Goal: Task Accomplishment & Management: Manage account settings

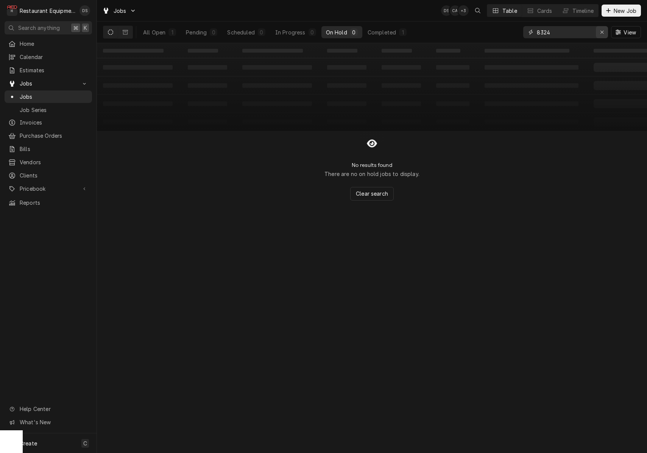
click at [605, 33] on div "Erase input" at bounding box center [602, 32] width 8 height 8
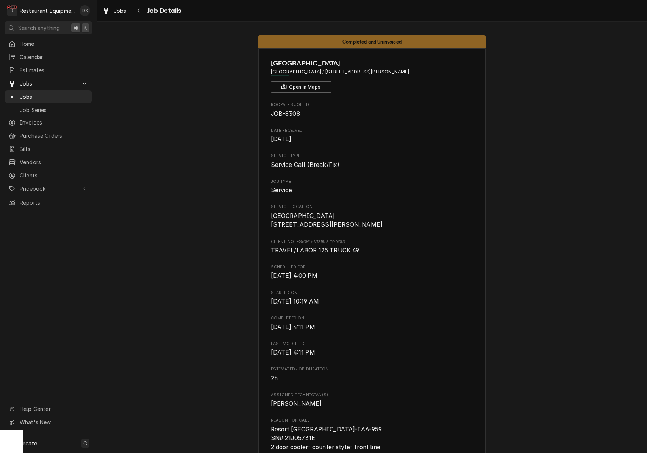
scroll to position [352, 0]
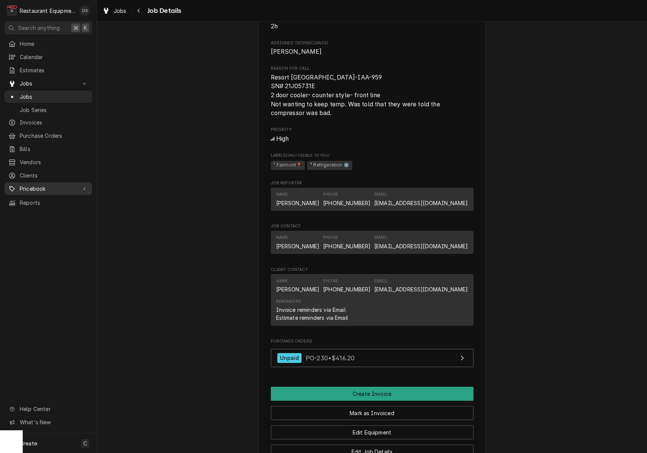
click at [34, 185] on span "Pricebook" at bounding box center [48, 189] width 57 height 8
click at [37, 211] on span "Parts & Materials" at bounding box center [54, 215] width 69 height 8
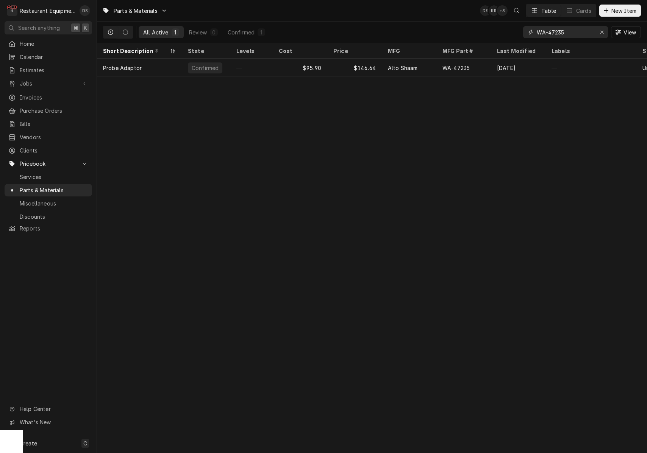
click at [573, 34] on input "WA-47235" at bounding box center [565, 32] width 57 height 12
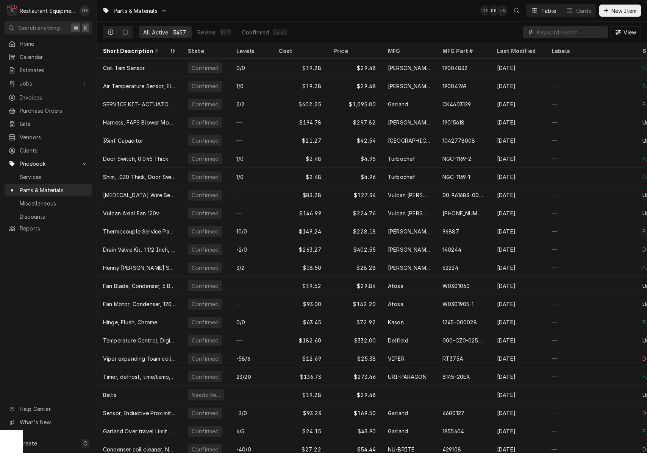
paste input "182853"
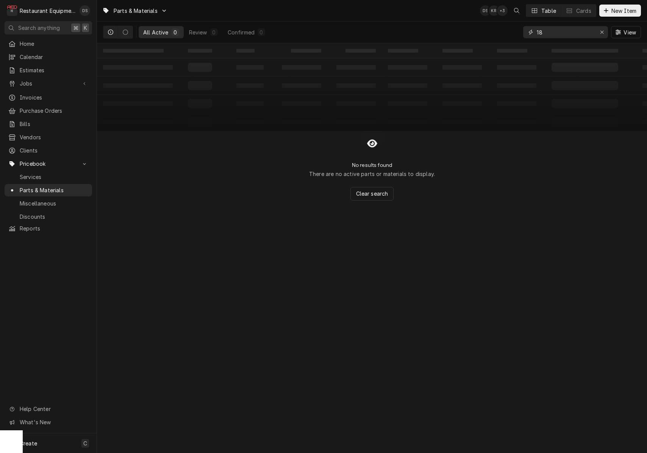
type input "1"
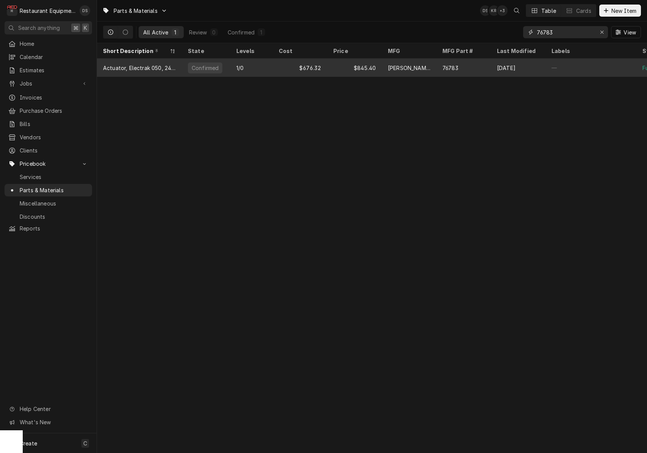
type input "76783"
click at [451, 65] on div "76783" at bounding box center [450, 68] width 16 height 8
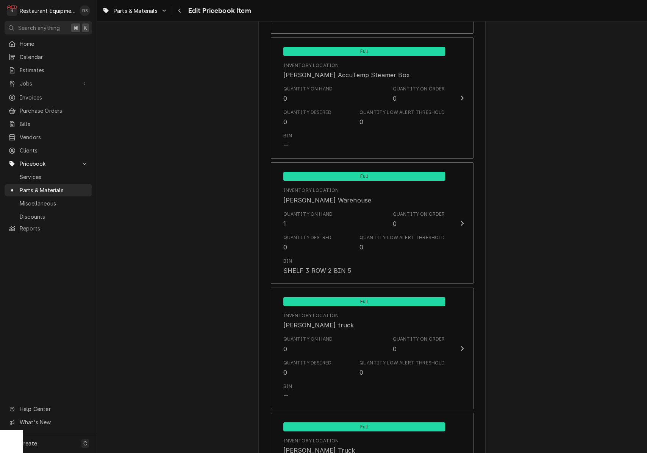
scroll to position [814, 0]
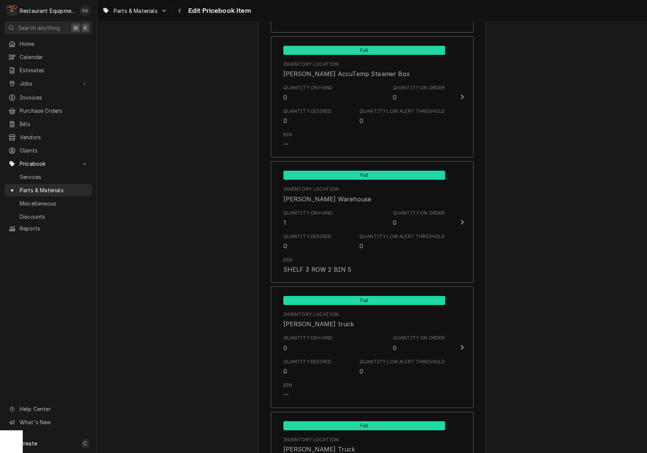
type textarea "x"
click at [182, 12] on div "Navigate back" at bounding box center [180, 11] width 8 height 8
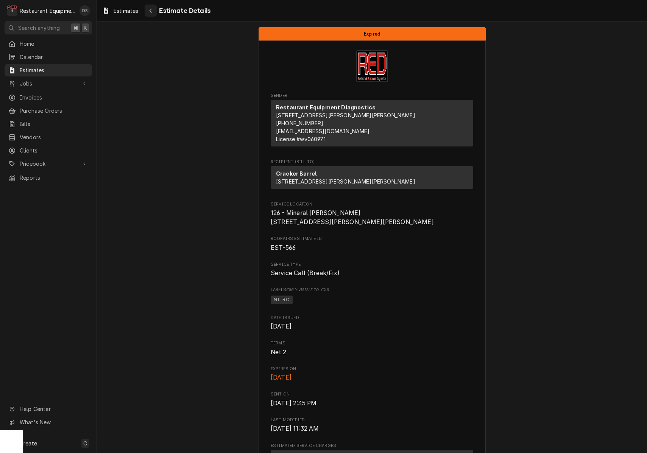
click at [148, 9] on div "Navigate back" at bounding box center [151, 11] width 8 height 8
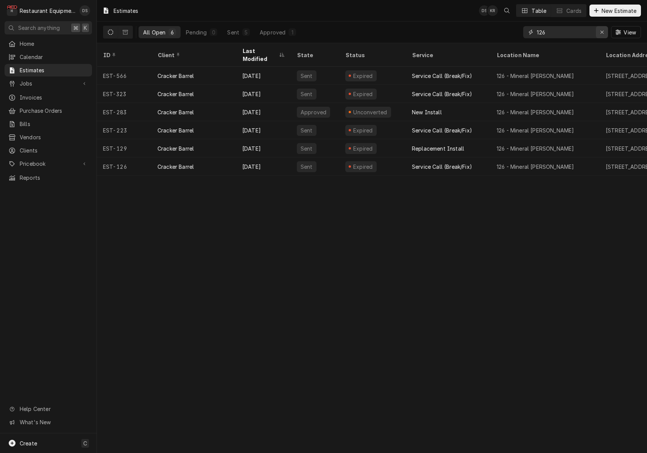
click at [605, 33] on div "Erase input" at bounding box center [602, 32] width 8 height 8
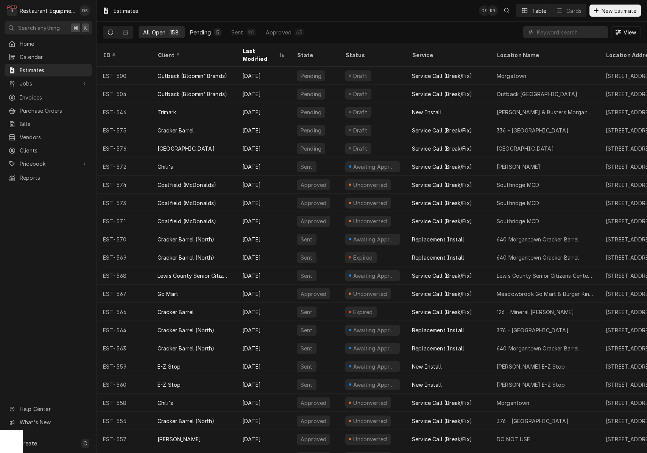
click at [200, 28] on div "Pending" at bounding box center [200, 32] width 21 height 8
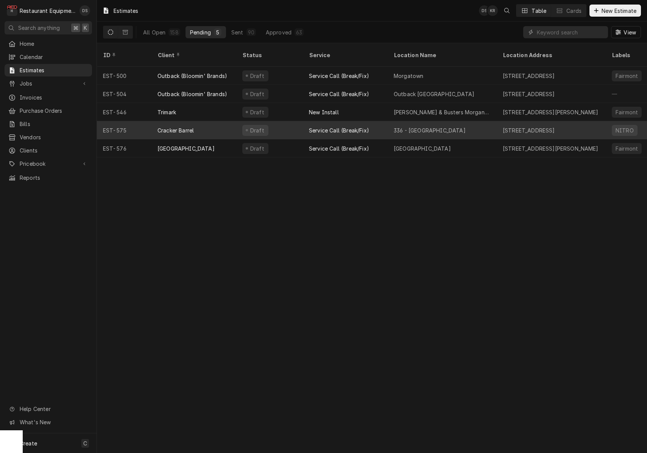
click at [306, 127] on div "Service Call (Break/Fix)" at bounding box center [345, 130] width 85 height 18
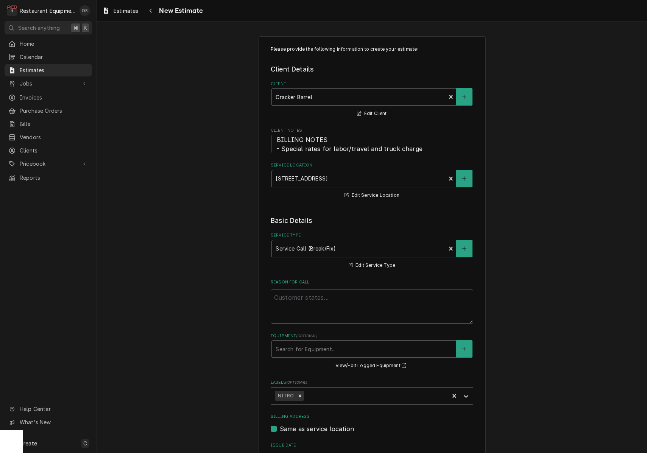
type textarea "x"
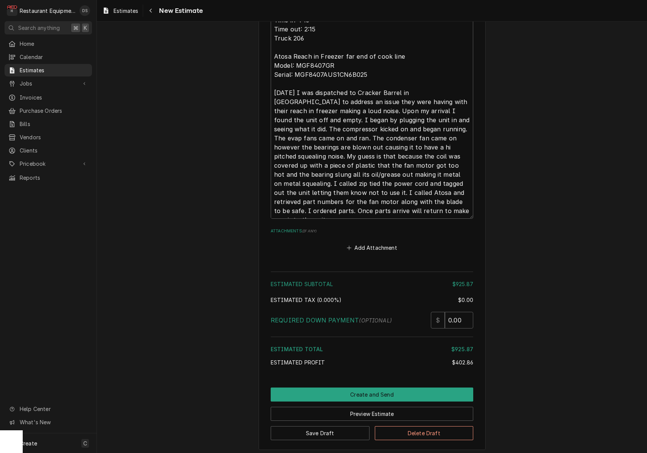
scroll to position [1503, 0]
click at [154, 9] on div "Navigate back" at bounding box center [151, 11] width 8 height 8
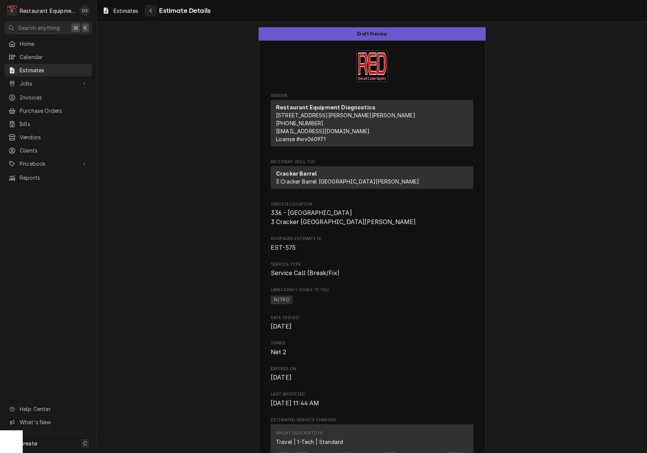
click at [156, 12] on button "Navigate back" at bounding box center [151, 11] width 12 height 12
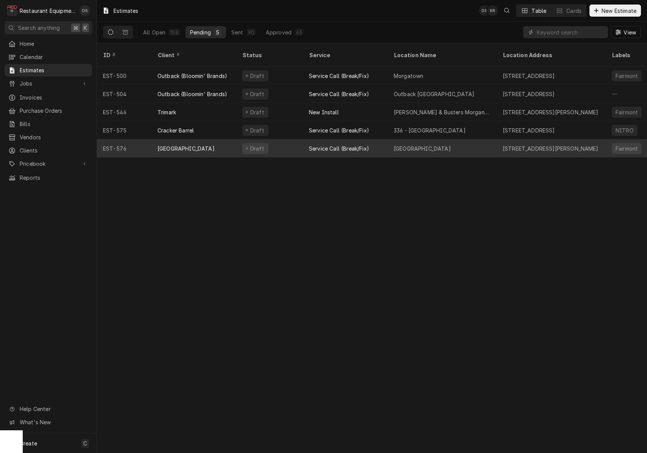
click at [287, 139] on div "Draft" at bounding box center [269, 148] width 67 height 18
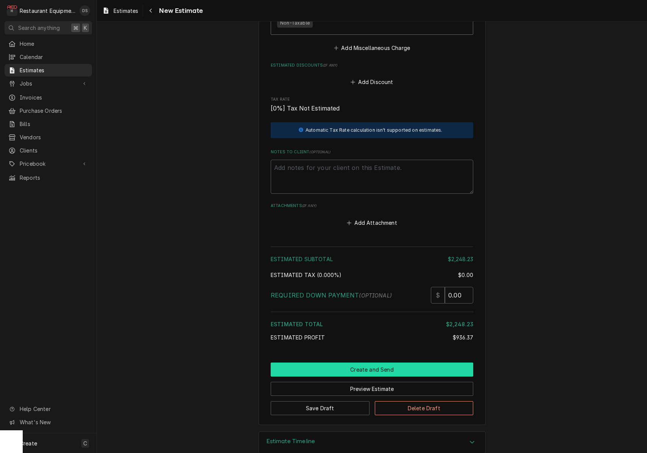
click at [360, 363] on button "Create and Send" at bounding box center [372, 370] width 203 height 14
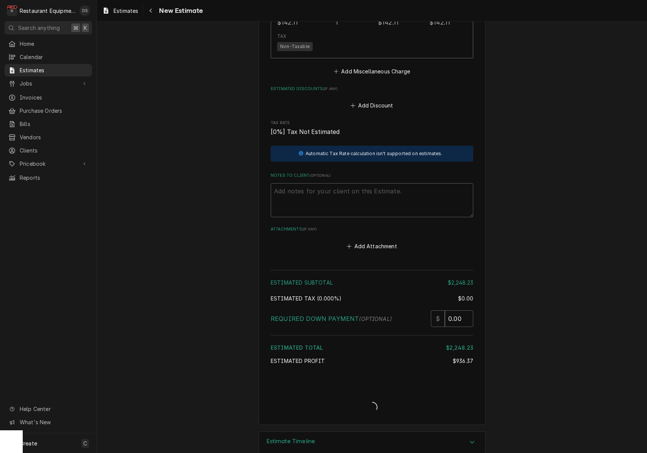
type textarea "x"
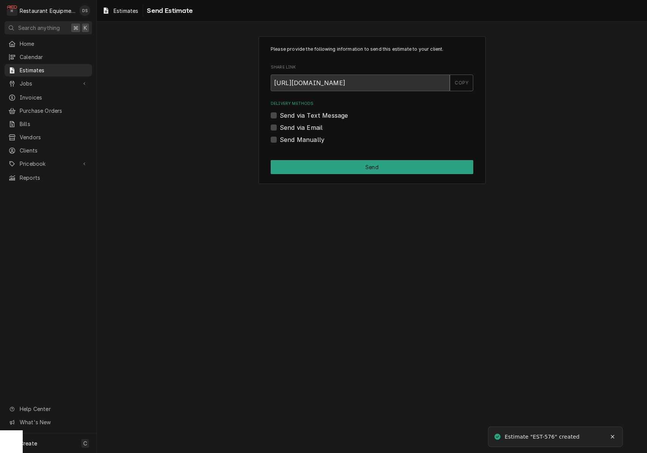
click at [280, 126] on label "Send via Email" at bounding box center [301, 127] width 43 height 9
click at [280, 126] on input "Send via Email" at bounding box center [381, 131] width 203 height 17
checkbox input "true"
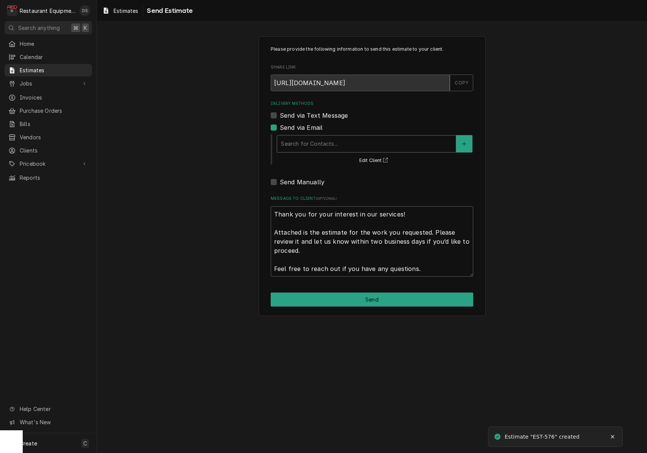
click at [322, 140] on div "Search for Contacts..." at bounding box center [366, 144] width 171 height 8
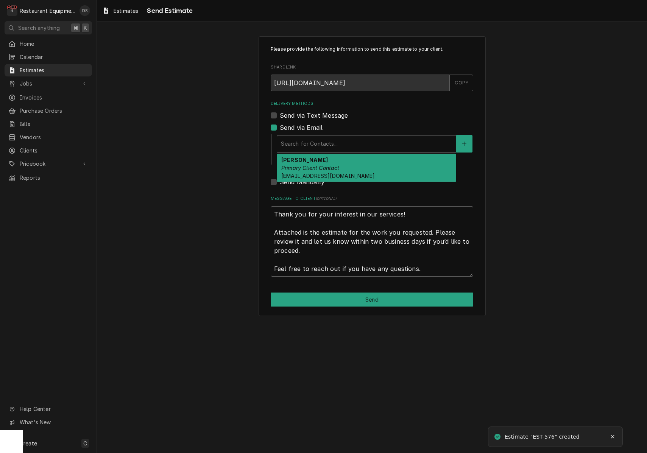
click at [323, 160] on div "[PERSON_NAME] Primary Client Contact [EMAIL_ADDRESS][DOMAIN_NAME]" at bounding box center [366, 168] width 179 height 28
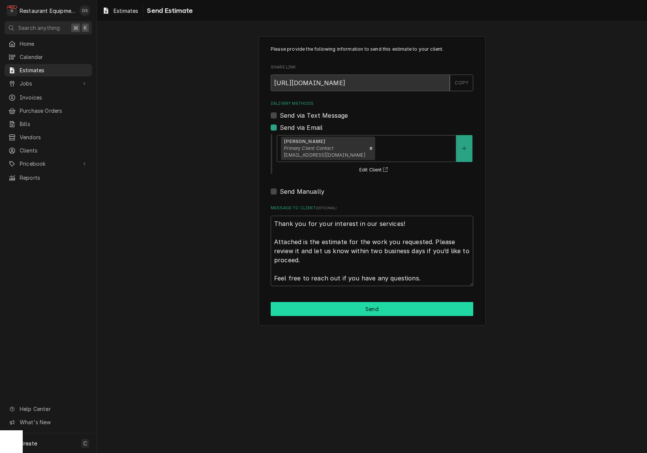
click at [374, 302] on button "Send" at bounding box center [372, 309] width 203 height 14
type textarea "x"
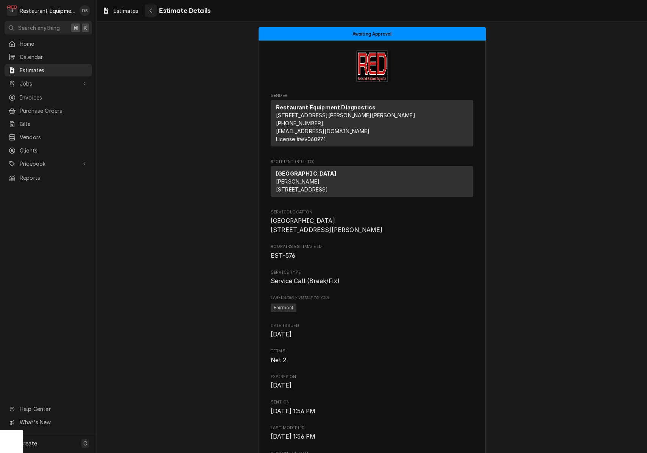
click at [151, 9] on icon "Navigate back" at bounding box center [150, 10] width 3 height 5
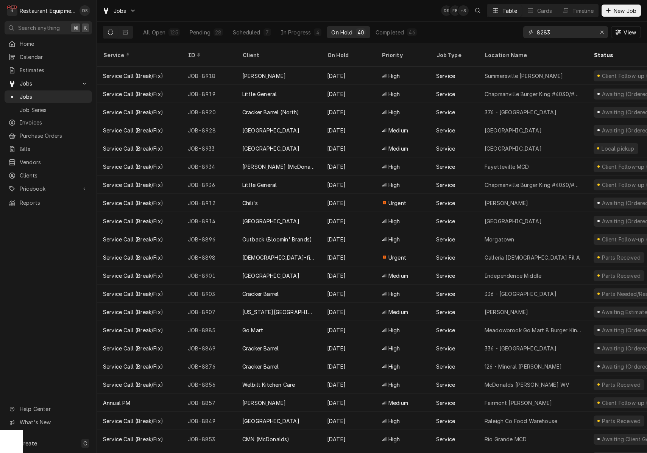
type input "8283"
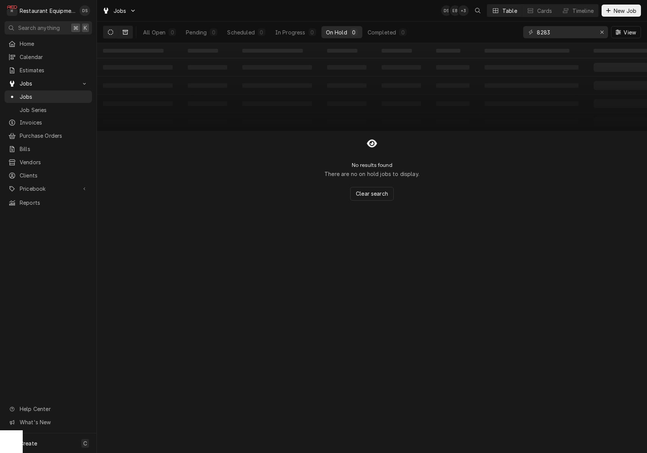
click at [126, 34] on icon "Dynamic Content Wrapper" at bounding box center [125, 32] width 5 height 5
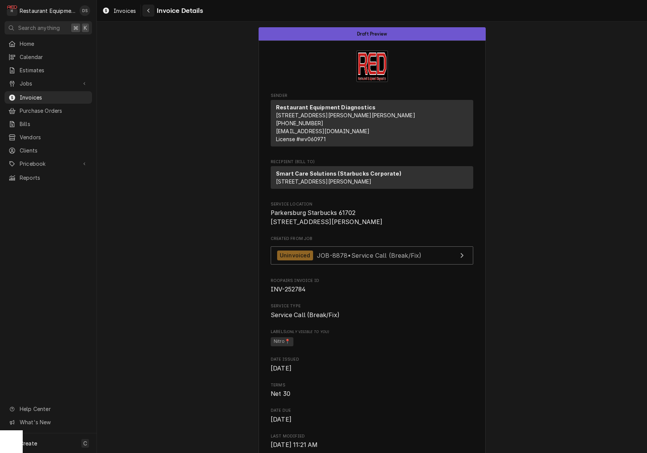
click at [155, 13] on button "Navigate back" at bounding box center [148, 11] width 12 height 12
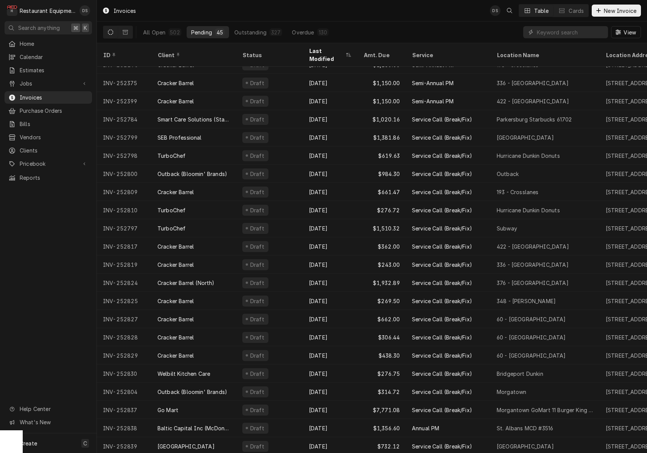
scroll to position [67, 0]
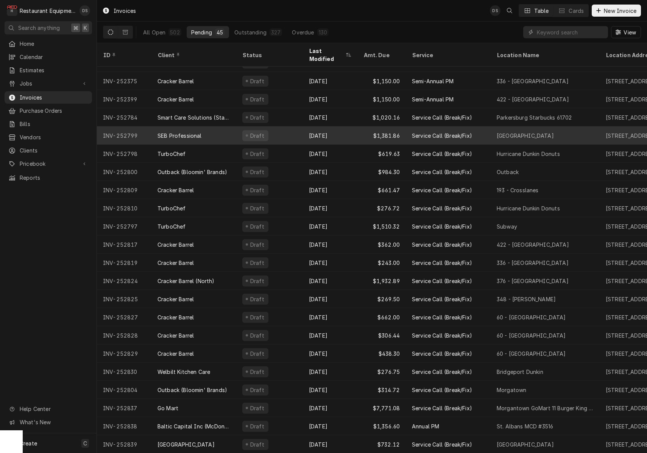
click at [275, 129] on div "Draft" at bounding box center [269, 136] width 67 height 18
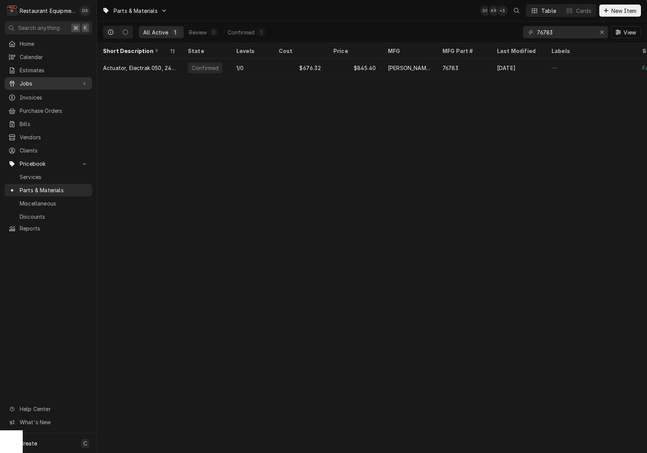
click at [38, 83] on span "Jobs" at bounding box center [48, 84] width 57 height 8
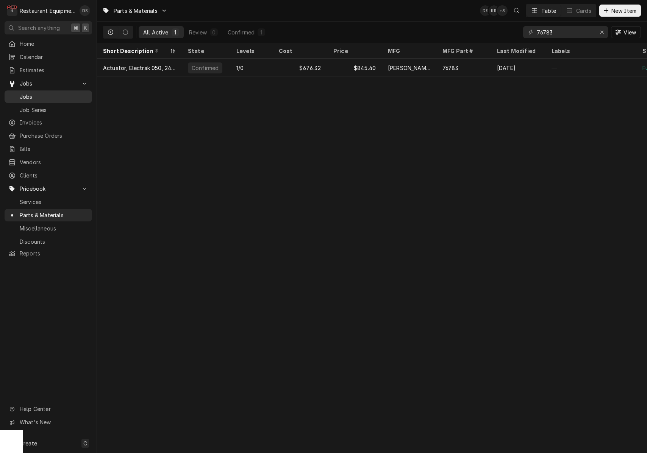
click at [37, 93] on span "Jobs" at bounding box center [54, 97] width 69 height 8
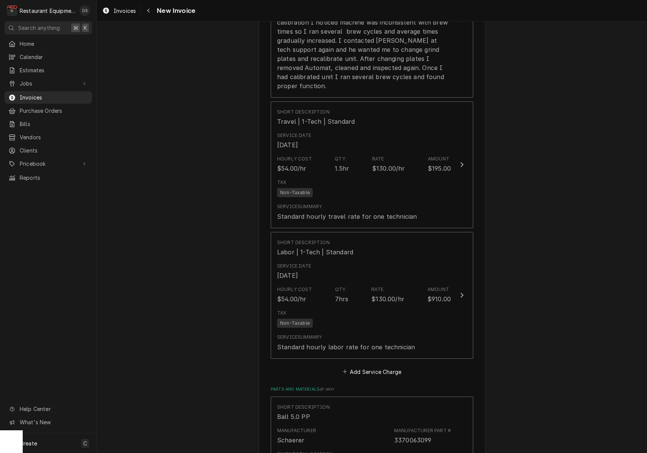
scroll to position [950, 0]
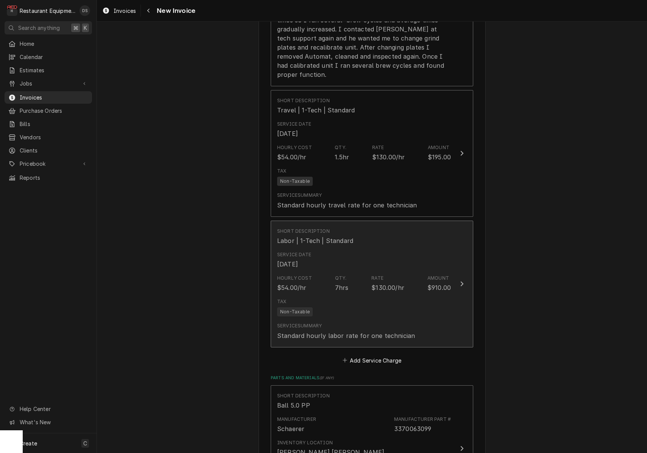
click at [384, 272] on div "Hourly Cost $54.00/hr Qty. 7hrs Rate $130.00/hr Amount $910.00" at bounding box center [364, 283] width 174 height 23
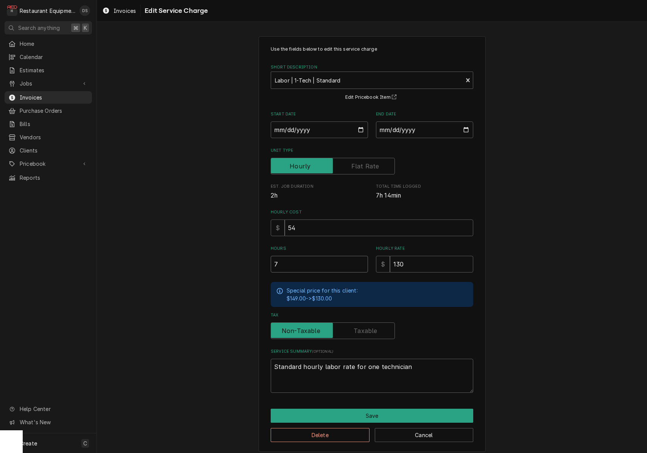
drag, startPoint x: 313, startPoint y: 262, endPoint x: 253, endPoint y: 262, distance: 60.2
click at [258, 262] on div "Use the fields below to edit this service charge Short Description Labor | 1-Te…" at bounding box center [372, 244] width 550 height 429
type textarea "x"
type input "4"
click at [412, 416] on button "Save" at bounding box center [372, 416] width 203 height 14
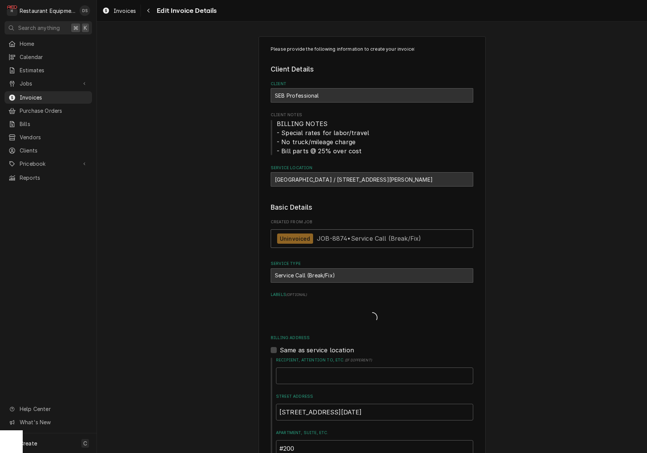
type textarea "x"
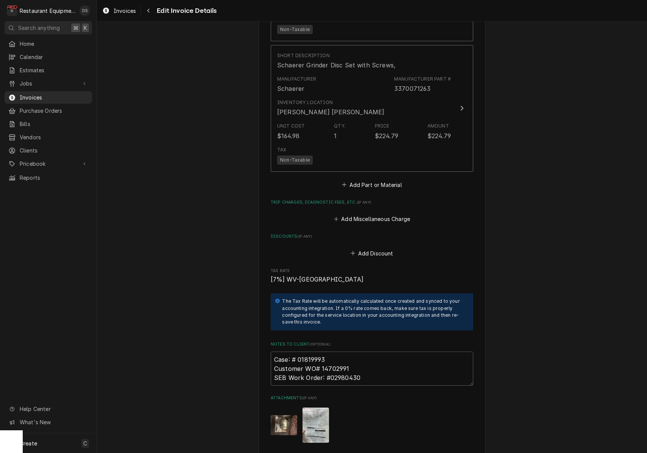
scroll to position [1550, 0]
click at [149, 12] on icon "Navigate back" at bounding box center [148, 11] width 2 height 4
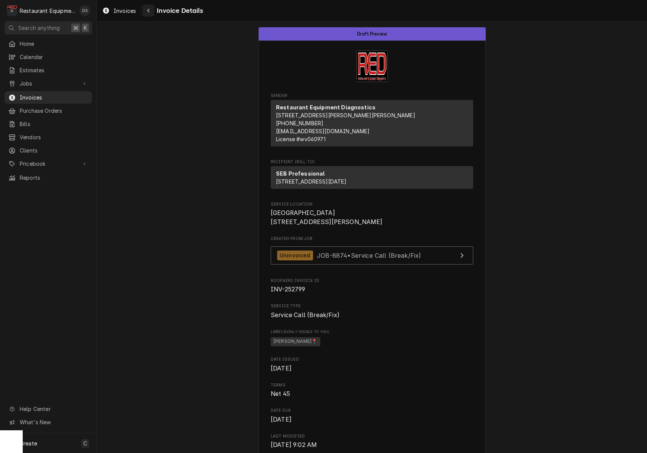
click at [149, 12] on icon "Navigate back" at bounding box center [148, 11] width 2 height 4
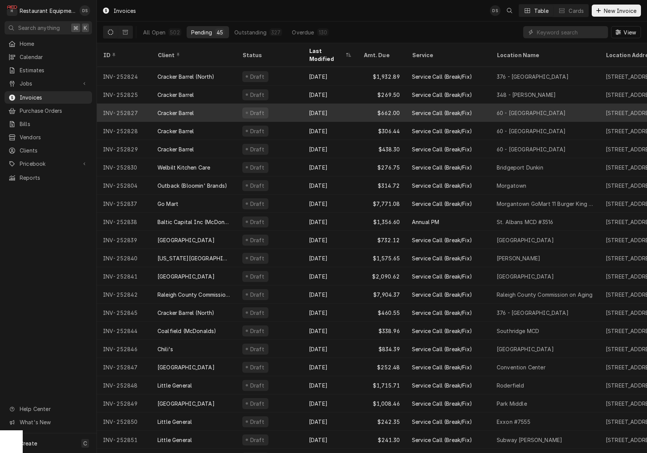
scroll to position [277, 0]
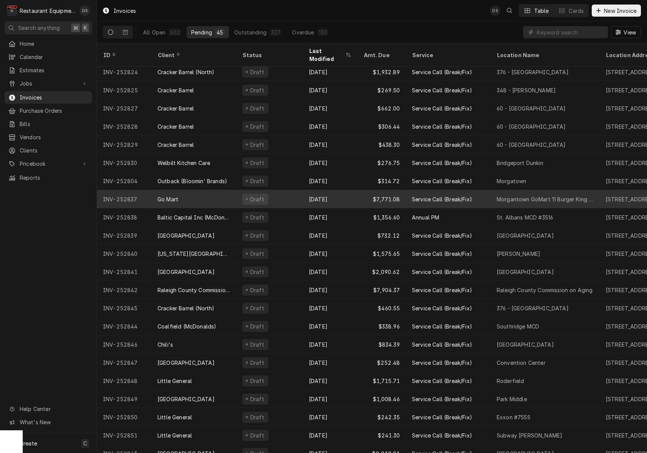
click at [288, 193] on div "Draft" at bounding box center [269, 199] width 67 height 18
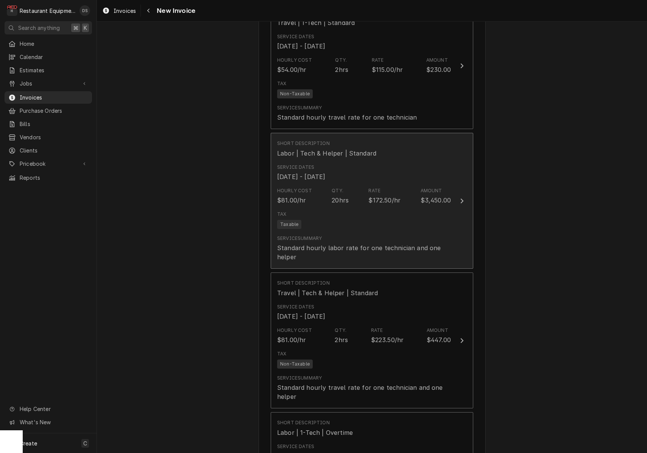
scroll to position [948, 0]
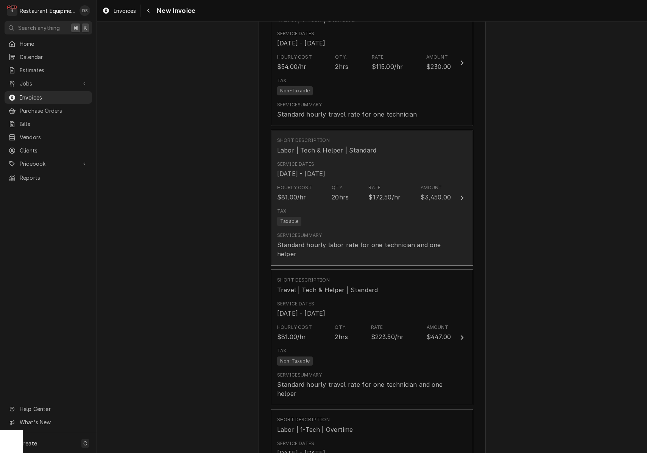
click at [296, 205] on div "Tax Taxable" at bounding box center [364, 217] width 174 height 24
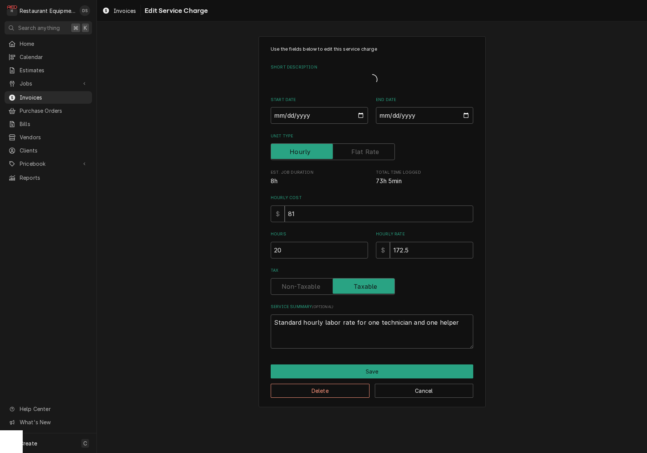
type textarea "x"
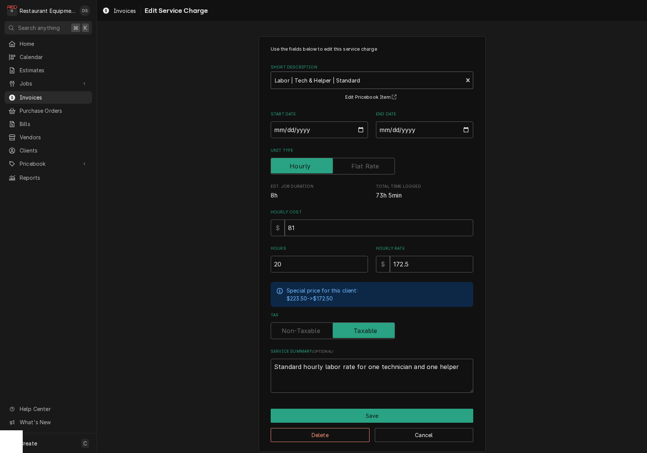
click at [382, 77] on div "Short Description" at bounding box center [367, 80] width 184 height 14
type input "LABOR TECH"
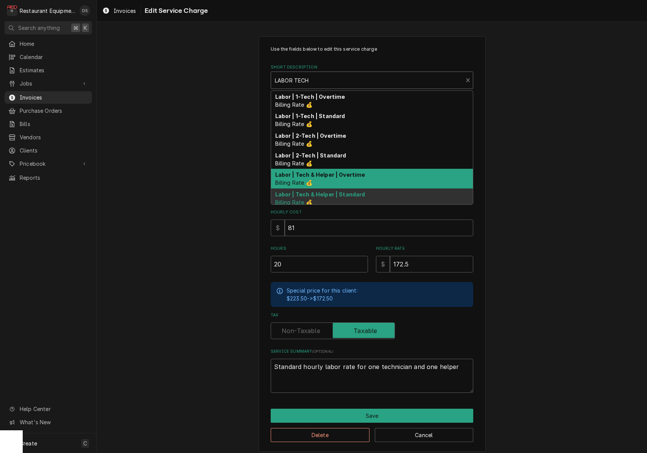
click at [325, 172] on strong "Labor | Tech & Helper | Overtime" at bounding box center [320, 175] width 90 height 6
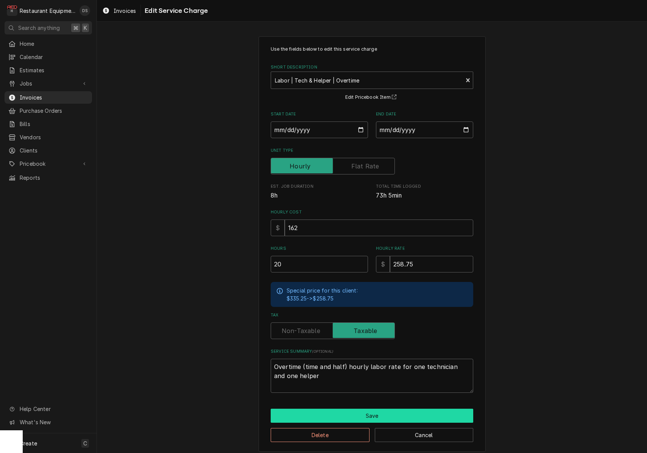
click at [360, 412] on button "Save" at bounding box center [372, 416] width 203 height 14
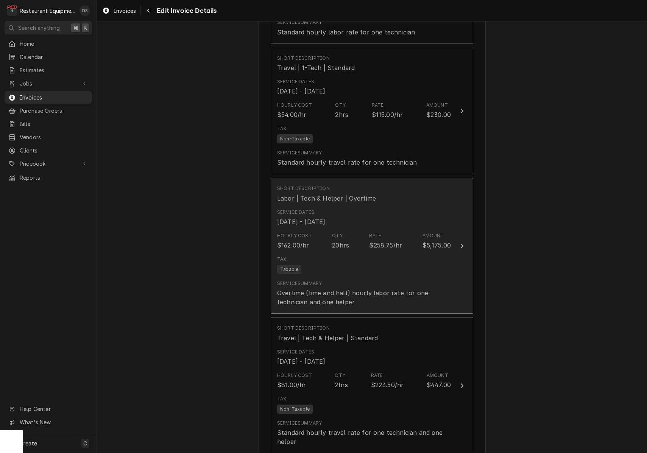
scroll to position [901, 0]
click at [350, 278] on div "Service Summary Overtime (time and half) hourly labor rate for one technician a…" at bounding box center [364, 291] width 174 height 27
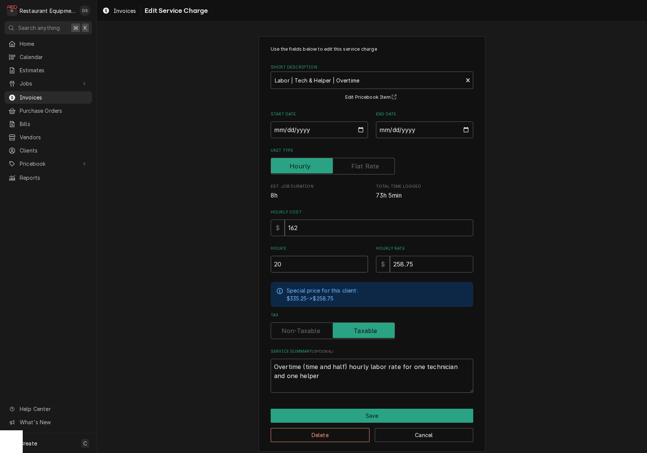
drag, startPoint x: 318, startPoint y: 262, endPoint x: 244, endPoint y: 261, distance: 74.2
click at [244, 261] on div "Use the fields below to edit this service charge Short Description Labor | Tech…" at bounding box center [372, 244] width 550 height 429
type textarea "x"
type input "1"
type textarea "x"
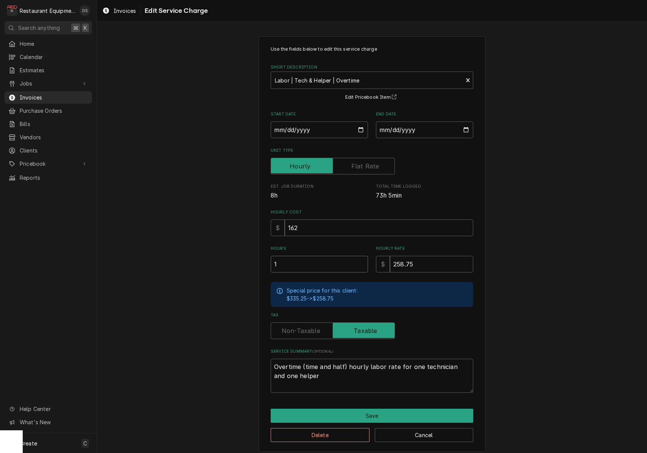
type input "13"
type textarea "x"
type input "135"
type textarea "x"
type input "13"
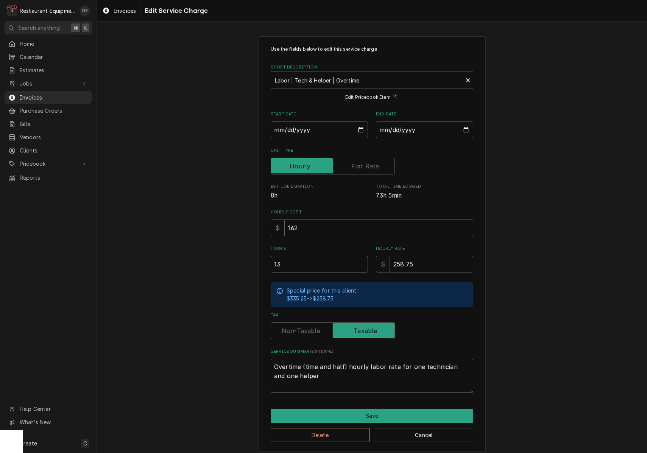
type textarea "x"
type input "13.5"
type textarea "x"
type input "13.50"
click at [373, 410] on button "Save" at bounding box center [372, 416] width 203 height 14
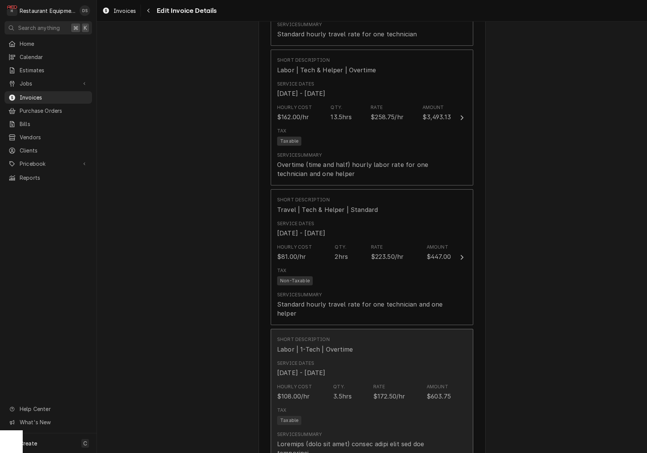
scroll to position [1028, 0]
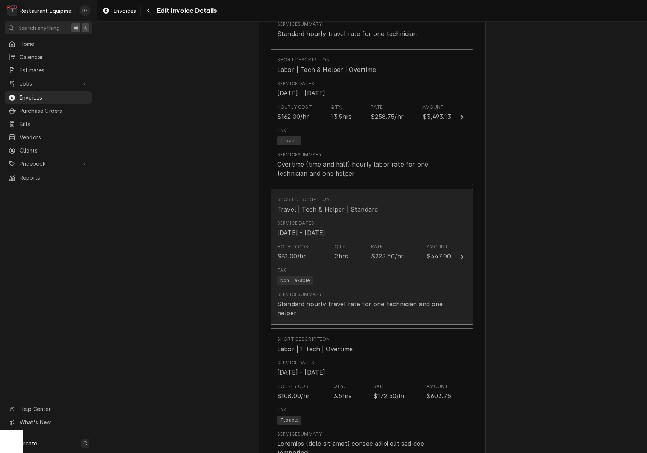
click at [363, 291] on div "Service Summary Standard hourly travel rate for one technician and one helper" at bounding box center [364, 304] width 174 height 27
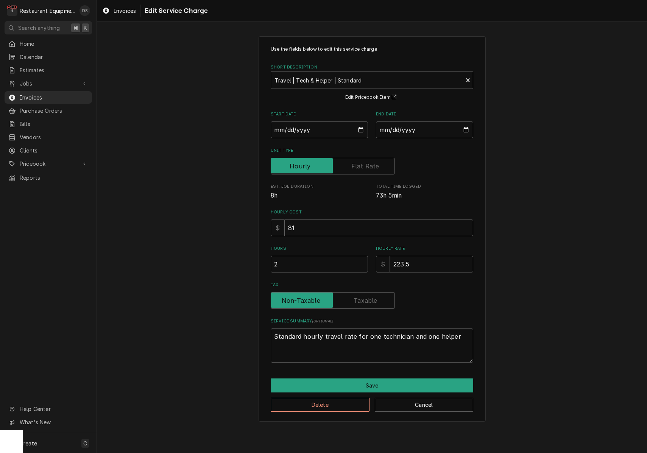
click at [379, 85] on div "Short Description" at bounding box center [367, 80] width 184 height 14
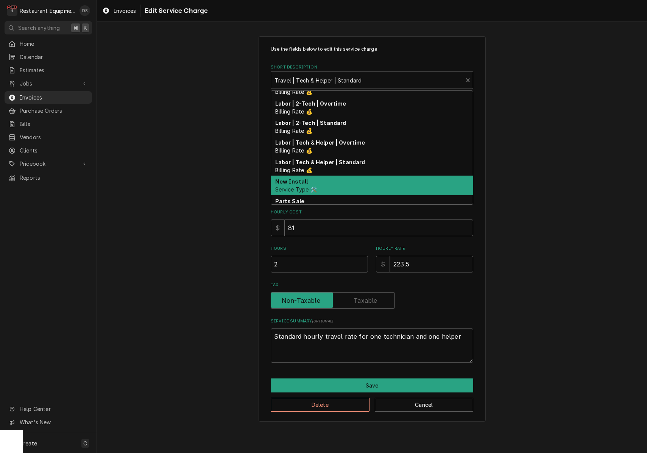
scroll to position [145, 0]
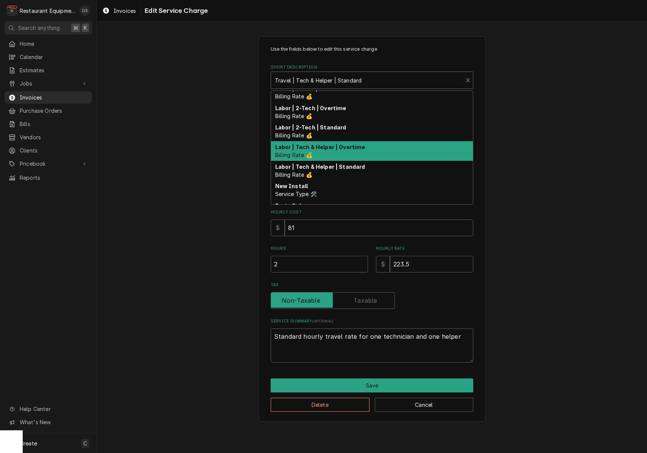
click at [332, 147] on strong "Labor | Tech & Helper | Overtime" at bounding box center [320, 147] width 90 height 6
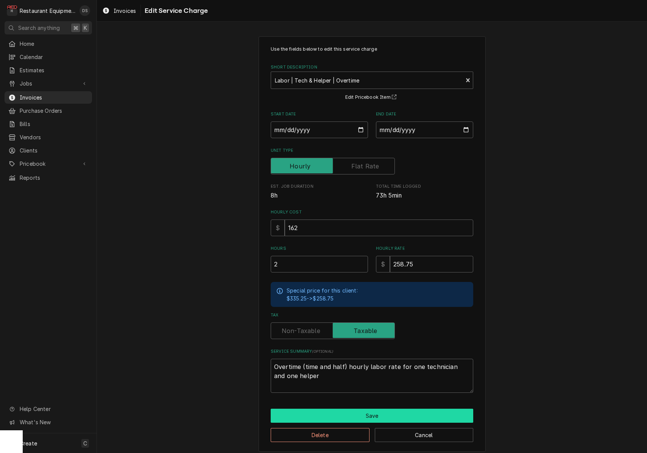
click at [355, 409] on button "Save" at bounding box center [372, 416] width 203 height 14
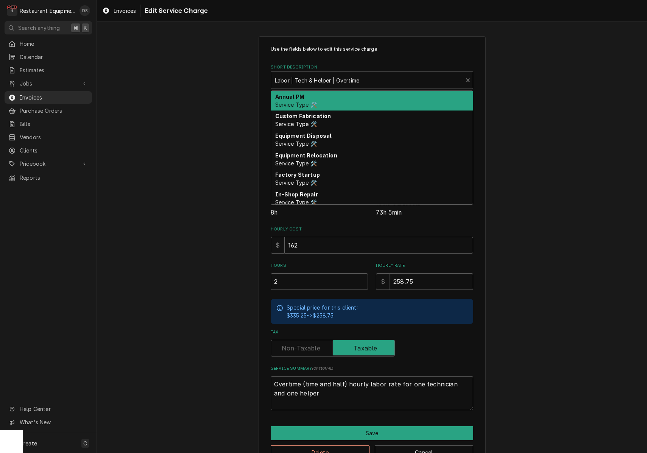
click at [332, 85] on div "Short Description" at bounding box center [367, 80] width 184 height 14
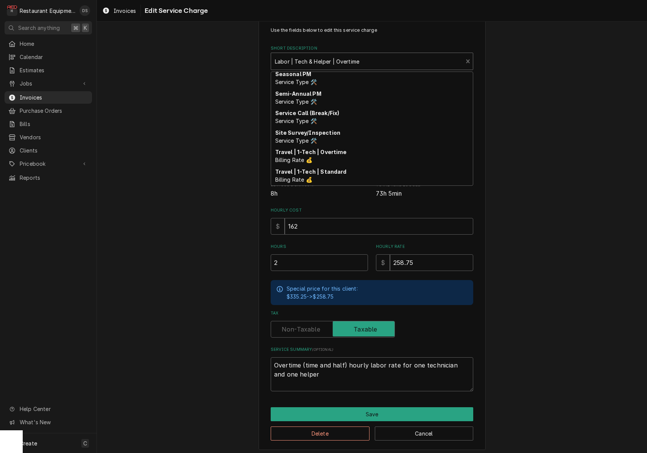
scroll to position [747, 0]
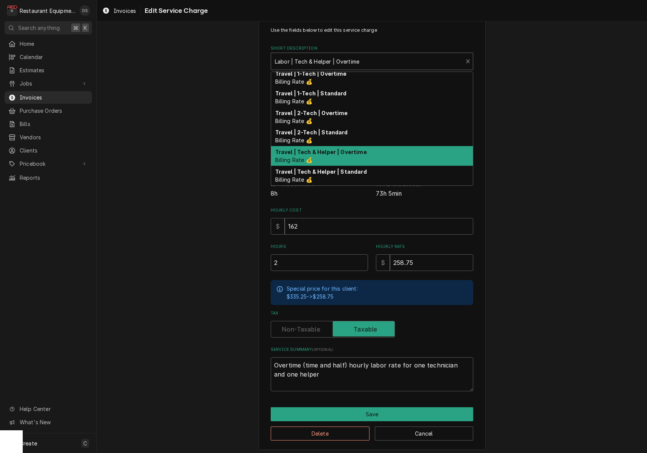
click at [330, 154] on strong "Travel | Tech & Helper | Overtime" at bounding box center [321, 152] width 92 height 6
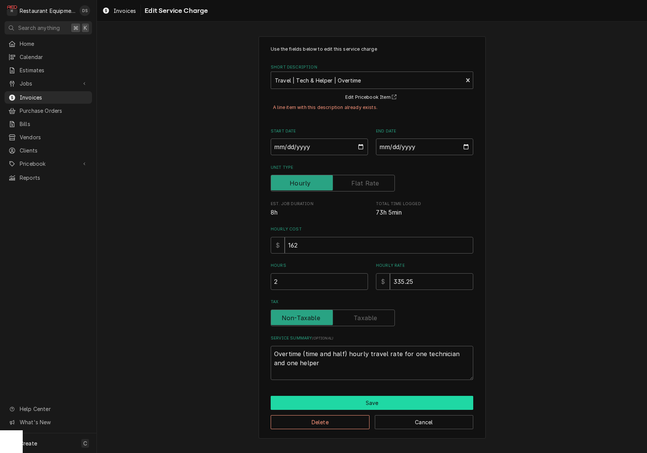
click at [364, 403] on button "Save" at bounding box center [372, 403] width 203 height 14
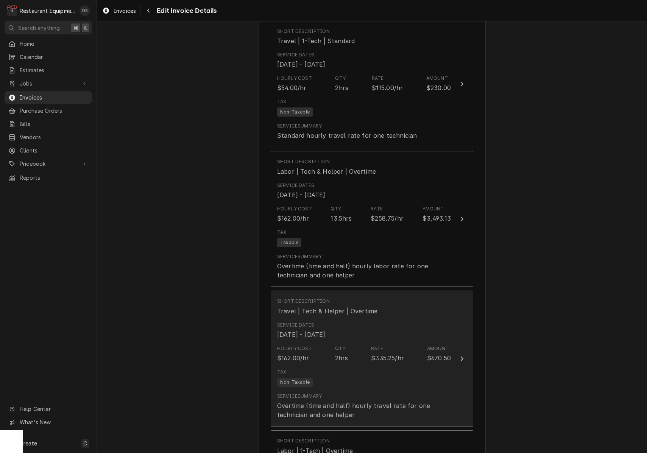
scroll to position [934, 0]
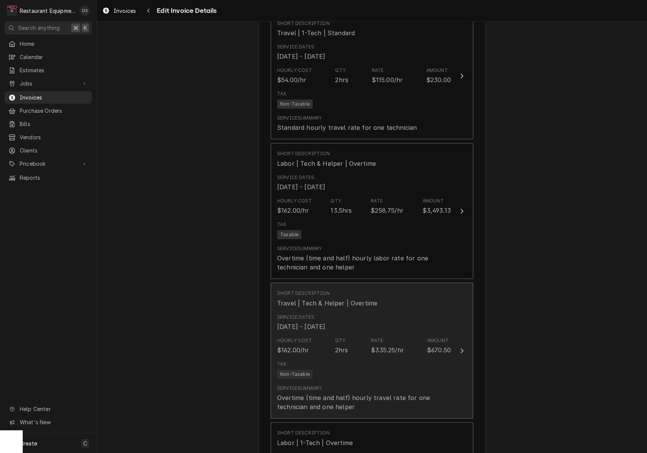
click at [369, 342] on div "Hourly Cost $162.00/hr Qty. 2hrs Rate $335.25/hr Amount $670.50" at bounding box center [364, 345] width 174 height 23
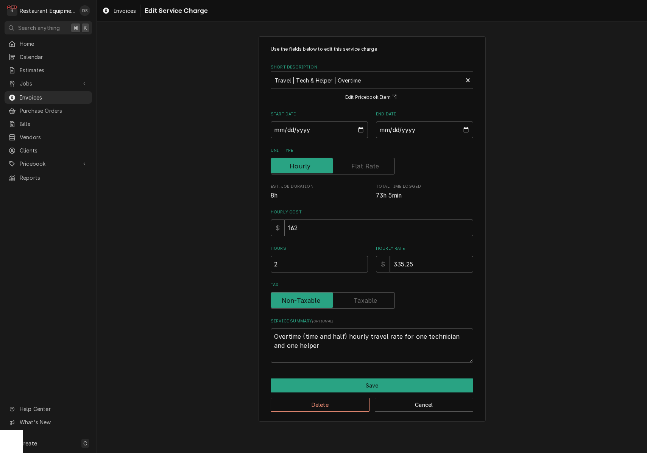
drag, startPoint x: 431, startPoint y: 261, endPoint x: 345, endPoint y: 254, distance: 86.6
click at [348, 255] on div "Hours 2 Hourly Rate $ 335.25" at bounding box center [372, 259] width 203 height 27
type textarea "x"
type input "2"
type textarea "x"
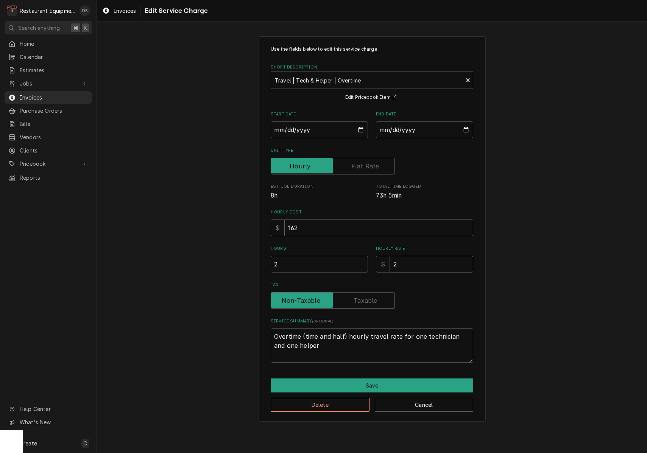
type input "25"
type textarea "x"
type input "258"
type textarea "x"
type input "258.7"
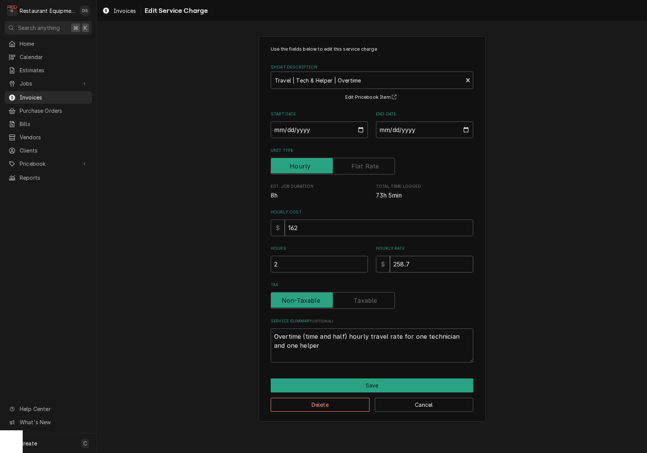
type textarea "x"
type input "258.75"
click at [355, 380] on button "Save" at bounding box center [372, 386] width 203 height 14
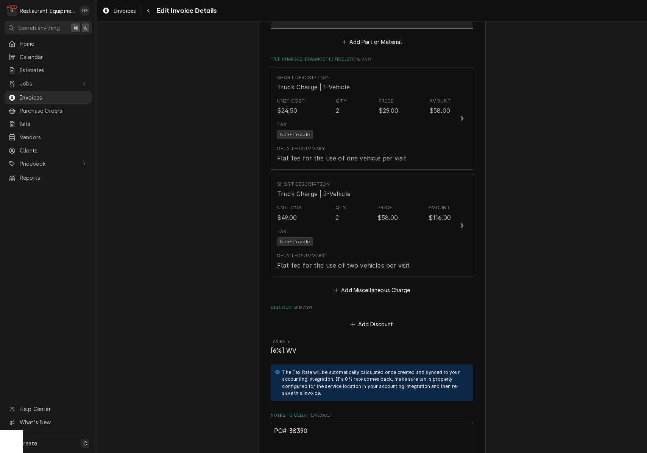
scroll to position [3335, 0]
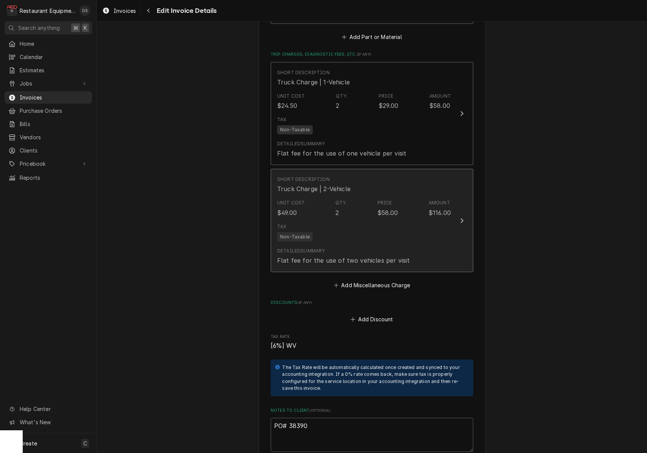
click at [380, 220] on div "Tax Non-Taxable" at bounding box center [364, 232] width 174 height 24
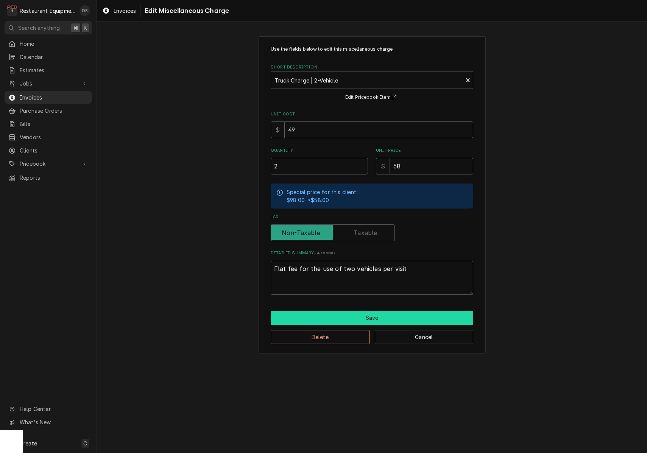
click at [373, 318] on button "Save" at bounding box center [372, 318] width 203 height 14
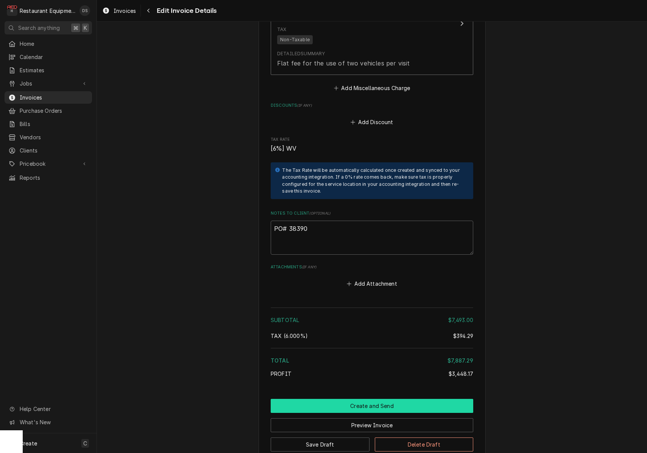
click at [360, 399] on button "Create and Send" at bounding box center [372, 406] width 203 height 14
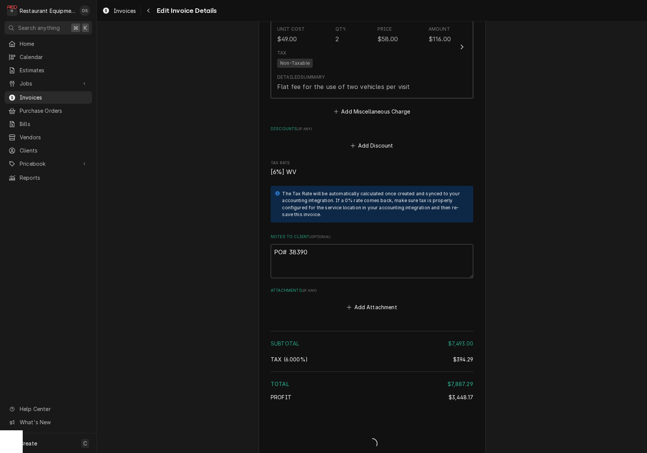
type textarea "x"
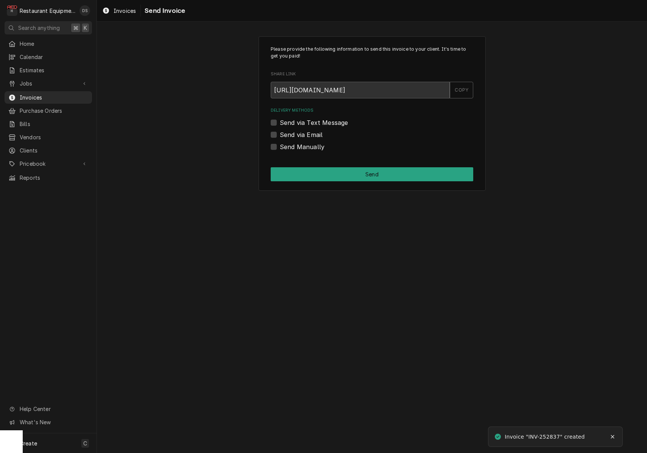
click at [280, 134] on label "Send via Email" at bounding box center [301, 134] width 43 height 9
click at [280, 134] on input "Send via Email" at bounding box center [381, 138] width 203 height 17
checkbox input "true"
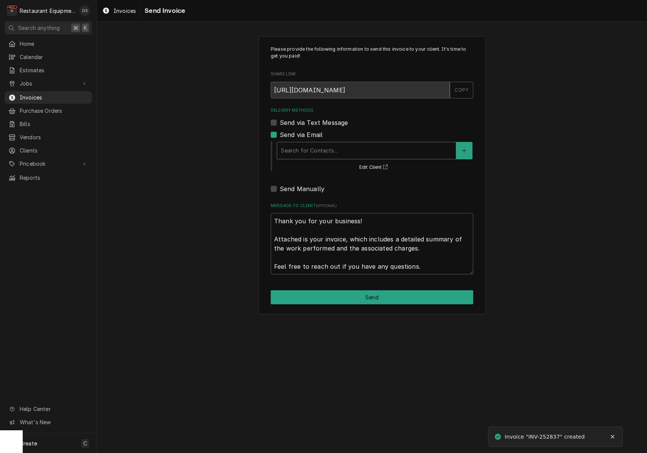
click at [329, 148] on div "Search for Contacts..." at bounding box center [366, 151] width 171 height 8
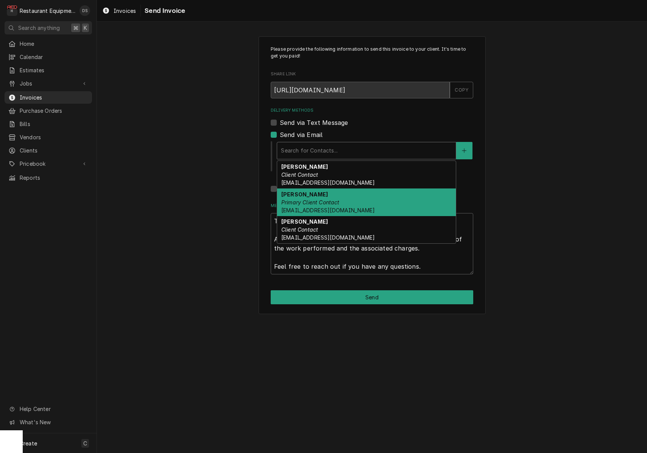
click at [322, 198] on div "Sharon Mace Primary Client Contact smace@gomart.com" at bounding box center [366, 203] width 179 height 28
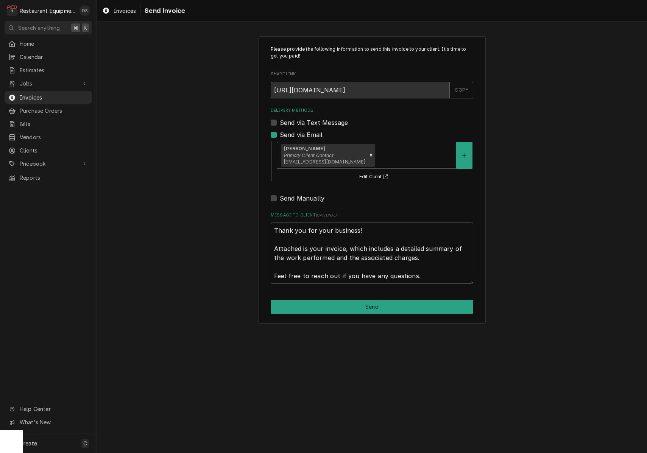
click at [373, 303] on button "Send" at bounding box center [372, 307] width 203 height 14
type textarea "x"
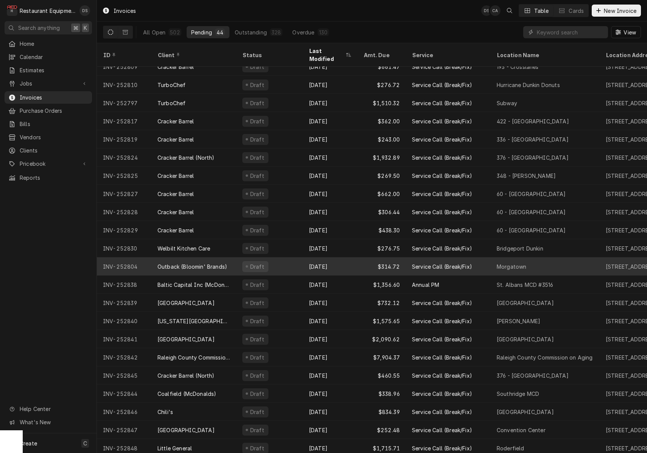
scroll to position [195, 0]
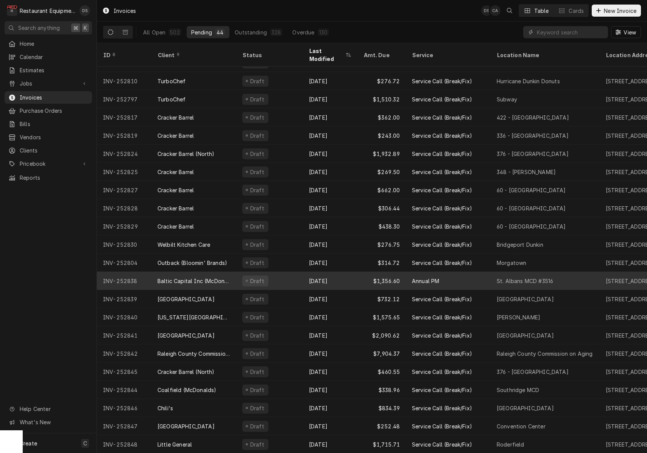
click at [283, 277] on div "Draft" at bounding box center [269, 281] width 67 height 18
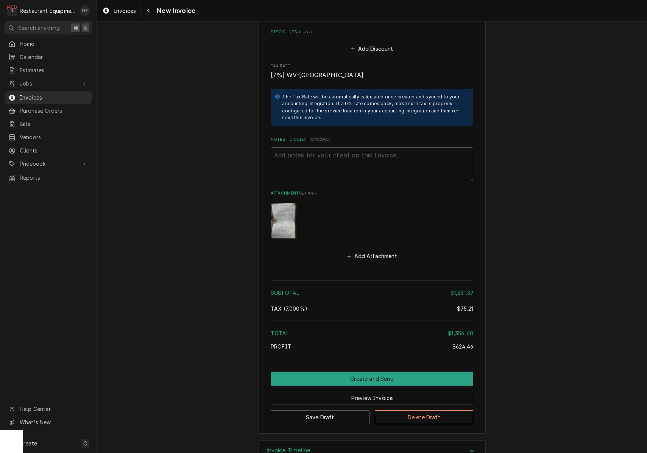
click at [371, 372] on button "Create and Send" at bounding box center [372, 379] width 203 height 14
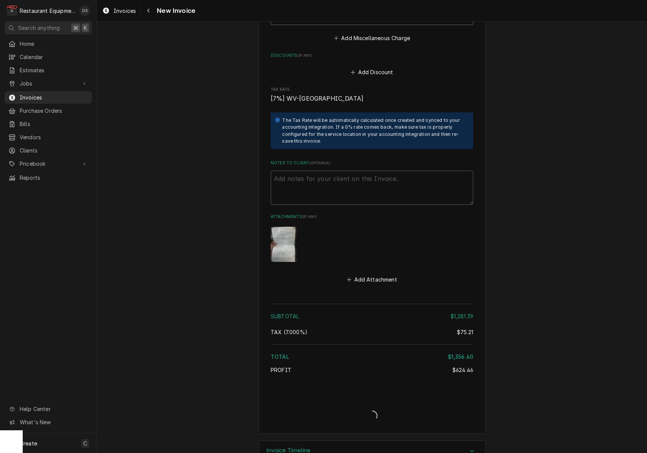
type textarea "x"
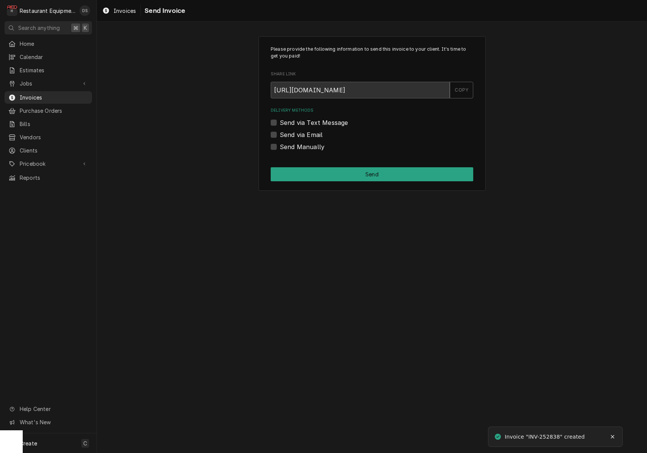
click at [280, 133] on label "Send via Email" at bounding box center [301, 134] width 43 height 9
click at [280, 133] on input "Send via Email" at bounding box center [381, 138] width 203 height 17
checkbox input "true"
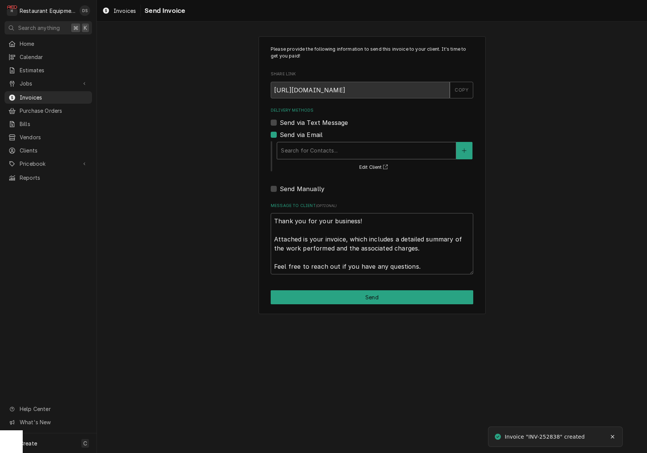
click at [317, 144] on div "Delivery Methods" at bounding box center [366, 151] width 171 height 14
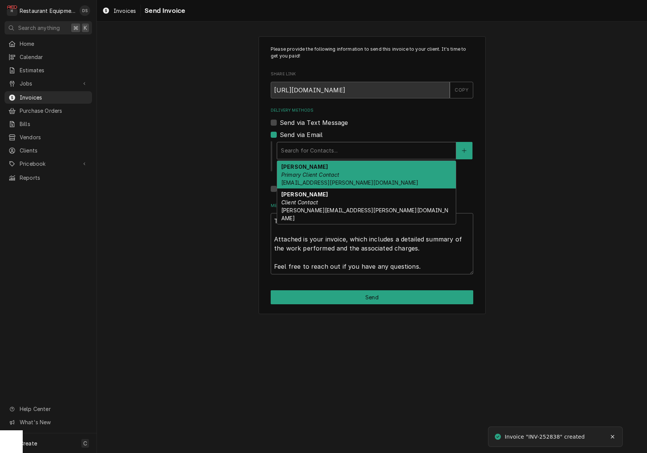
click at [318, 167] on div "Arlie Rigsby Primary Client Contact al.rigsby@macatac.ne" at bounding box center [366, 175] width 179 height 28
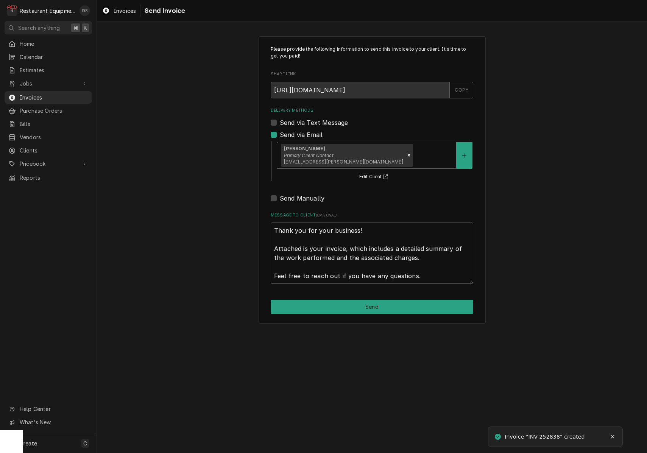
click at [415, 153] on div "Delivery Methods" at bounding box center [434, 155] width 38 height 14
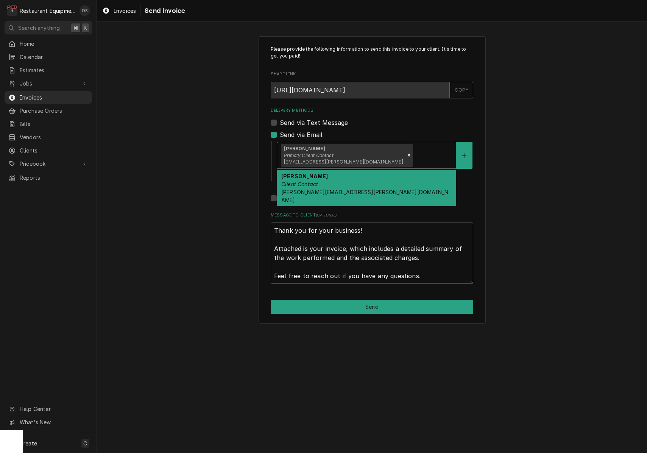
click at [352, 178] on div "Morgan Thomas Client Contact Morgan.thomas@macatac.net" at bounding box center [366, 188] width 179 height 36
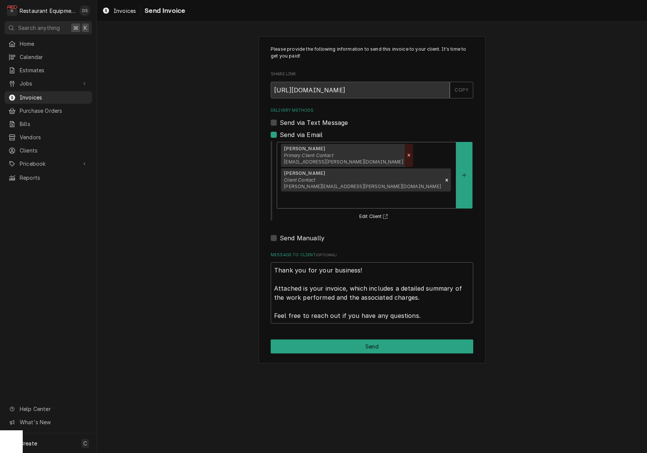
click at [406, 155] on icon "Remove [object Object]" at bounding box center [408, 155] width 5 height 5
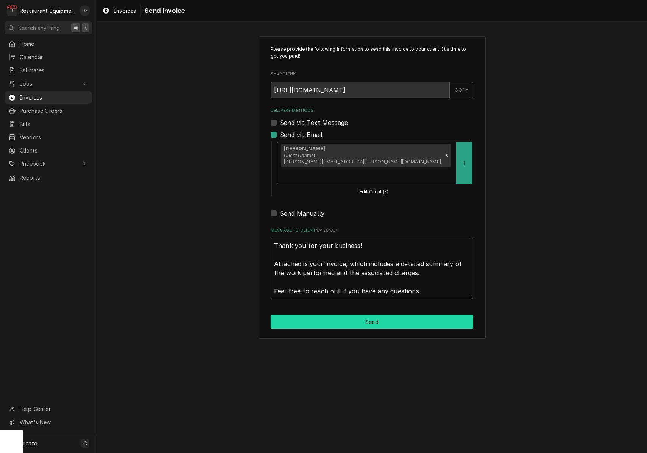
click at [376, 315] on button "Send" at bounding box center [372, 322] width 203 height 14
type textarea "x"
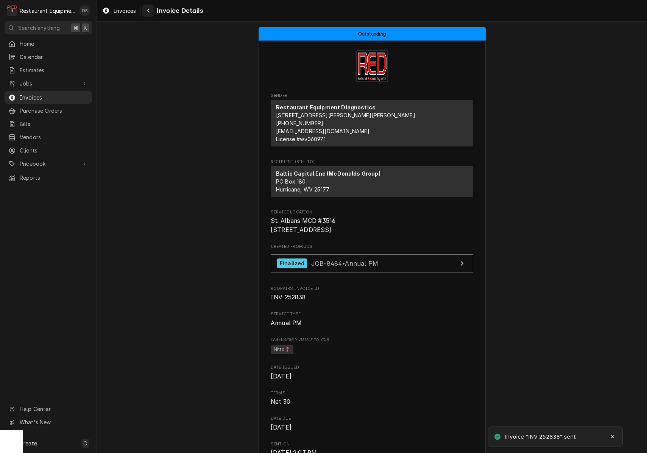
click at [150, 13] on div "Navigate back" at bounding box center [149, 11] width 8 height 8
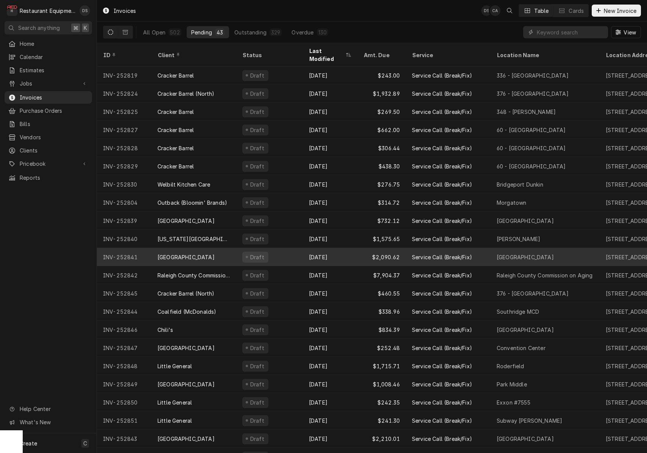
scroll to position [255, 0]
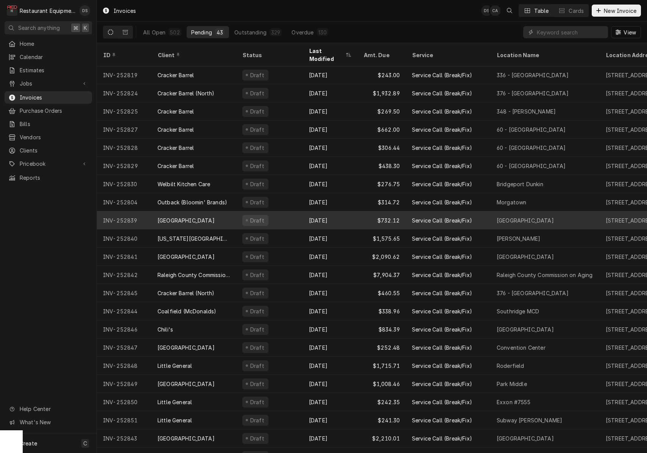
click at [290, 211] on div "Draft" at bounding box center [269, 220] width 67 height 18
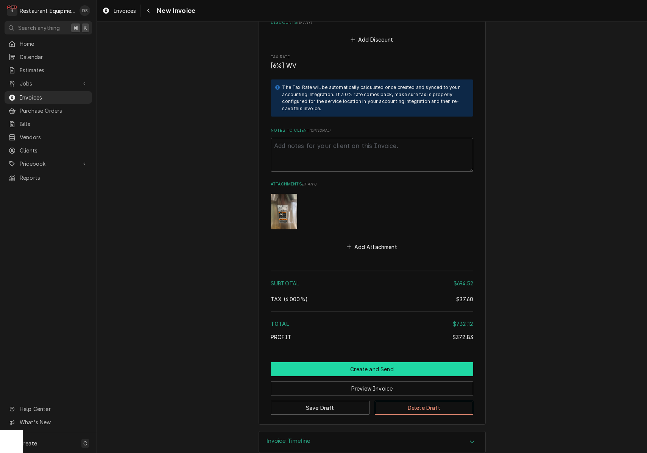
click at [368, 362] on button "Create and Send" at bounding box center [372, 369] width 203 height 14
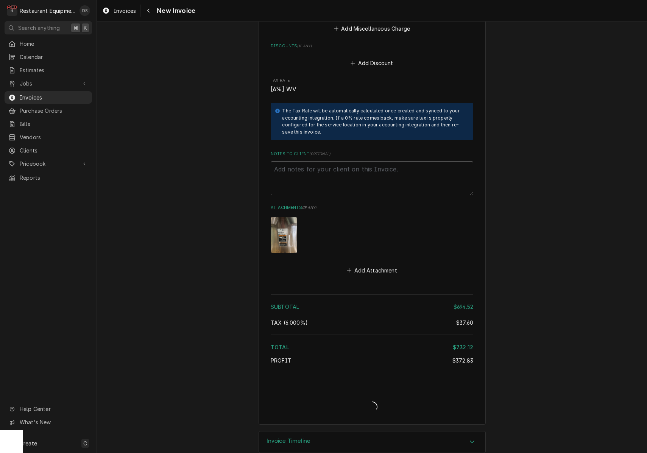
type textarea "x"
click at [150, 9] on icon "Navigate back" at bounding box center [148, 10] width 3 height 5
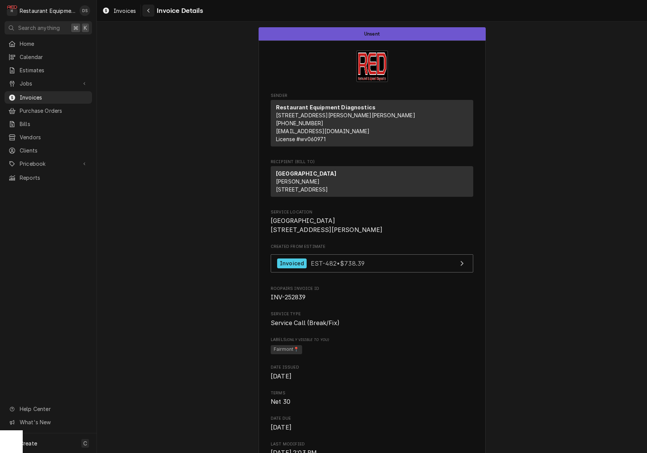
click at [147, 12] on icon "Navigate back" at bounding box center [148, 10] width 3 height 5
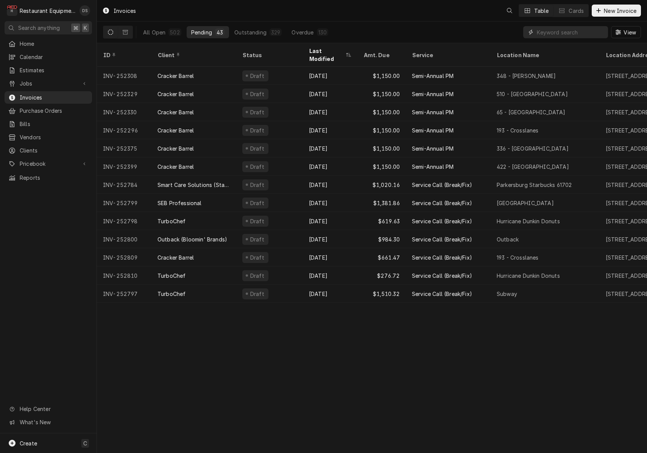
click at [582, 34] on input "Dynamic Content Wrapper" at bounding box center [570, 32] width 67 height 12
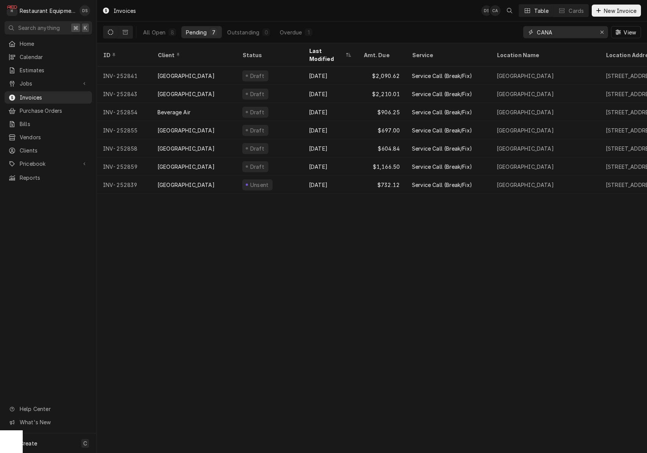
scroll to position [0, 0]
type input "CANA"
click at [287, 29] on div "Overdue" at bounding box center [291, 32] width 22 height 8
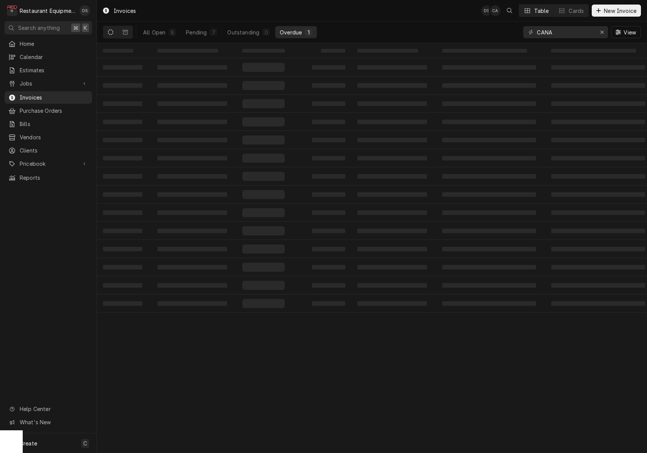
scroll to position [0, 0]
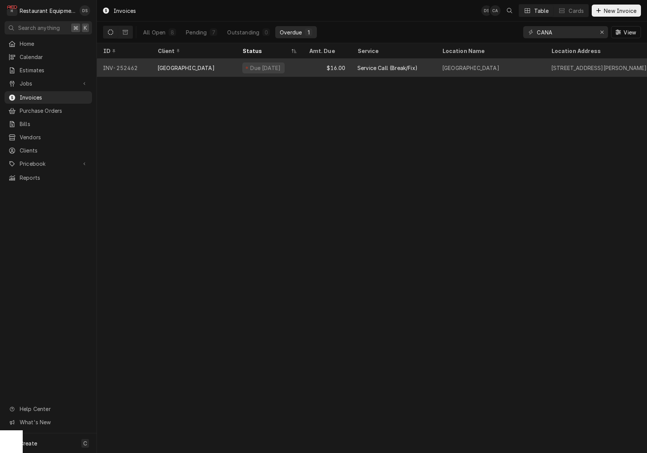
click at [310, 67] on div "$16.00" at bounding box center [327, 68] width 48 height 18
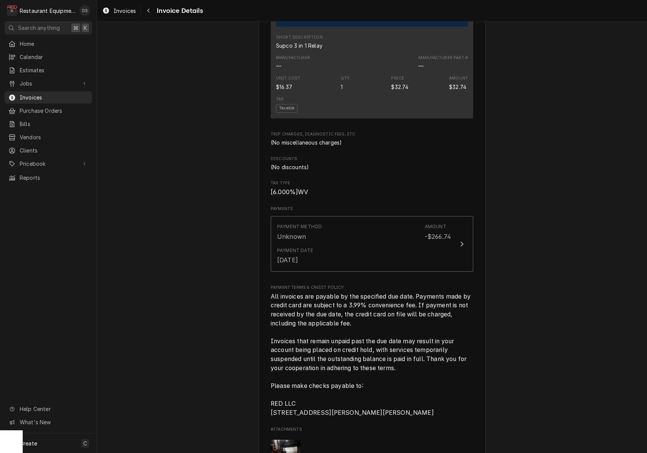
scroll to position [1096, 0]
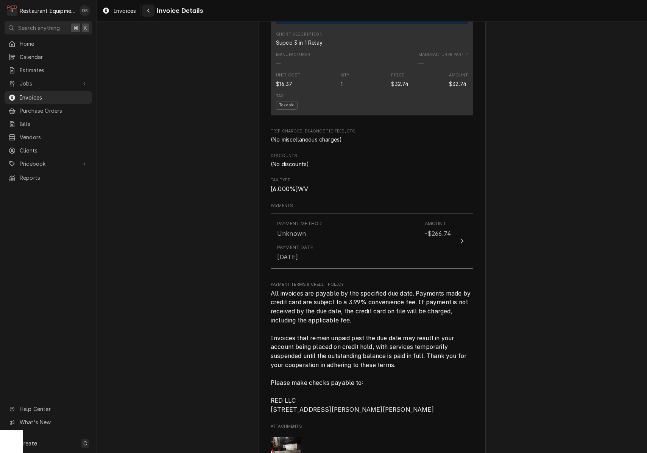
click at [150, 11] on div "Navigate back" at bounding box center [149, 11] width 8 height 8
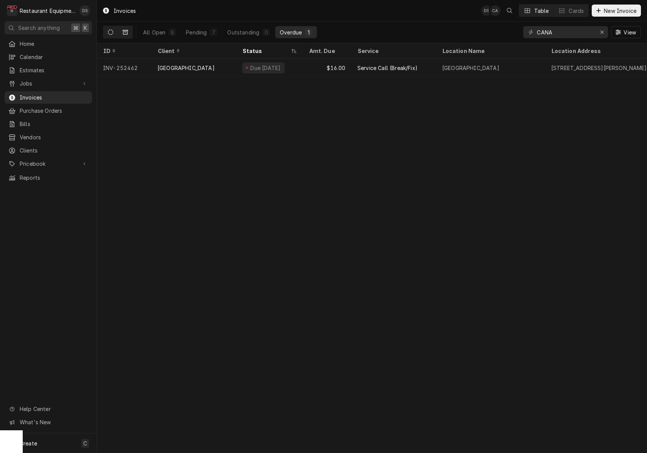
click at [127, 33] on icon "Dynamic Content Wrapper" at bounding box center [125, 32] width 5 height 5
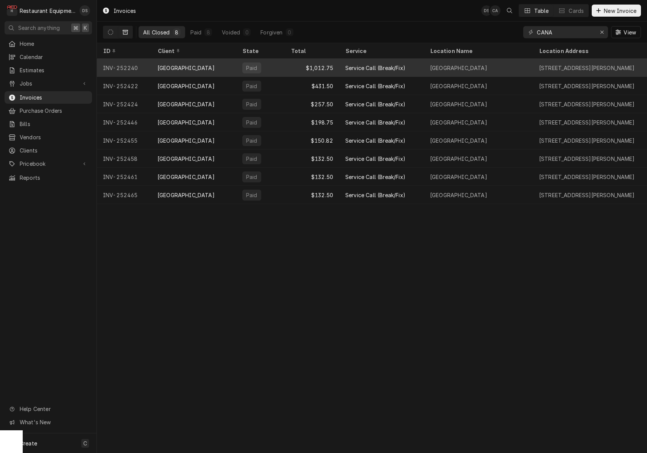
click at [350, 64] on div "Service Call (Break/Fix)" at bounding box center [375, 68] width 60 height 8
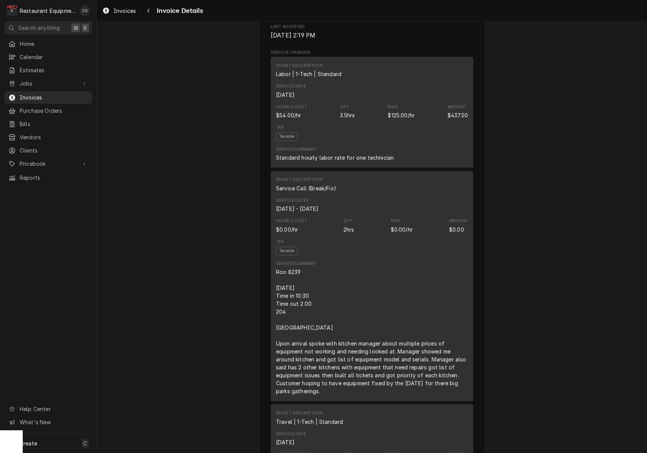
scroll to position [458, 0]
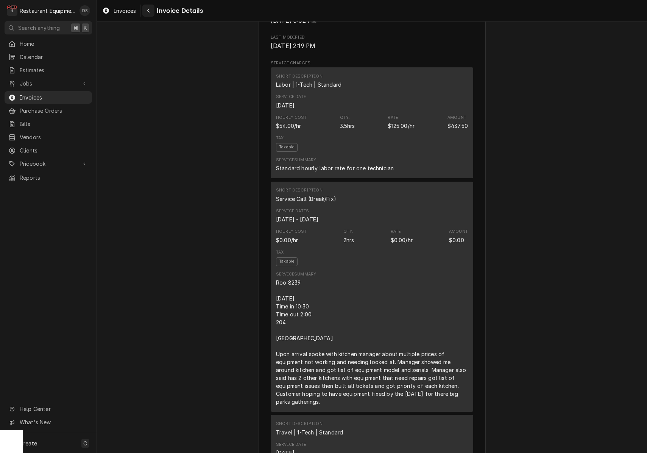
click at [147, 9] on icon "Navigate back" at bounding box center [148, 10] width 3 height 5
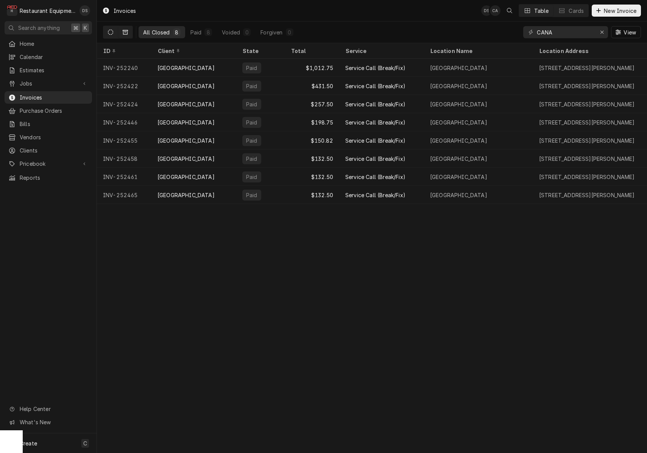
click at [111, 34] on icon "Dynamic Content Wrapper" at bounding box center [110, 32] width 5 height 5
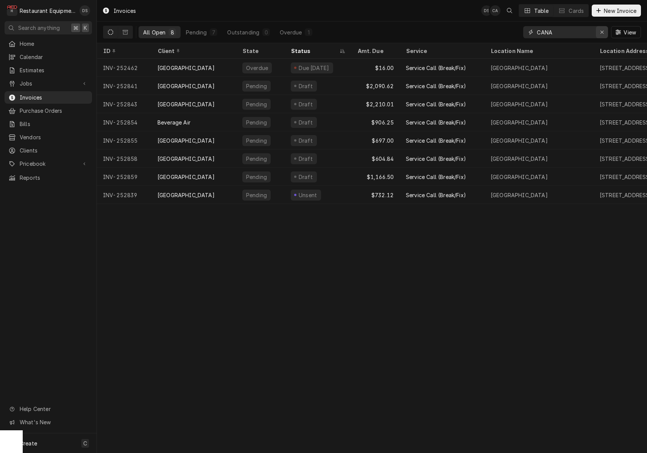
click at [601, 32] on icon "Erase input" at bounding box center [602, 32] width 4 height 5
type input "CANA"
click at [210, 32] on div "7" at bounding box center [214, 32] width 8 height 8
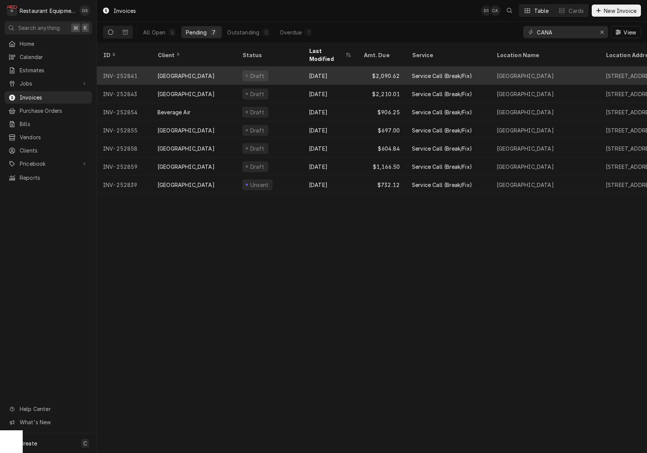
click at [291, 69] on div "Draft" at bounding box center [269, 76] width 67 height 18
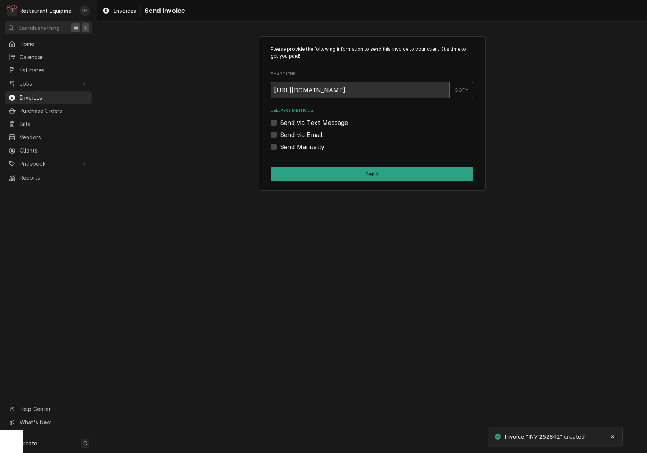
click at [280, 131] on label "Send via Email" at bounding box center [301, 134] width 43 height 9
click at [280, 131] on input "Send via Email" at bounding box center [381, 138] width 203 height 17
checkbox input "true"
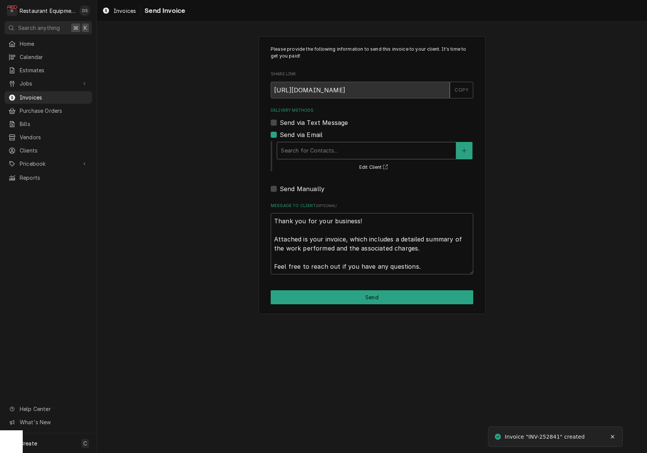
click at [319, 144] on div "Delivery Methods" at bounding box center [366, 151] width 171 height 14
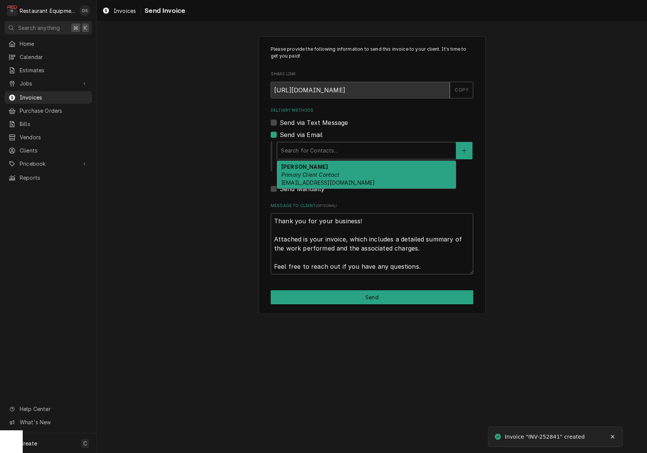
click at [319, 173] on em "Primary Client Contact" at bounding box center [310, 175] width 58 height 6
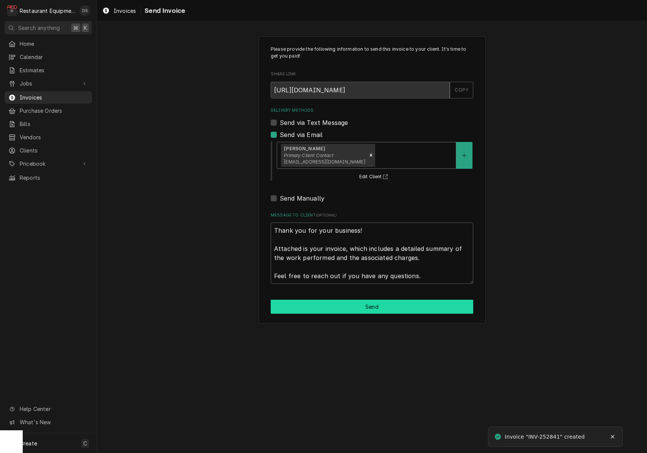
click at [361, 300] on button "Send" at bounding box center [372, 307] width 203 height 14
type textarea "x"
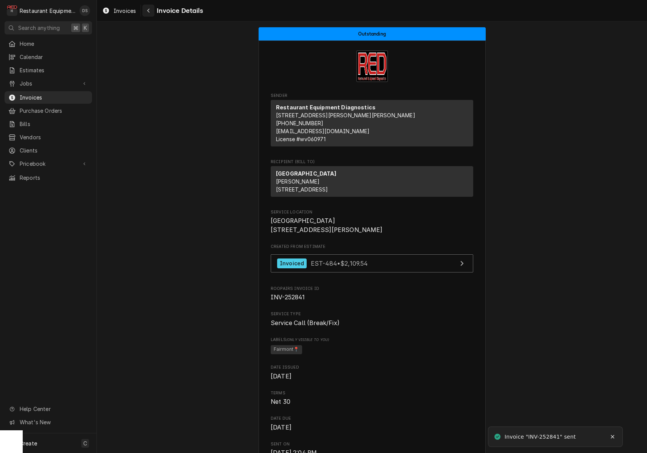
click at [147, 12] on icon "Navigate back" at bounding box center [148, 10] width 3 height 5
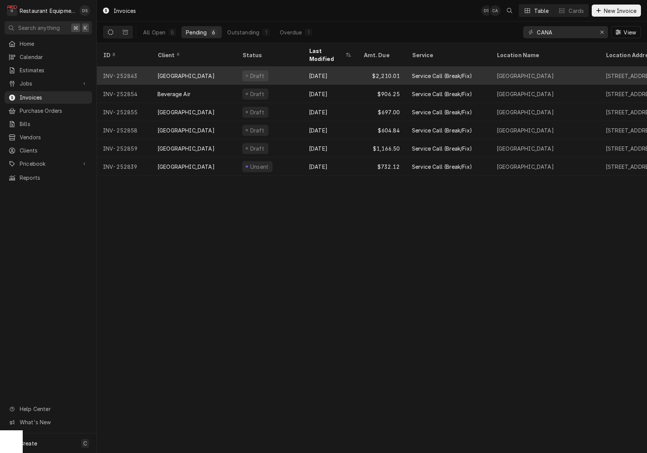
click at [266, 67] on div "Draft" at bounding box center [269, 76] width 67 height 18
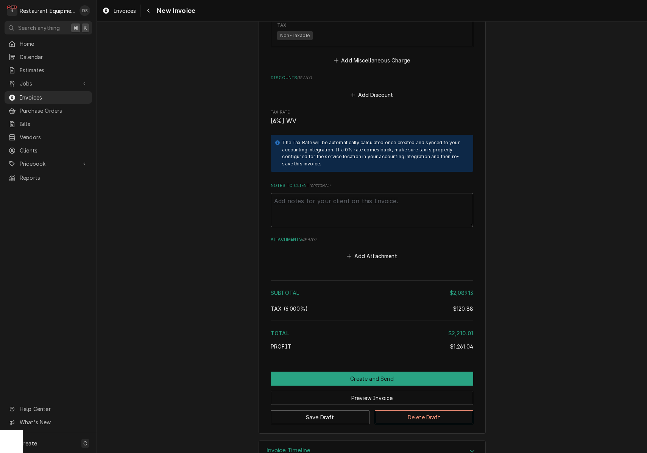
click at [381, 372] on button "Create and Send" at bounding box center [372, 379] width 203 height 14
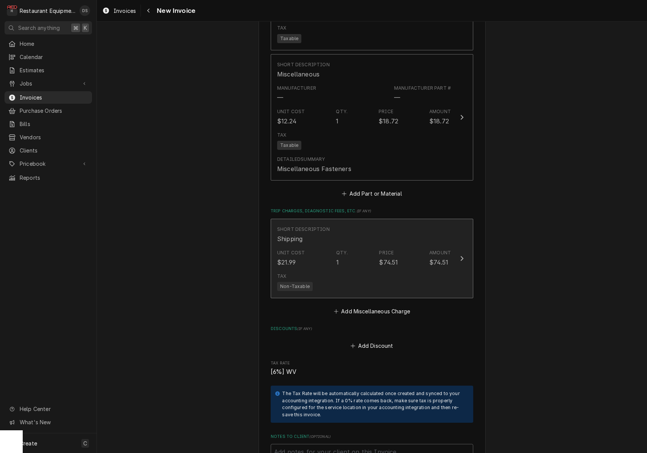
scroll to position [1731, 0]
type textarea "x"
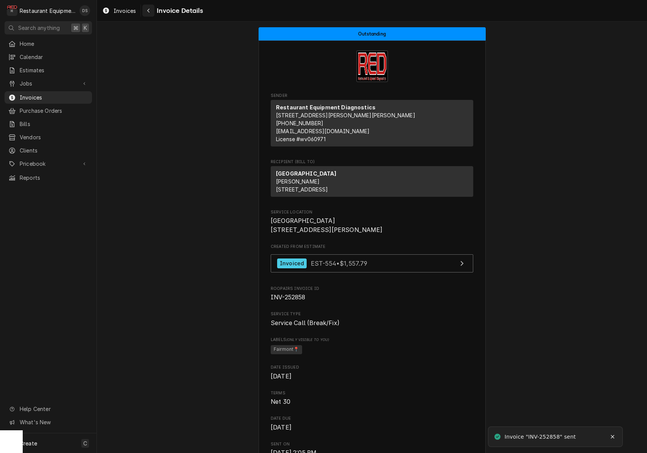
click at [150, 11] on div "Navigate back" at bounding box center [149, 11] width 8 height 8
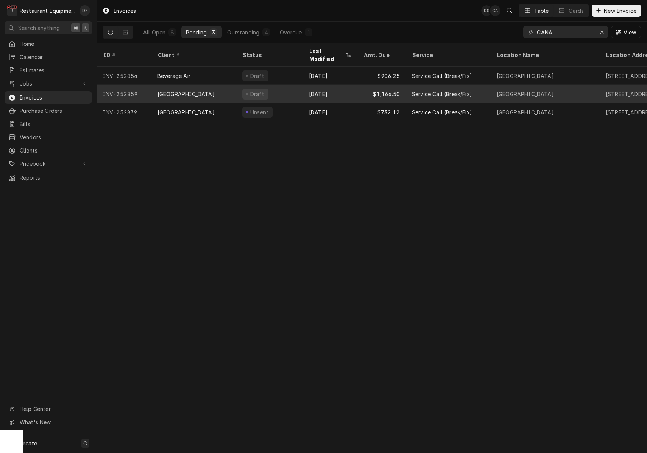
click at [211, 90] on div "Canaan Valley Resort" at bounding box center [186, 94] width 57 height 8
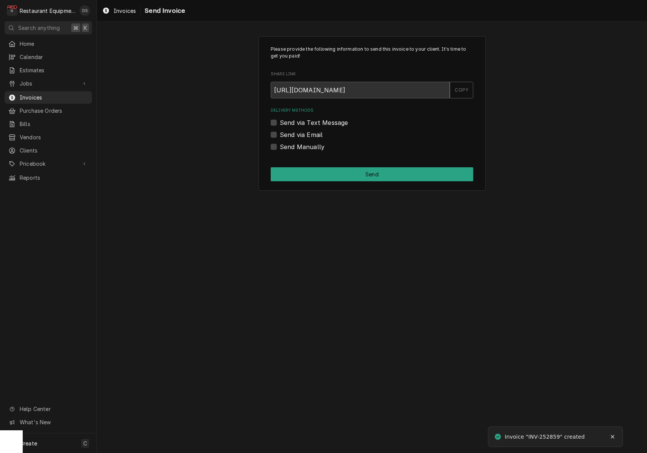
click at [280, 134] on label "Send via Email" at bounding box center [301, 134] width 43 height 9
click at [280, 134] on input "Send via Email" at bounding box center [381, 138] width 203 height 17
checkbox input "true"
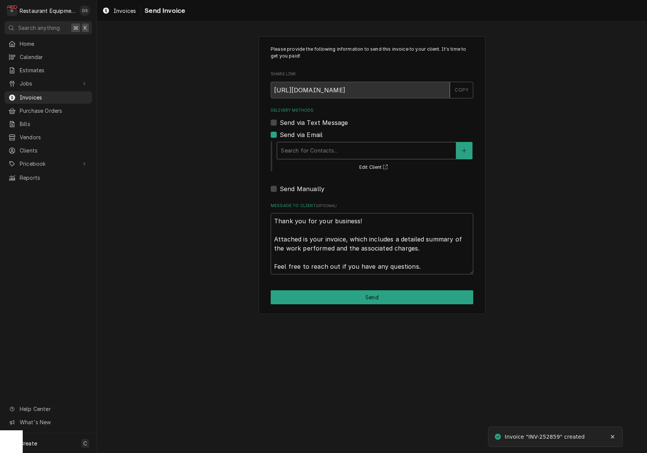
click at [320, 144] on div "Delivery Methods" at bounding box center [366, 151] width 171 height 14
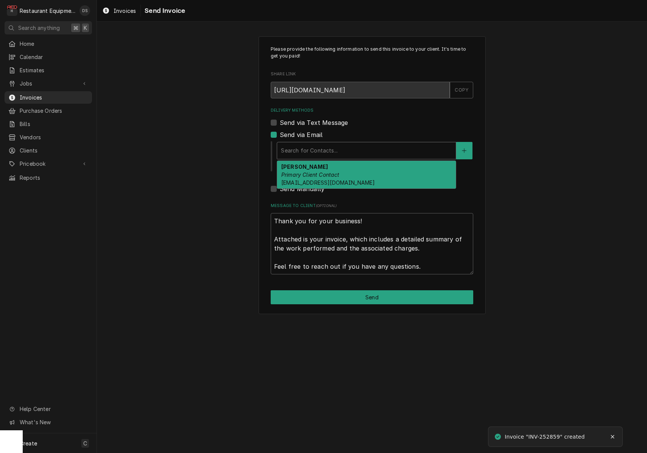
click at [318, 166] on strong "Trish Anderson" at bounding box center [304, 167] width 47 height 6
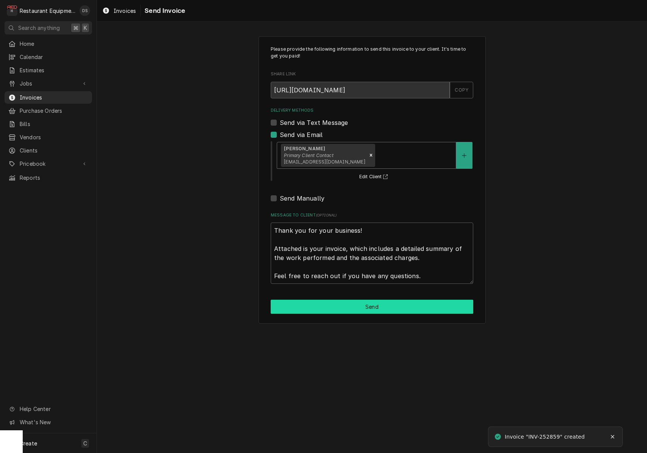
click at [370, 300] on button "Send" at bounding box center [372, 307] width 203 height 14
type textarea "x"
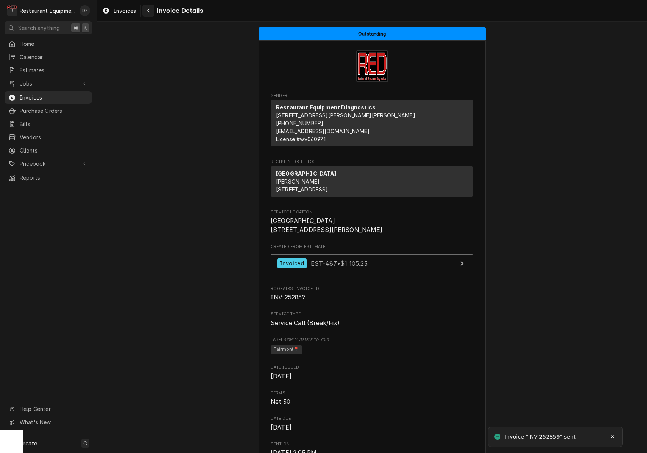
click at [151, 12] on div "Navigate back" at bounding box center [149, 11] width 8 height 8
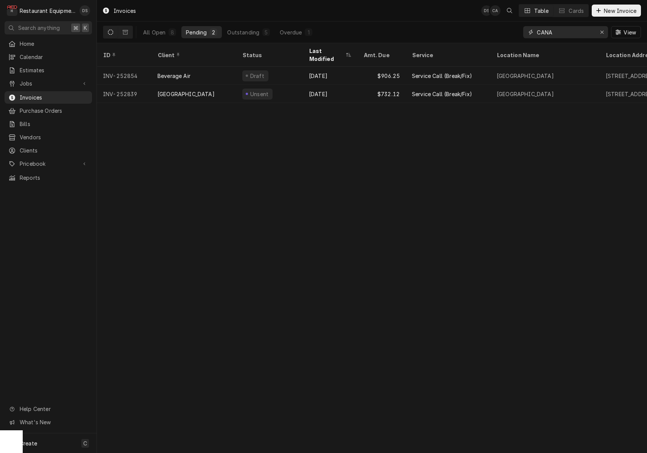
click at [596, 30] on button "Erase input" at bounding box center [602, 32] width 12 height 12
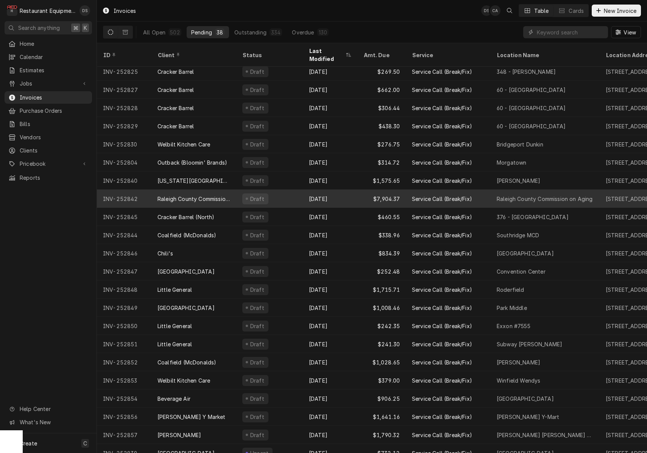
click at [279, 190] on div "Draft" at bounding box center [269, 199] width 67 height 18
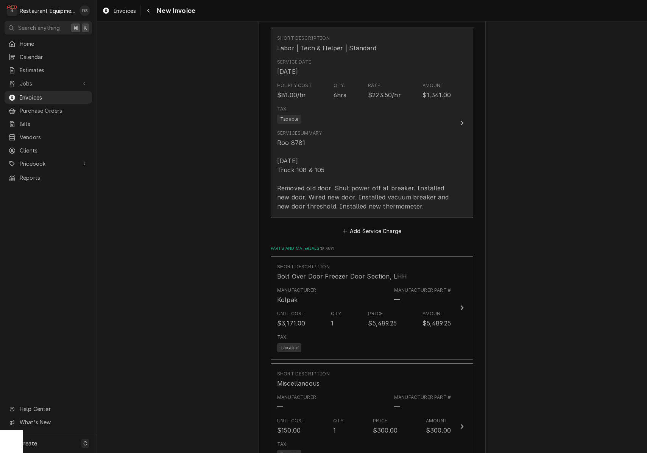
scroll to position [487, 0]
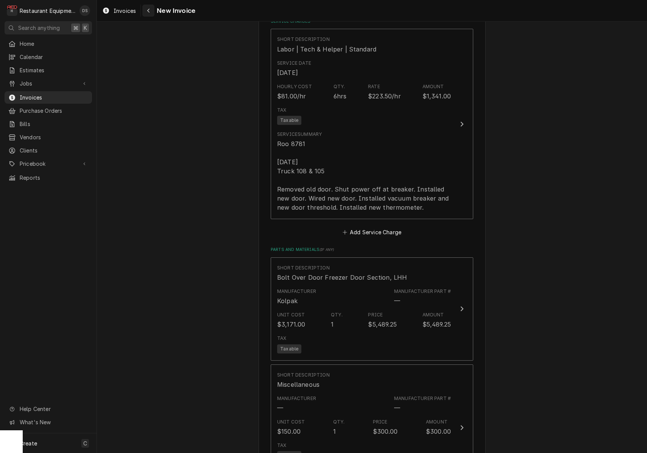
click at [152, 12] on div "Navigate back" at bounding box center [149, 11] width 8 height 8
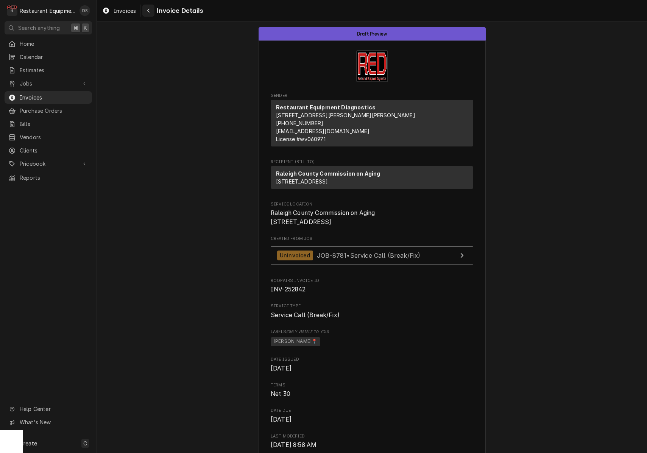
click at [149, 12] on icon "Navigate back" at bounding box center [148, 10] width 3 height 5
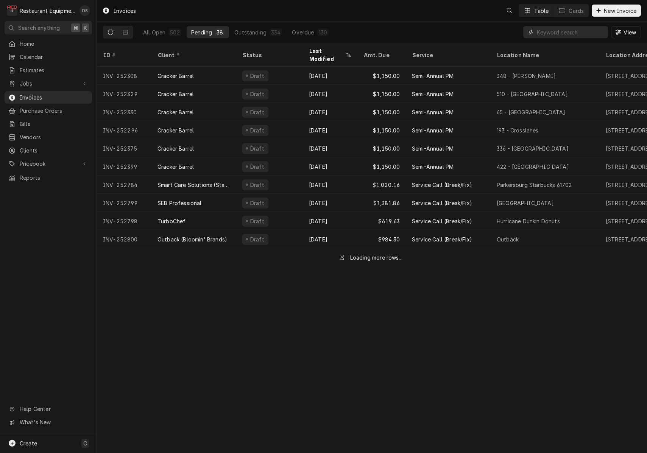
click at [556, 33] on input "Dynamic Content Wrapper" at bounding box center [570, 32] width 67 height 12
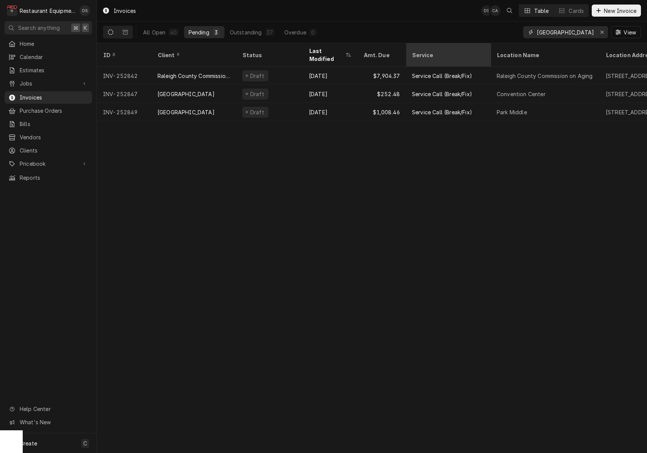
scroll to position [0, 0]
click at [237, 33] on div "Outstanding" at bounding box center [246, 32] width 32 height 8
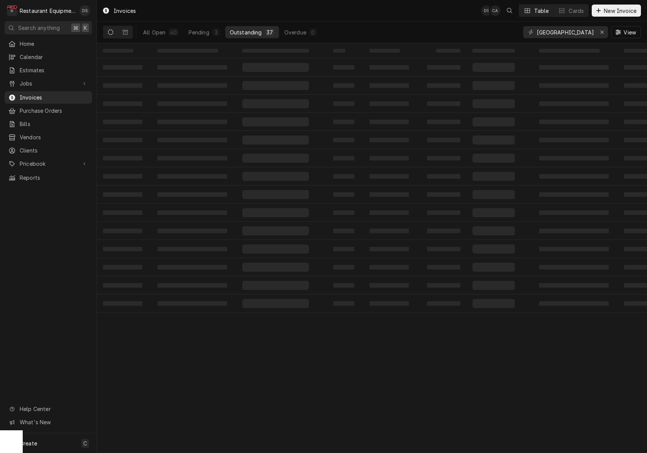
scroll to position [0, 0]
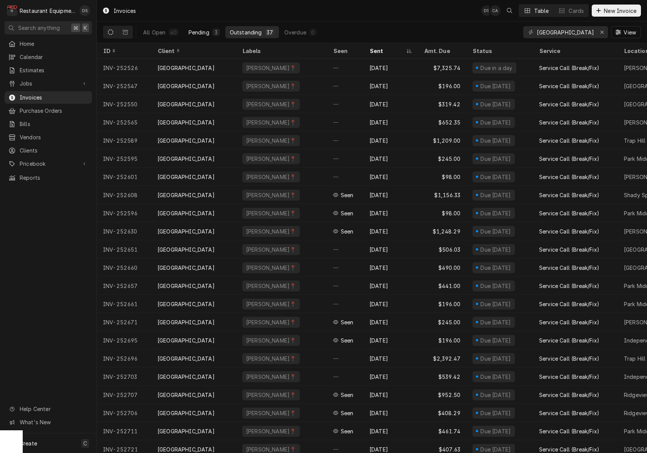
click at [209, 33] on button "Pending 3" at bounding box center [204, 32] width 41 height 12
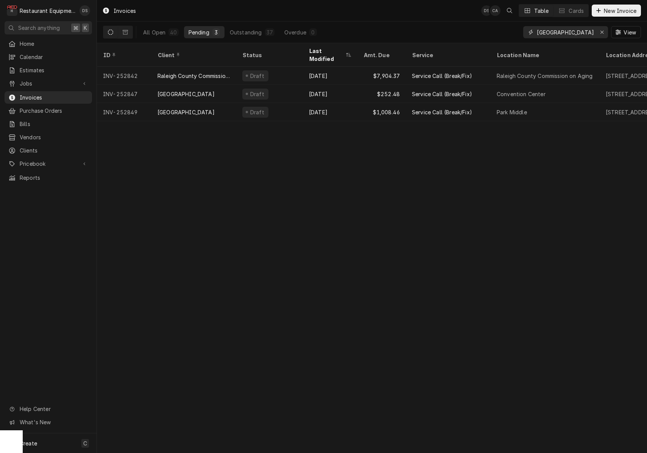
click at [588, 32] on input "RALEIGH COUNTY" at bounding box center [565, 32] width 57 height 12
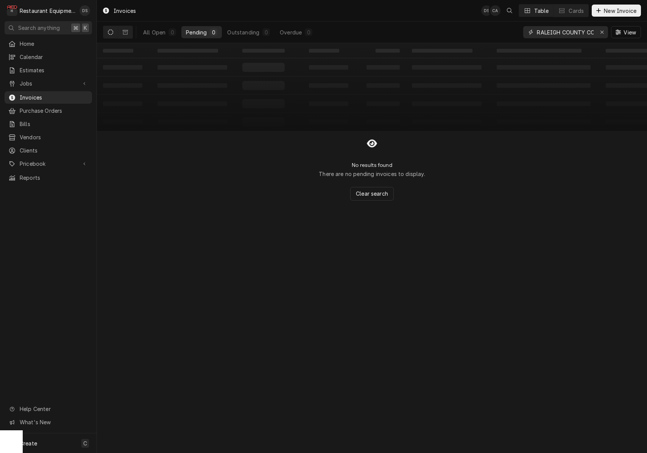
click at [582, 31] on input "RALEIGH COUNTY COMMISION" at bounding box center [565, 32] width 57 height 12
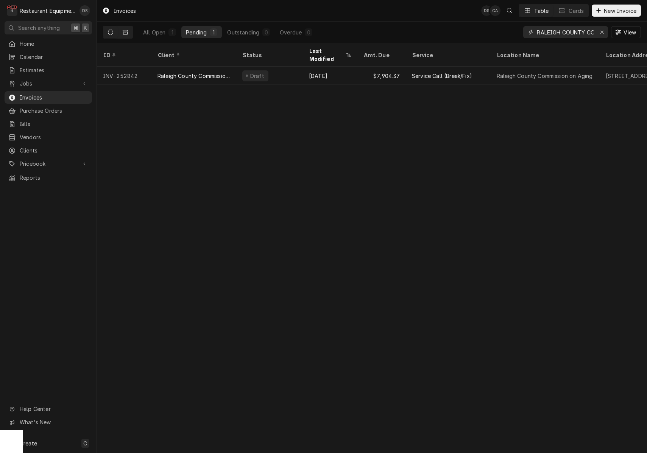
type input "RALEIGH COUNTY COMMISSION"
drag, startPoint x: 130, startPoint y: 33, endPoint x: 138, endPoint y: 35, distance: 8.3
click at [131, 33] on button "Dynamic Content Wrapper" at bounding box center [125, 32] width 14 height 12
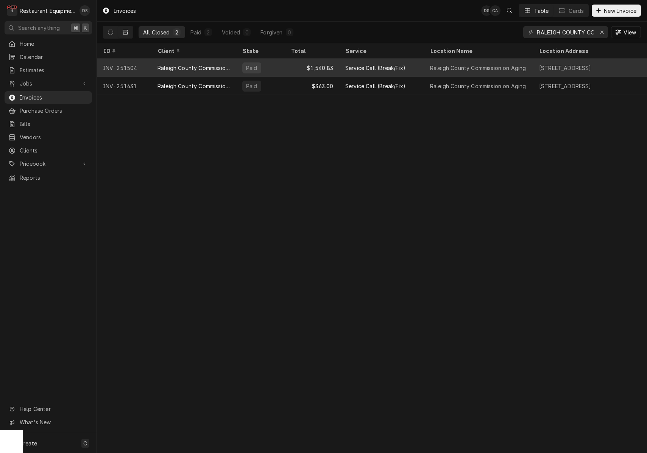
click at [402, 65] on div "Service Call (Break/Fix)" at bounding box center [375, 68] width 60 height 8
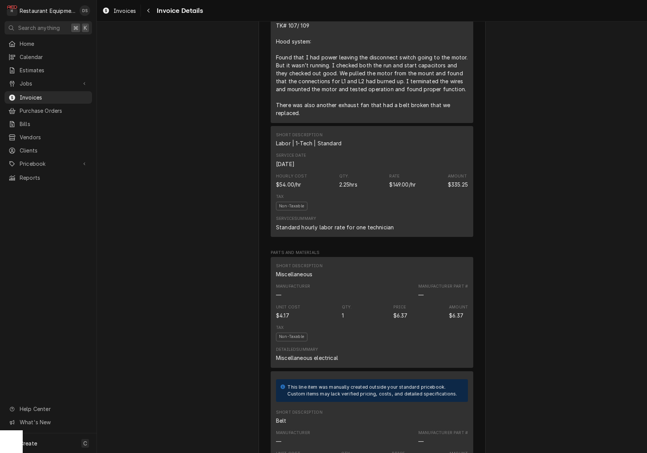
click at [375, 169] on div "Service Date Jun 17, 2025" at bounding box center [372, 160] width 192 height 20
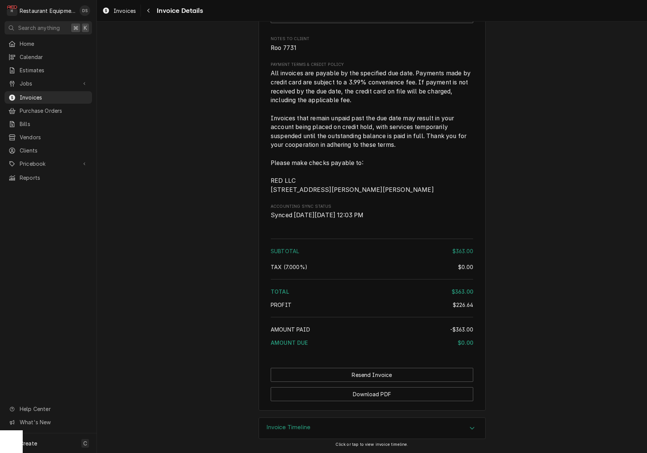
scroll to position [1228, 0]
click at [147, 9] on icon "Navigate back" at bounding box center [148, 10] width 3 height 5
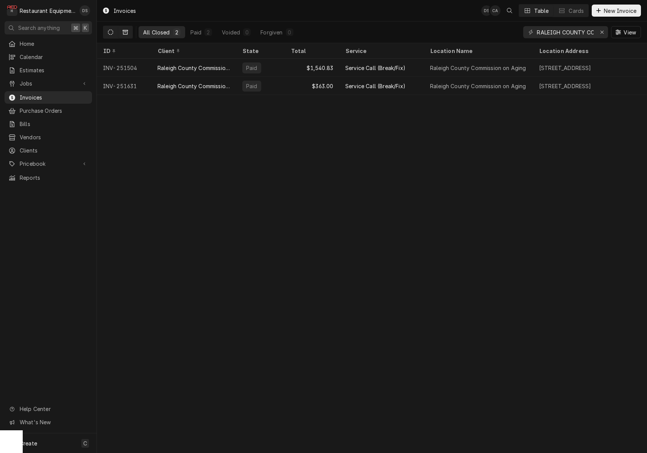
click at [115, 34] on button "Dynamic Content Wrapper" at bounding box center [110, 32] width 14 height 12
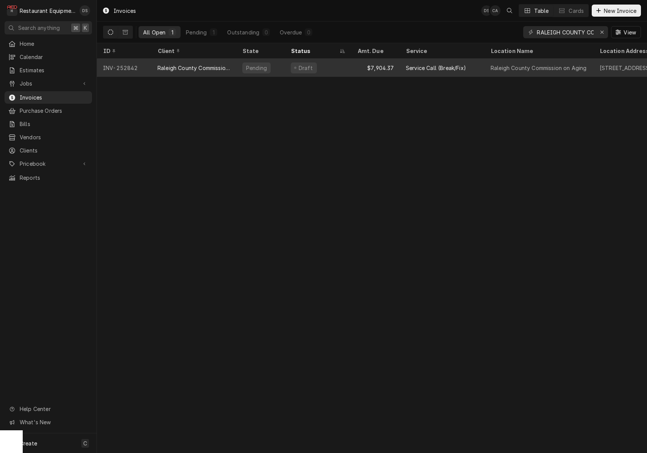
click at [330, 65] on div "Draft" at bounding box center [318, 68] width 67 height 18
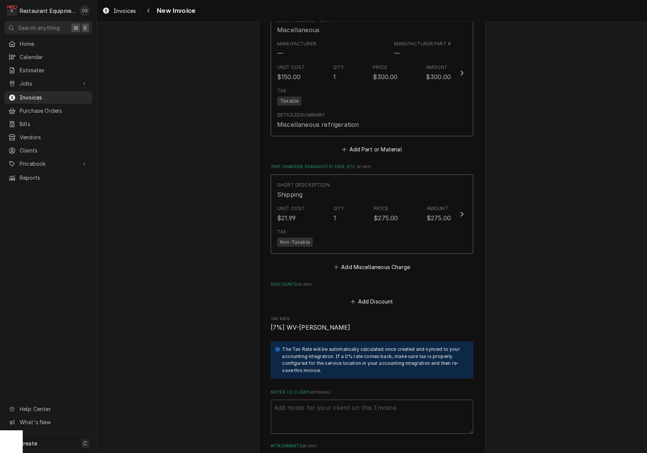
scroll to position [730, 0]
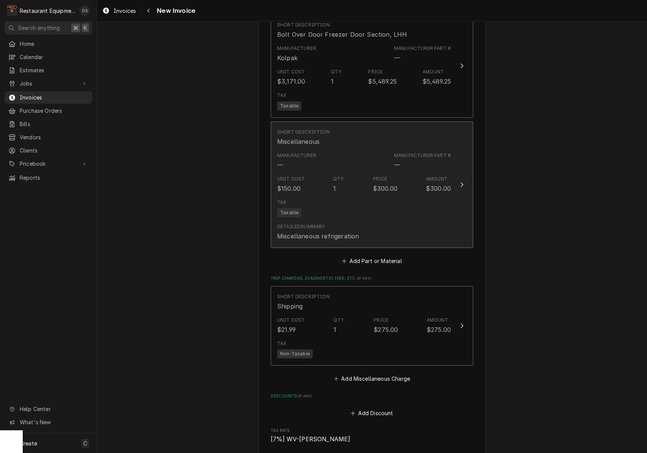
click at [351, 154] on div "Manufacturer — Manufacturer Part # —" at bounding box center [364, 160] width 174 height 23
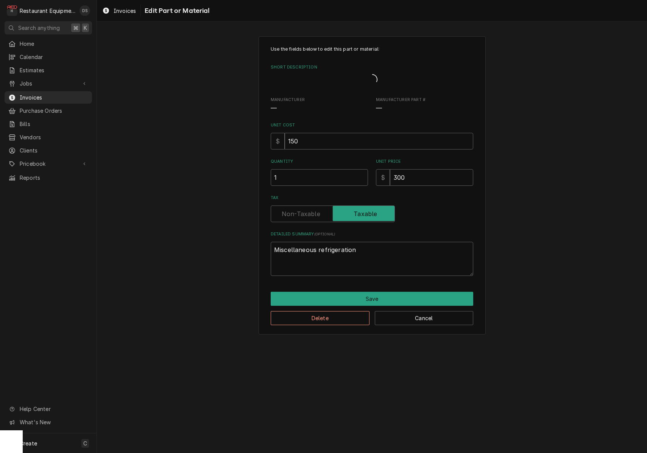
type textarea "x"
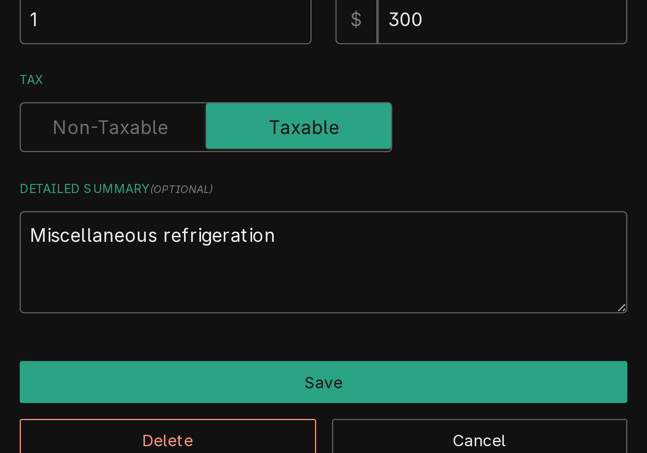
click at [271, 250] on label "Tax" at bounding box center [333, 258] width 124 height 17
click at [274, 250] on input "Tax" at bounding box center [332, 258] width 117 height 17
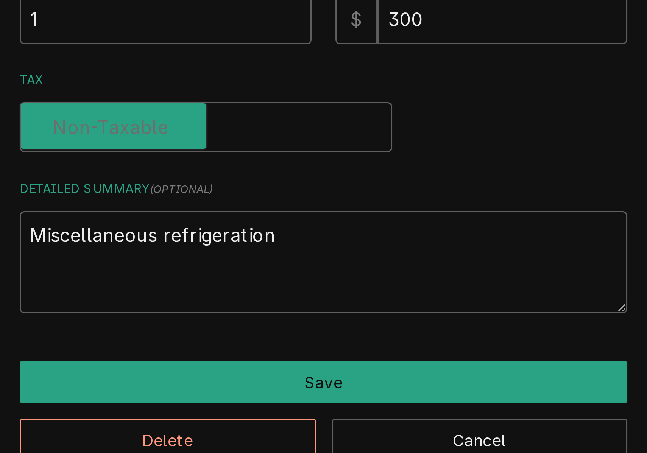
checkbox input "false"
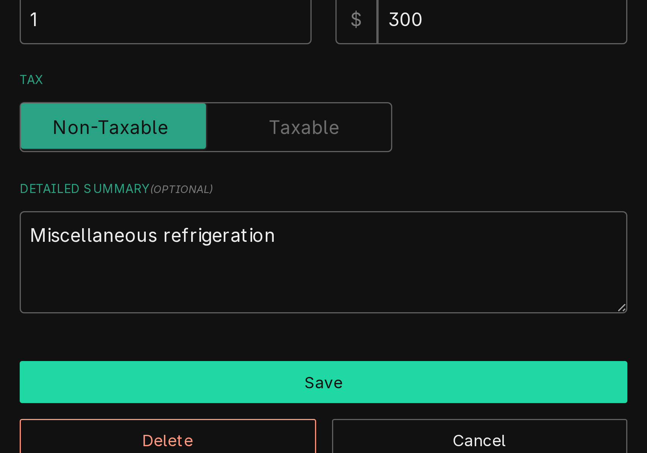
click at [271, 336] on button "Save" at bounding box center [372, 343] width 203 height 14
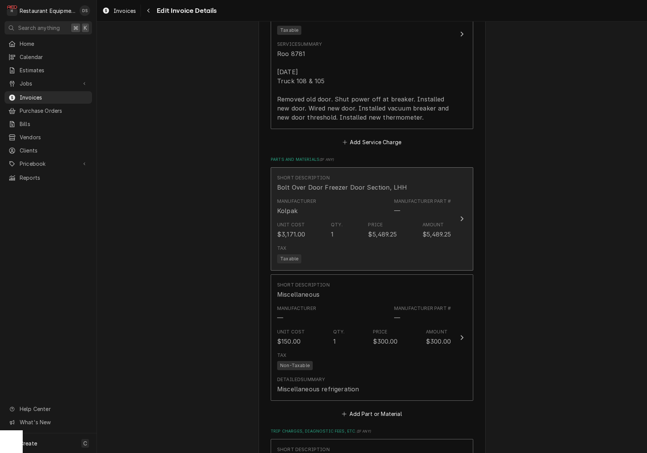
scroll to position [576, 0]
click at [373, 243] on div "Tax Taxable" at bounding box center [364, 255] width 174 height 24
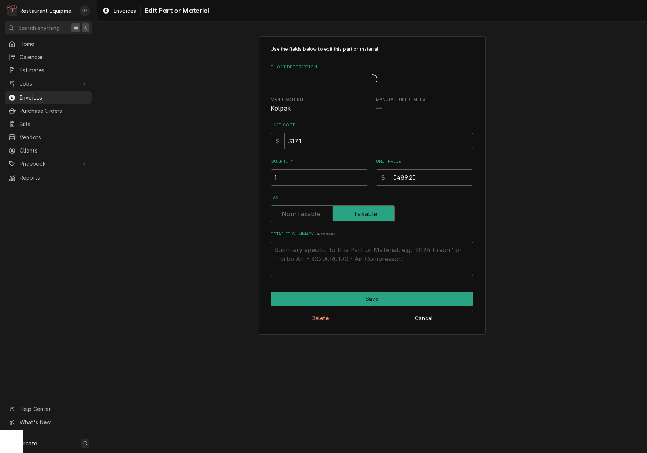
type textarea "x"
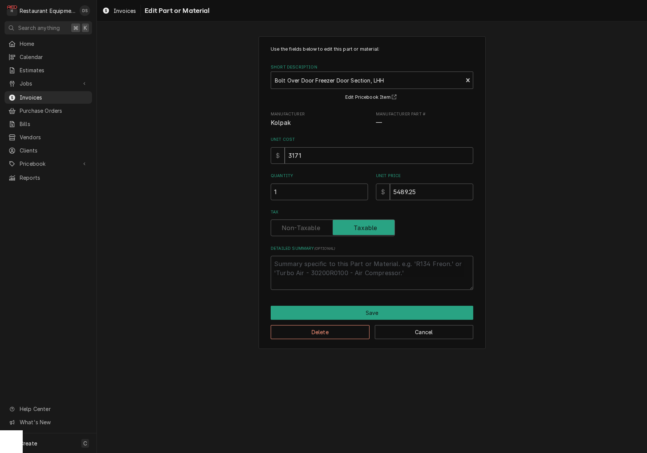
drag, startPoint x: 313, startPoint y: 225, endPoint x: 318, endPoint y: 241, distance: 16.8
click at [312, 225] on label "Tax" at bounding box center [333, 228] width 124 height 17
click at [312, 225] on input "Tax" at bounding box center [332, 228] width 117 height 17
checkbox input "false"
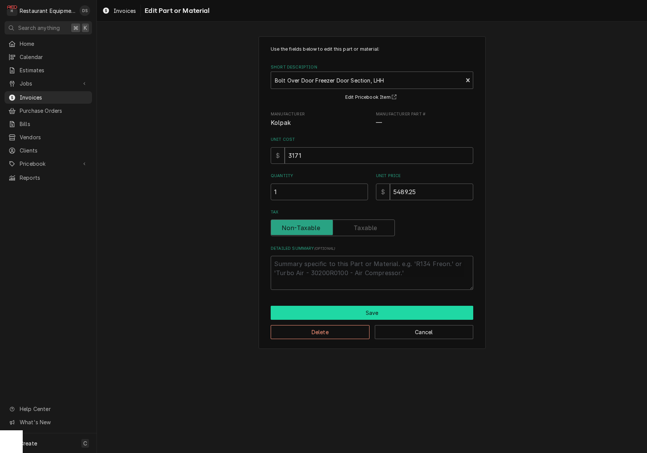
click at [373, 311] on button "Save" at bounding box center [372, 313] width 203 height 14
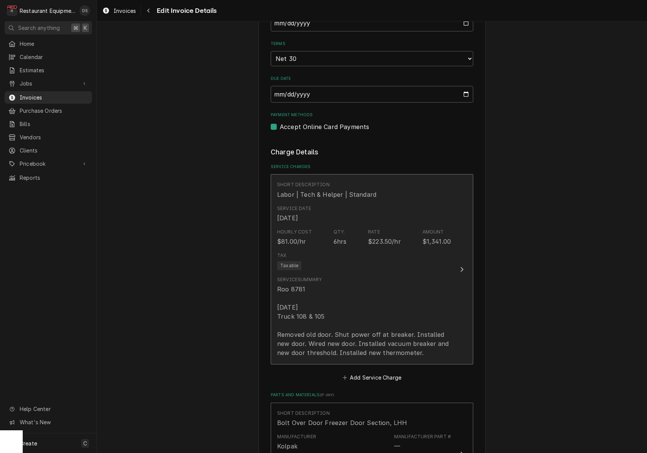
scroll to position [339, 0]
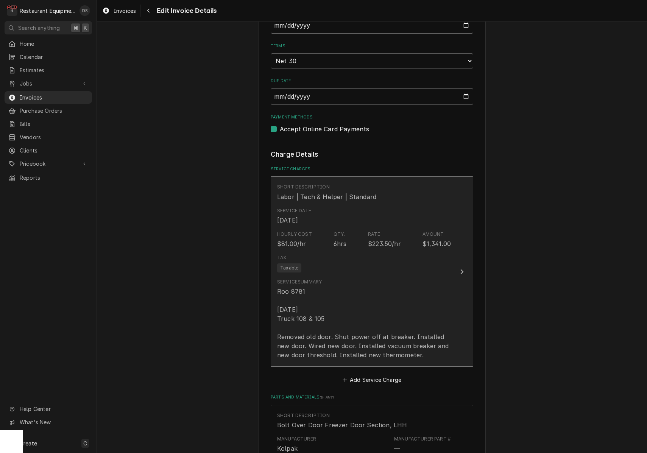
click at [393, 287] on div "Roo 8781 9/17/25 Truck 108 & 105 Removed old door. Shut power off at breaker. I…" at bounding box center [364, 323] width 174 height 73
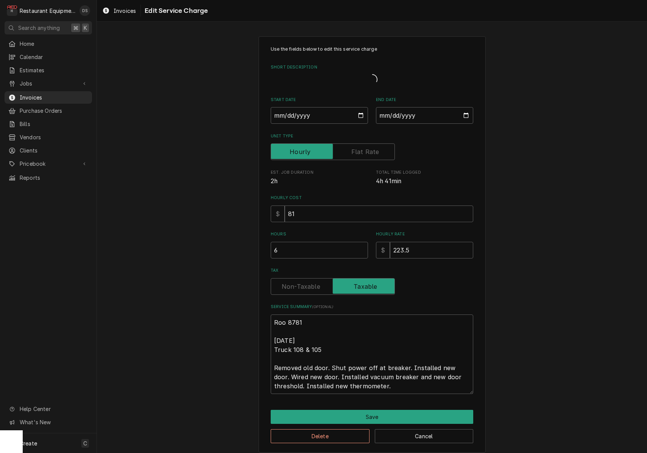
type textarea "x"
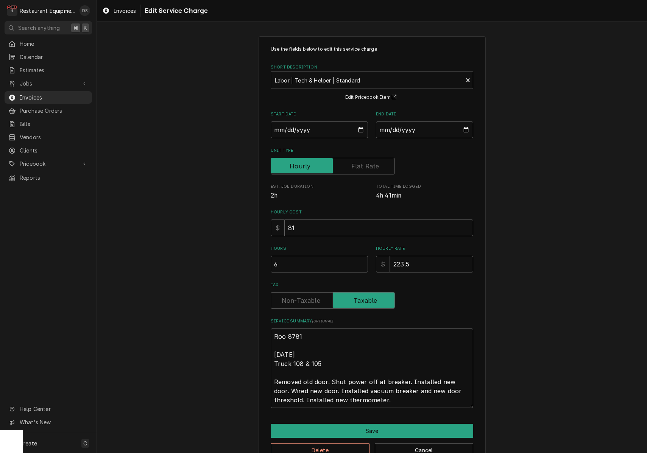
click at [310, 300] on label "Tax" at bounding box center [333, 300] width 124 height 17
click at [310, 300] on input "Tax" at bounding box center [332, 300] width 117 height 17
checkbox input "false"
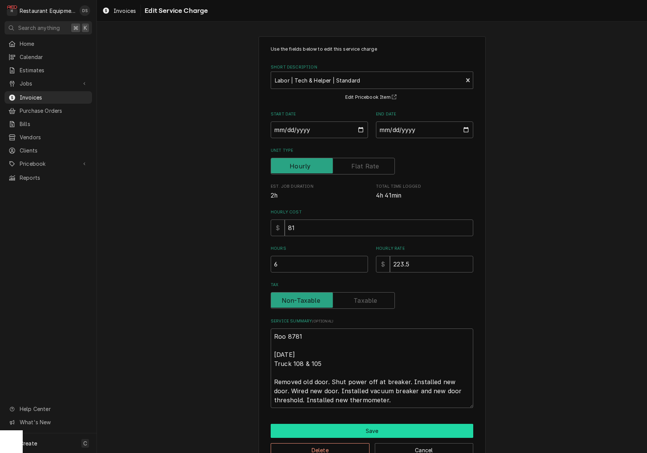
click at [380, 424] on button "Save" at bounding box center [372, 431] width 203 height 14
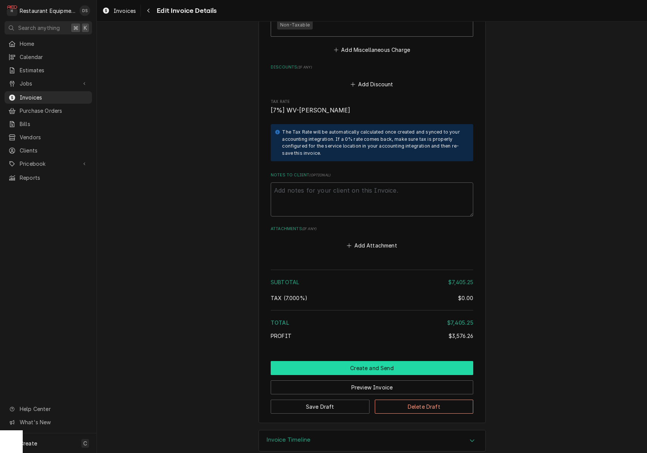
click at [360, 361] on button "Create and Send" at bounding box center [372, 368] width 203 height 14
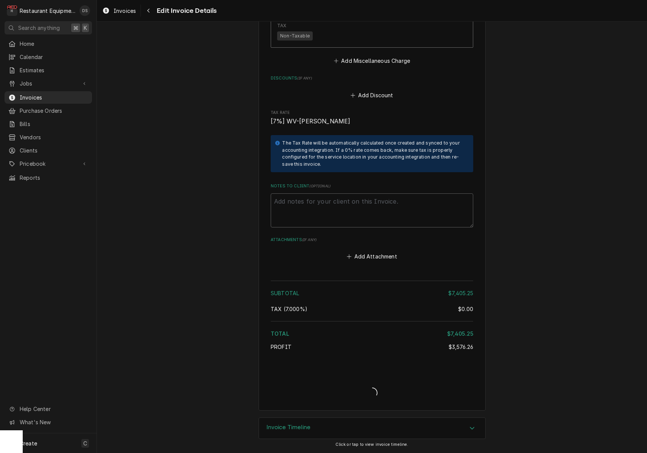
type textarea "x"
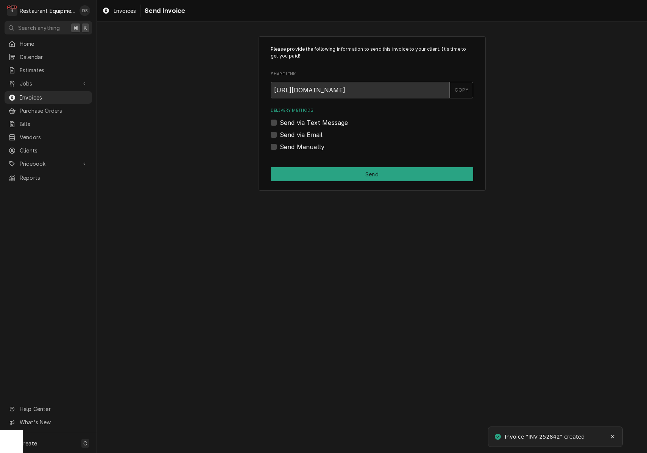
click at [280, 132] on label "Send via Email" at bounding box center [301, 134] width 43 height 9
click at [280, 132] on input "Send via Email" at bounding box center [381, 138] width 203 height 17
checkbox input "true"
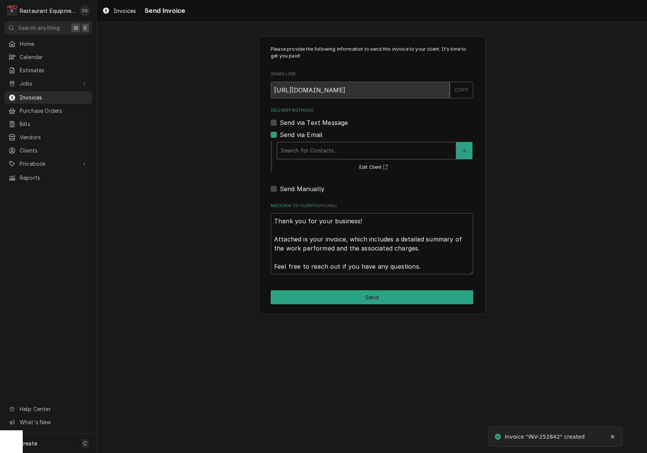
click at [333, 151] on div "Search for Contacts..." at bounding box center [366, 151] width 171 height 8
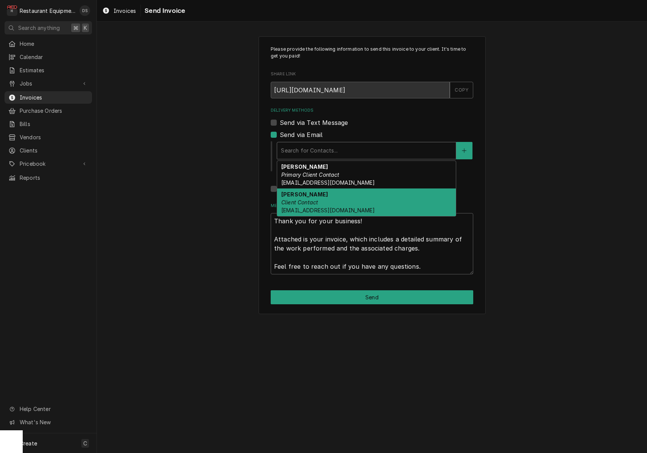
click at [334, 197] on div "Tammy Trent Client Contact tammy_trent@raleighseniors.org" at bounding box center [366, 203] width 179 height 28
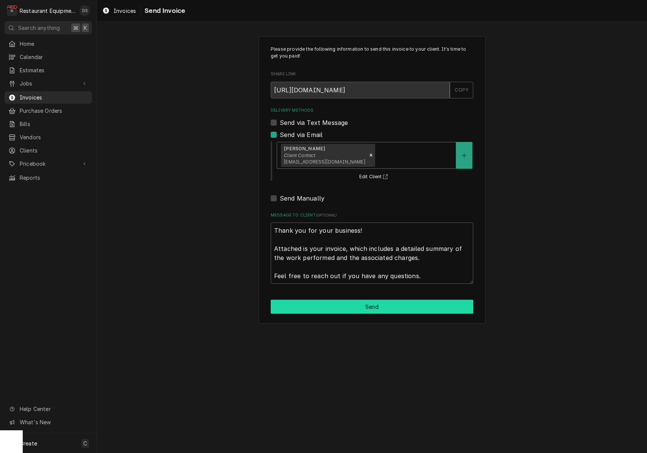
click at [368, 309] on button "Send" at bounding box center [372, 307] width 203 height 14
type textarea "x"
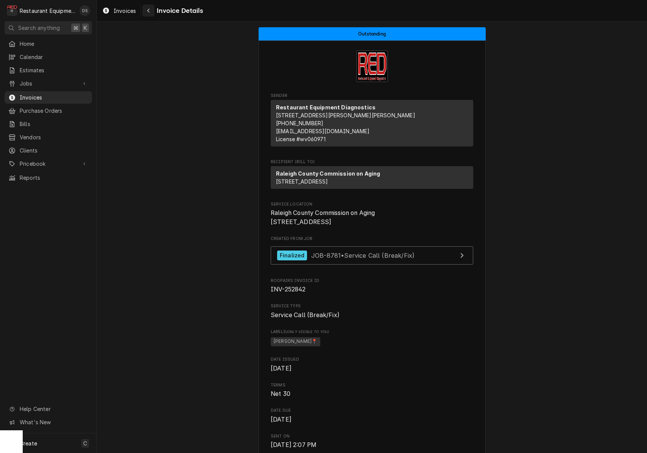
click at [150, 10] on icon "Navigate back" at bounding box center [148, 10] width 3 height 5
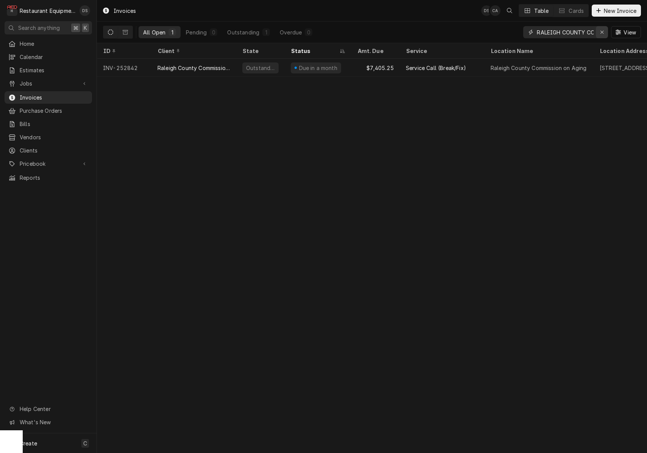
click at [600, 31] on icon "Erase input" at bounding box center [602, 32] width 4 height 5
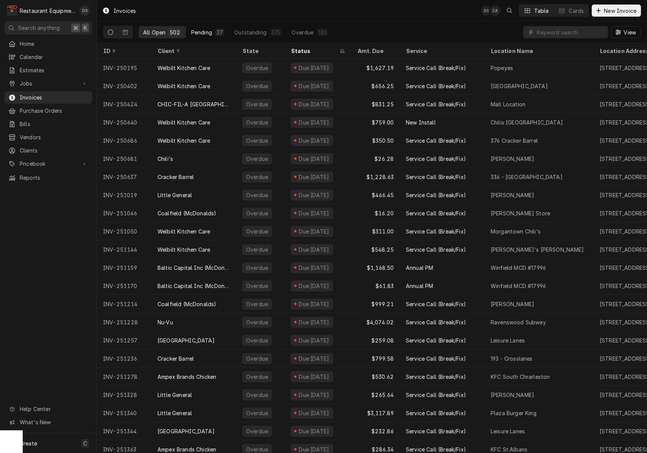
click at [208, 33] on div "Pending" at bounding box center [201, 32] width 21 height 8
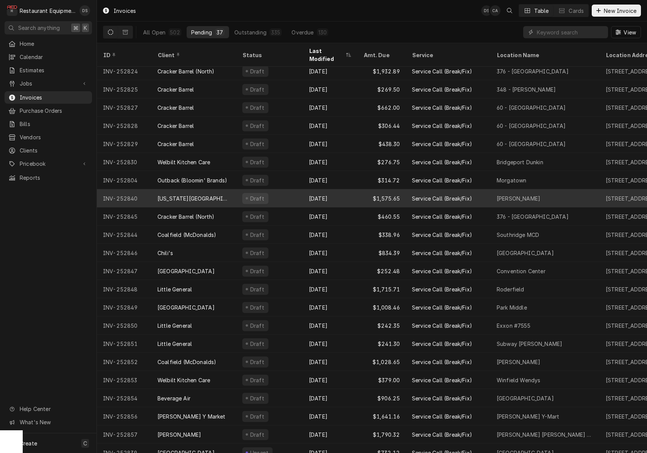
scroll to position [277, 0]
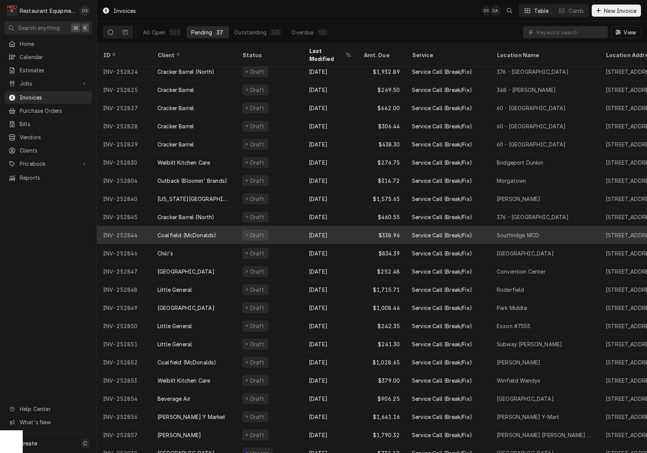
click at [270, 226] on div "Draft" at bounding box center [269, 235] width 67 height 18
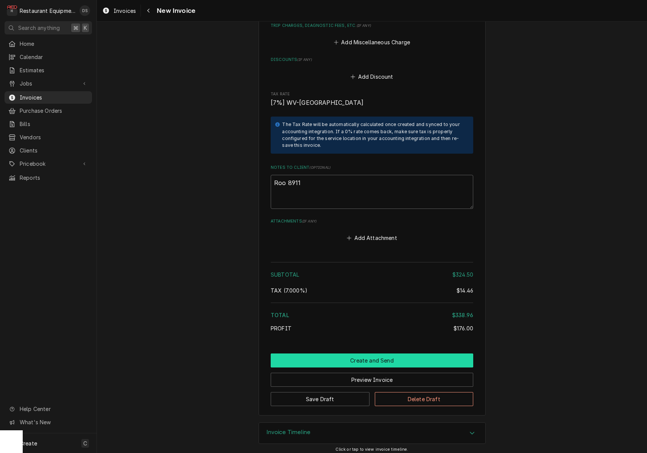
click at [366, 355] on button "Create and Send" at bounding box center [372, 361] width 203 height 14
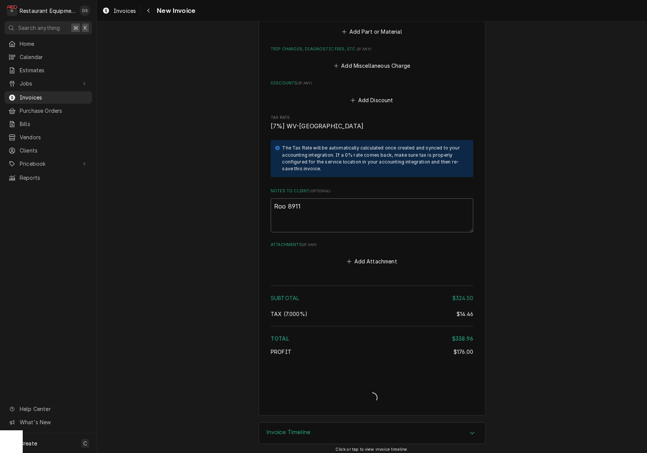
type textarea "x"
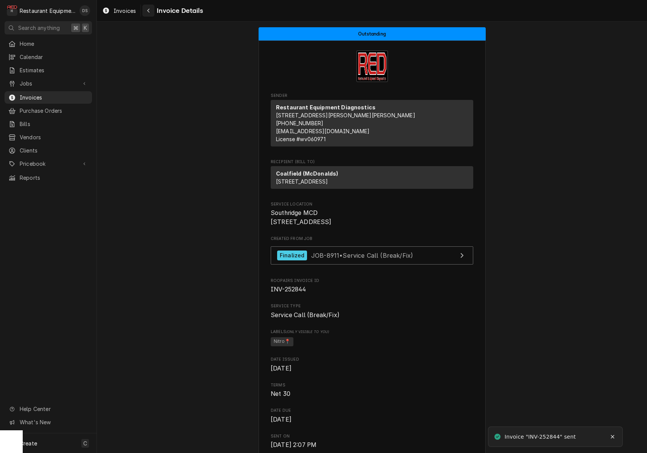
click at [148, 14] on button "Navigate back" at bounding box center [148, 11] width 12 height 12
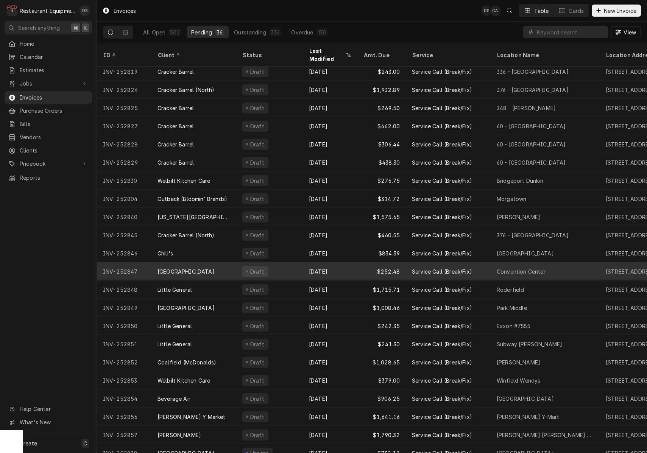
click at [280, 262] on div "Draft" at bounding box center [269, 271] width 67 height 18
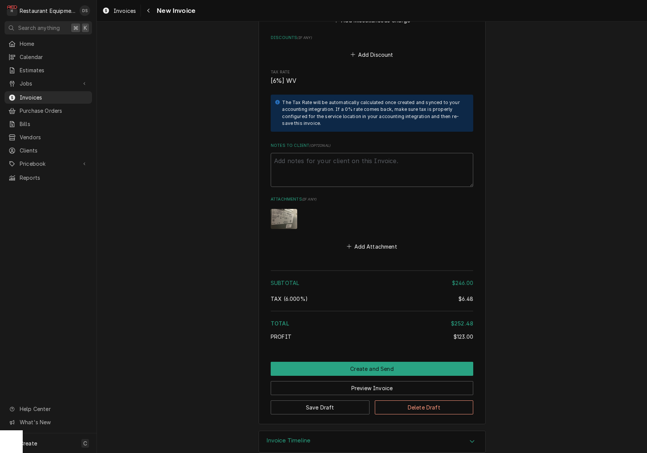
scroll to position [1374, 0]
click at [361, 362] on button "Create and Send" at bounding box center [372, 369] width 203 height 14
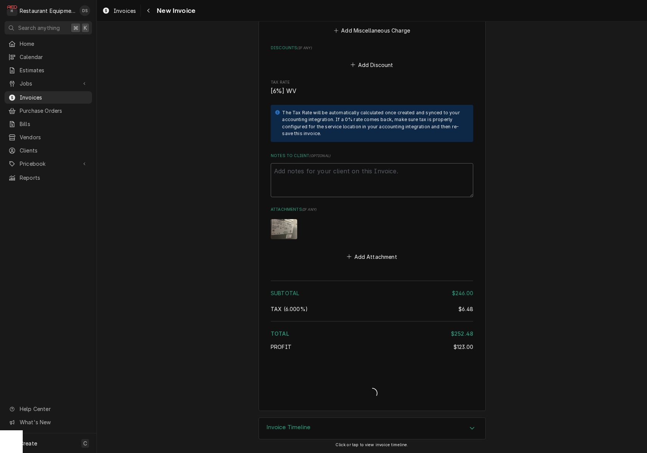
scroll to position [1351, 0]
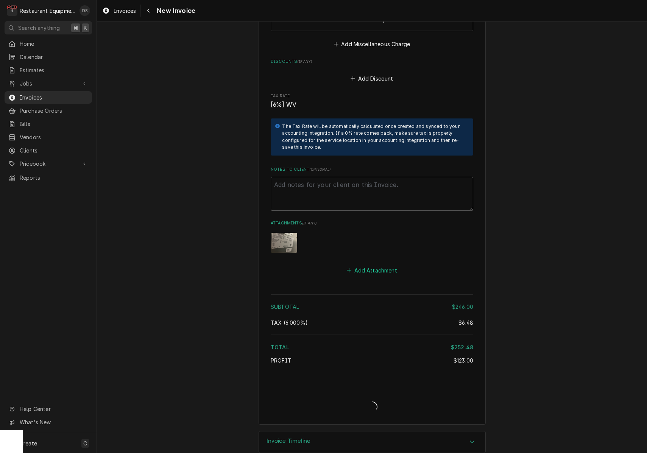
type textarea "x"
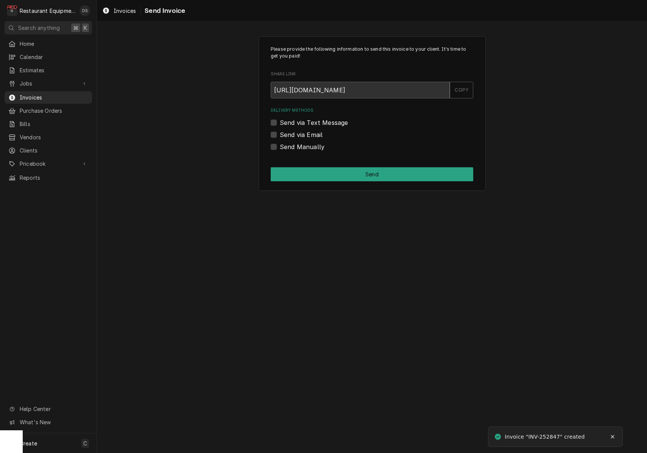
click at [280, 132] on label "Send via Email" at bounding box center [301, 134] width 43 height 9
click at [280, 132] on input "Send via Email" at bounding box center [381, 138] width 203 height 17
checkbox input "true"
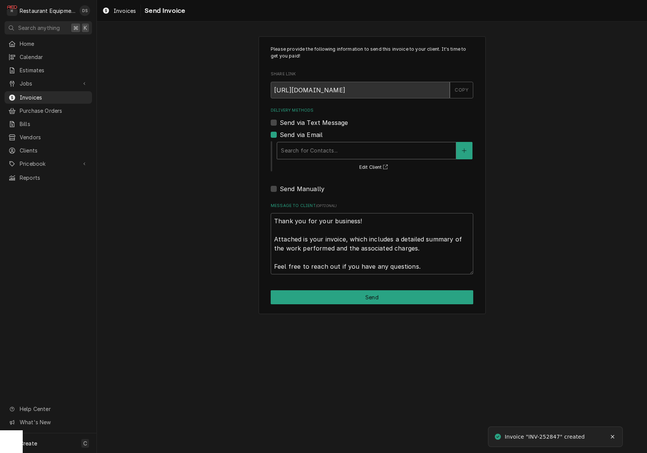
click at [322, 148] on div "Search for Contacts..." at bounding box center [366, 151] width 171 height 8
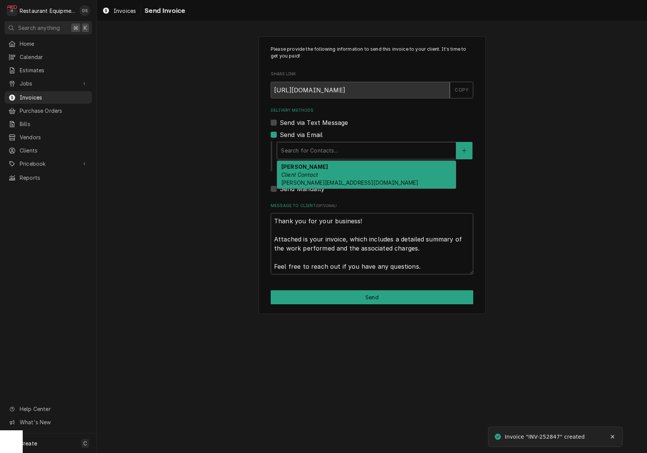
drag, startPoint x: 323, startPoint y: 170, endPoint x: 329, endPoint y: 192, distance: 23.2
click at [323, 170] on div "Andrea Akers Client Contact andrea@beckleyconventioncenter.com" at bounding box center [366, 175] width 179 height 28
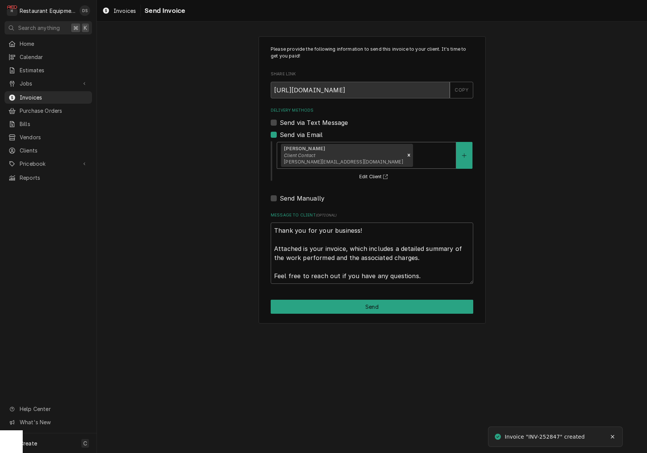
click at [375, 302] on button "Send" at bounding box center [372, 307] width 203 height 14
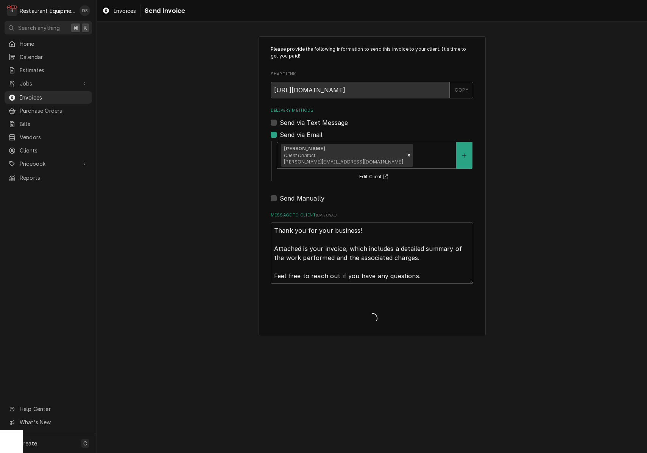
type textarea "x"
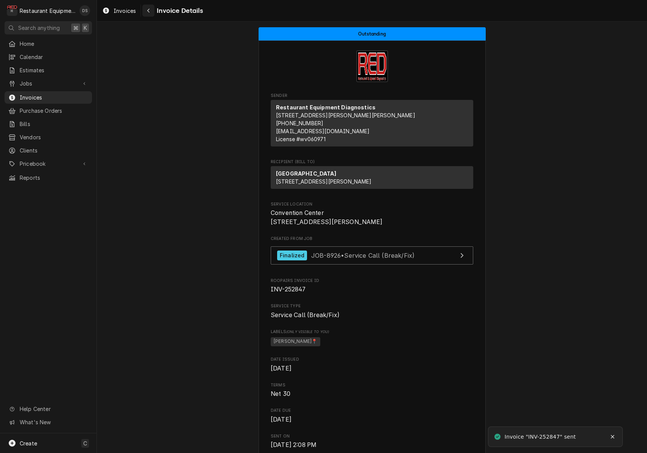
click at [147, 12] on icon "Navigate back" at bounding box center [148, 10] width 3 height 5
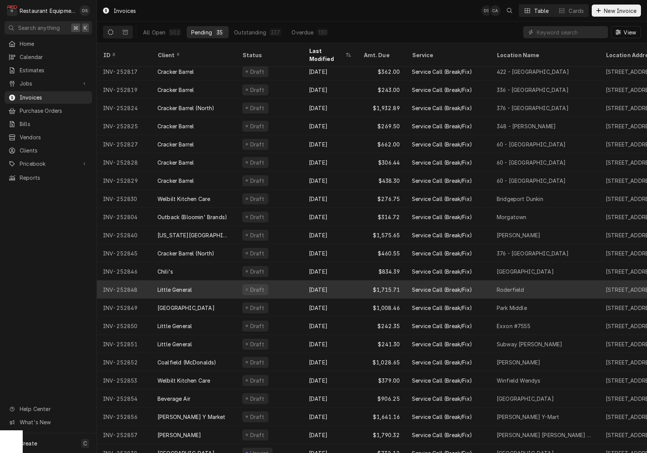
click at [278, 281] on div "Draft" at bounding box center [269, 290] width 67 height 18
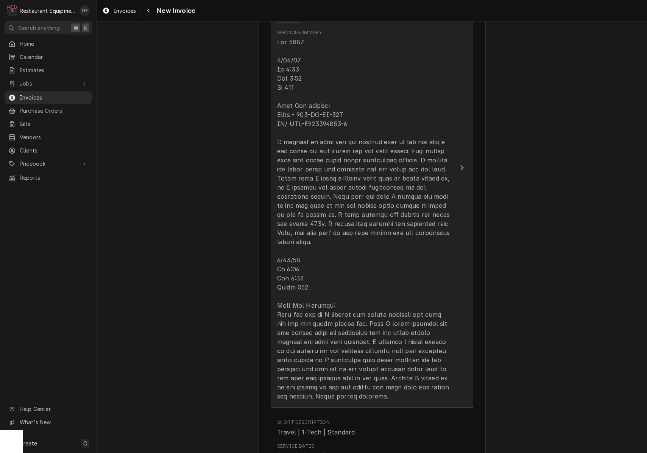
scroll to position [624, 0]
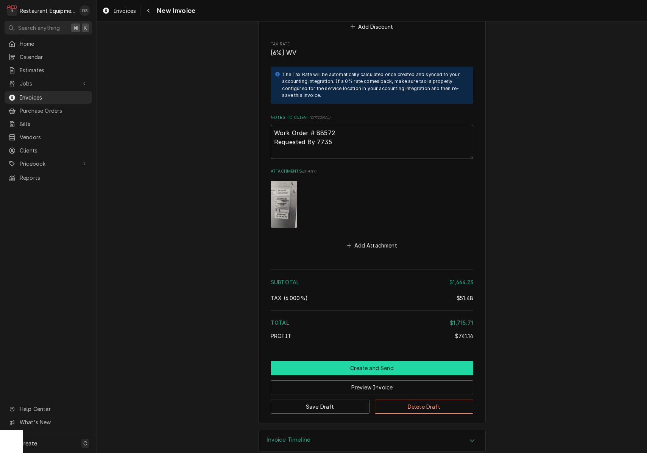
click at [337, 361] on button "Create and Send" at bounding box center [372, 368] width 203 height 14
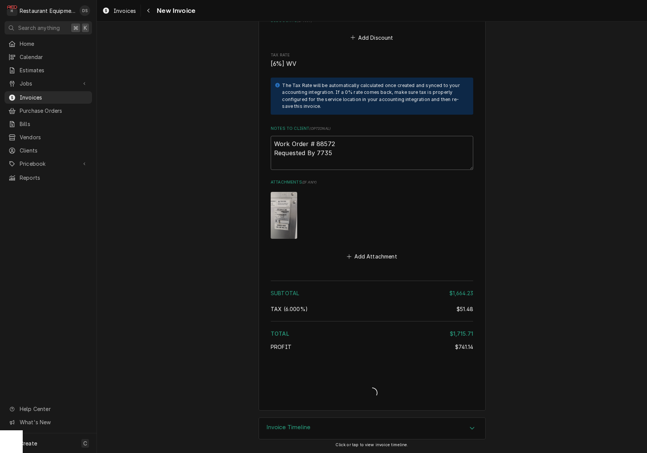
scroll to position [1640, 0]
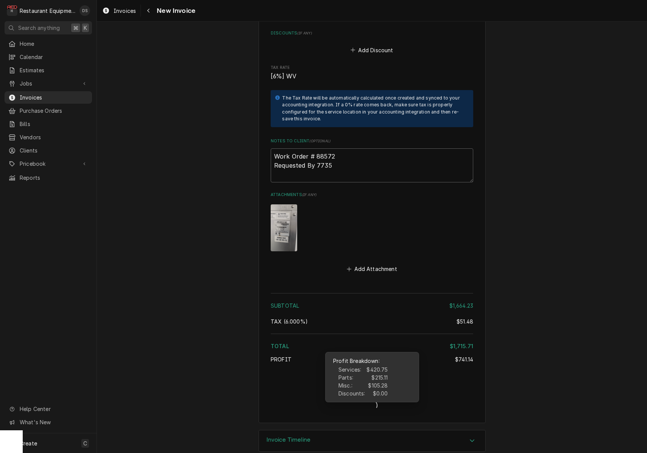
type textarea "x"
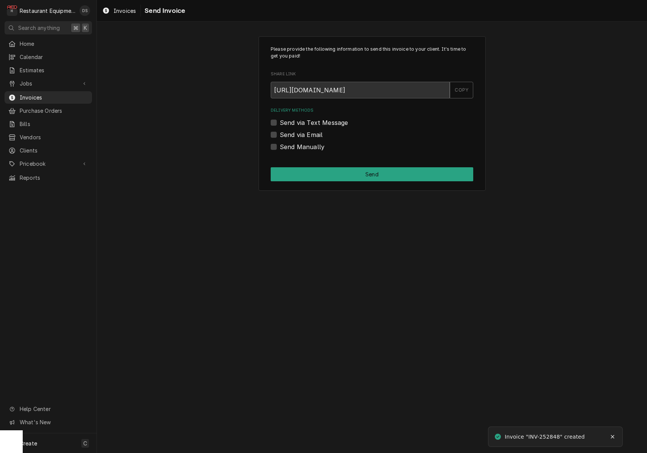
click at [280, 133] on label "Send via Email" at bounding box center [301, 134] width 43 height 9
click at [280, 133] on input "Send via Email" at bounding box center [381, 138] width 203 height 17
checkbox input "true"
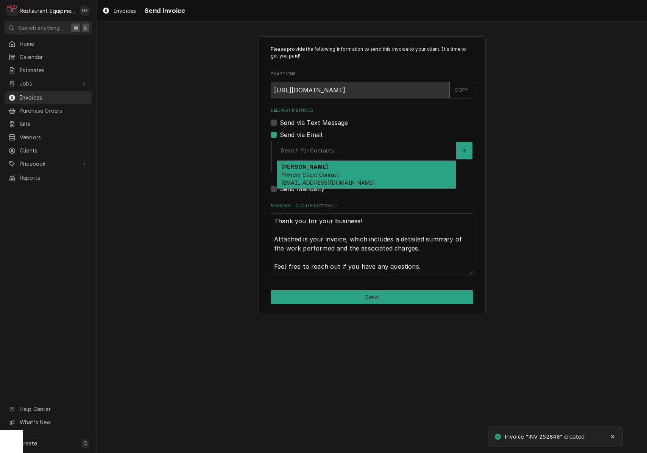
click at [313, 150] on div "Search for Contacts..." at bounding box center [366, 151] width 171 height 8
click at [316, 170] on div "ROBIN HATCHER Primary Client Contact rhatcher@lgstores.com" at bounding box center [366, 175] width 179 height 28
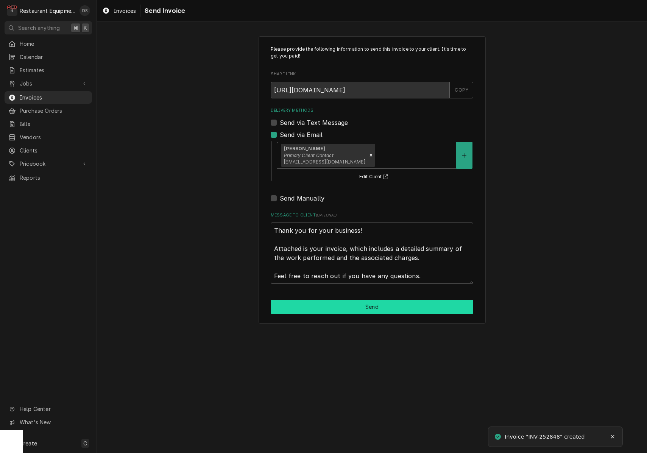
click at [358, 311] on button "Send" at bounding box center [372, 307] width 203 height 14
type textarea "x"
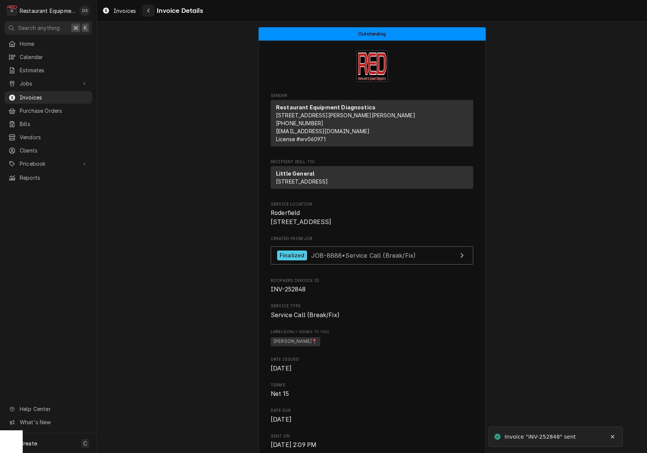
click at [149, 12] on icon "Navigate back" at bounding box center [148, 10] width 3 height 5
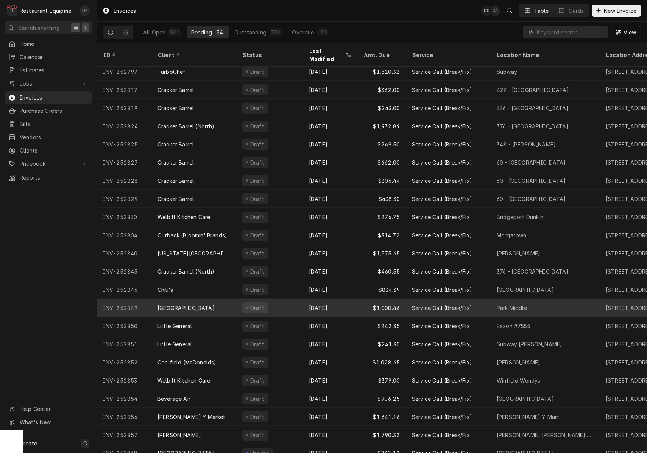
click at [283, 299] on div "Draft" at bounding box center [269, 308] width 67 height 18
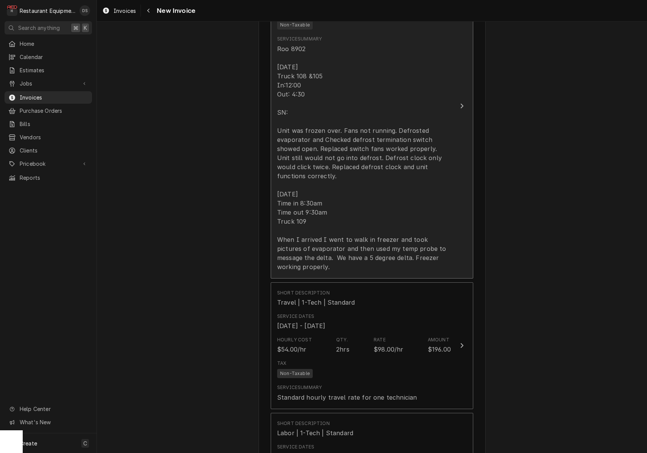
scroll to position [845, 0]
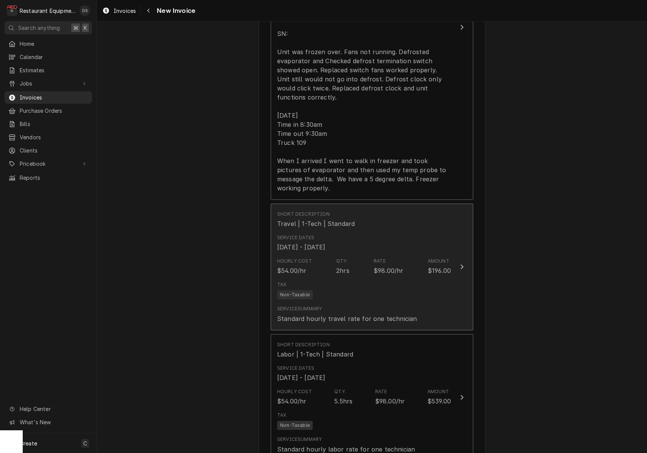
click at [367, 259] on div "Hourly Cost $54.00/hr Qty. 2hrs Rate $98.00/hr Amount $196.00" at bounding box center [364, 266] width 174 height 23
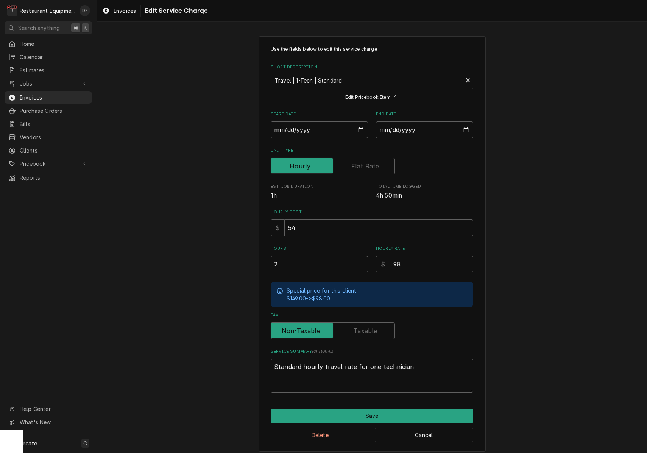
drag, startPoint x: 315, startPoint y: 265, endPoint x: 238, endPoint y: 263, distance: 76.9
click at [238, 263] on div "Use the fields below to edit this service charge Short Description Travel | 1-T…" at bounding box center [372, 244] width 550 height 429
type textarea "x"
type input "1"
click at [369, 409] on button "Save" at bounding box center [372, 416] width 203 height 14
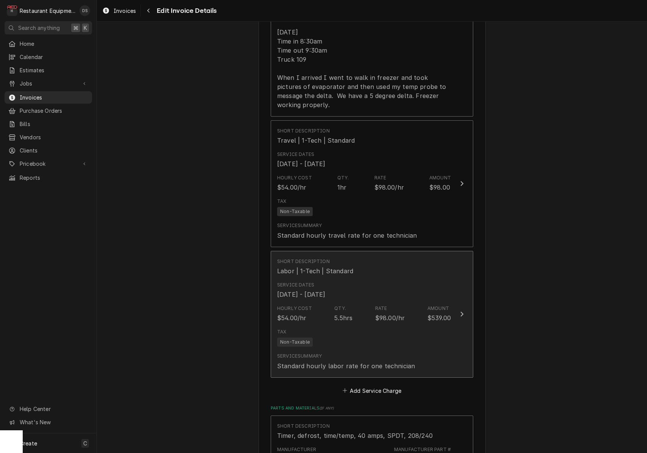
scroll to position [944, 0]
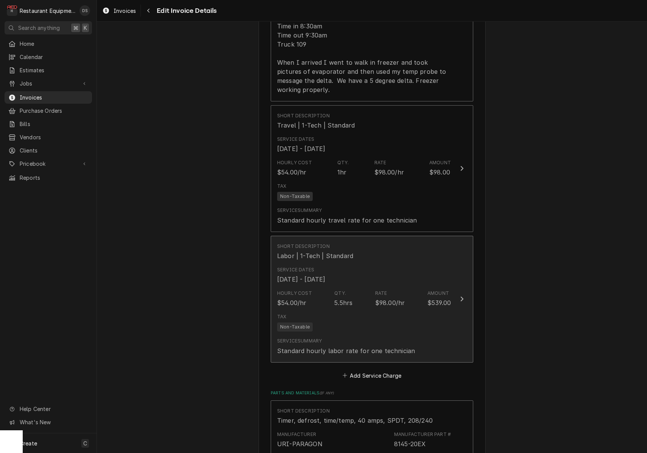
click at [353, 287] on div "Hourly Cost $54.00/hr Qty. 5.5hrs Rate $98.00/hr Amount $539.00" at bounding box center [364, 298] width 174 height 23
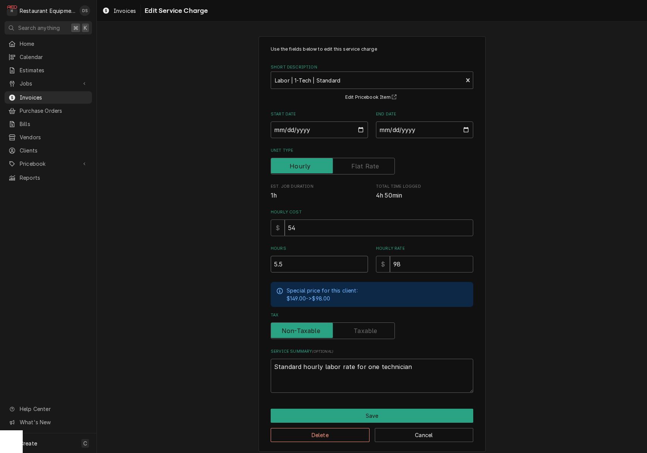
drag, startPoint x: 298, startPoint y: 264, endPoint x: 222, endPoint y: 260, distance: 77.0
click at [223, 260] on div "Use the fields below to edit this service charge Short Description Labor | 1-Te…" at bounding box center [372, 244] width 550 height 429
type textarea "x"
type input "4"
type textarea "x"
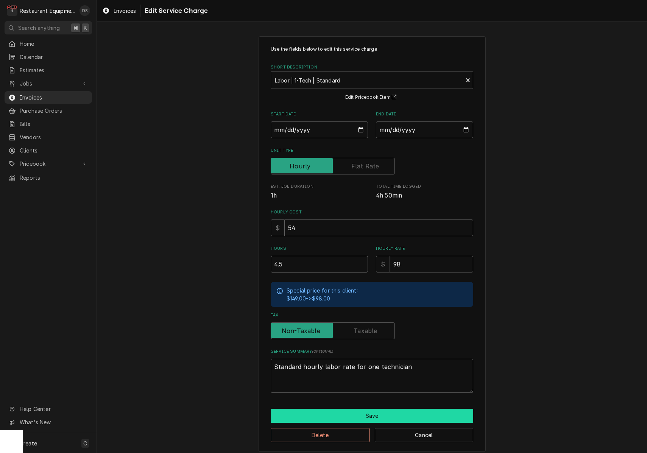
type input "4.5"
click at [356, 409] on button "Save" at bounding box center [372, 416] width 203 height 14
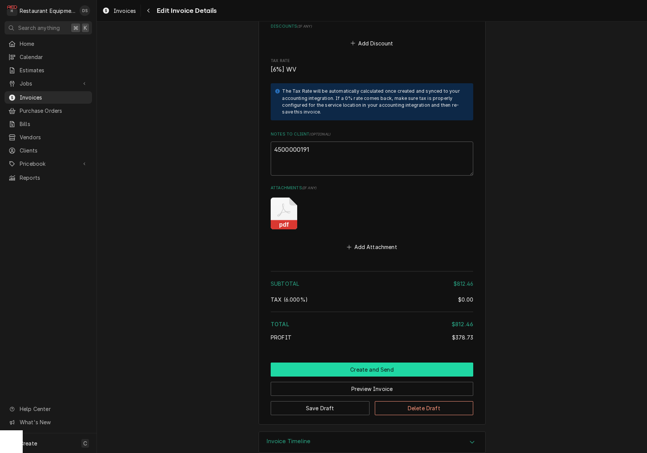
click at [365, 363] on button "Create and Send" at bounding box center [372, 370] width 203 height 14
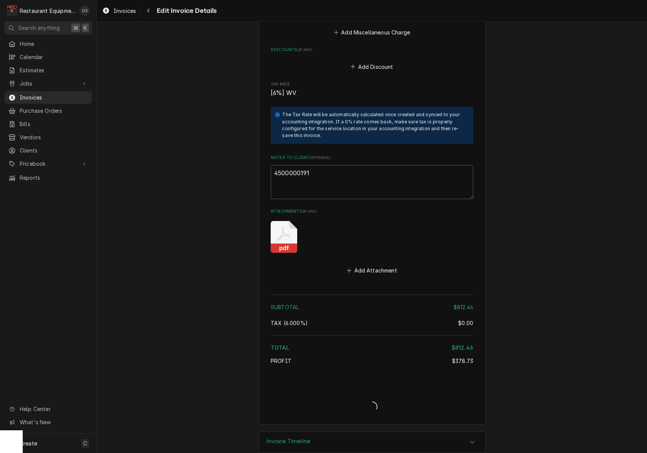
type textarea "x"
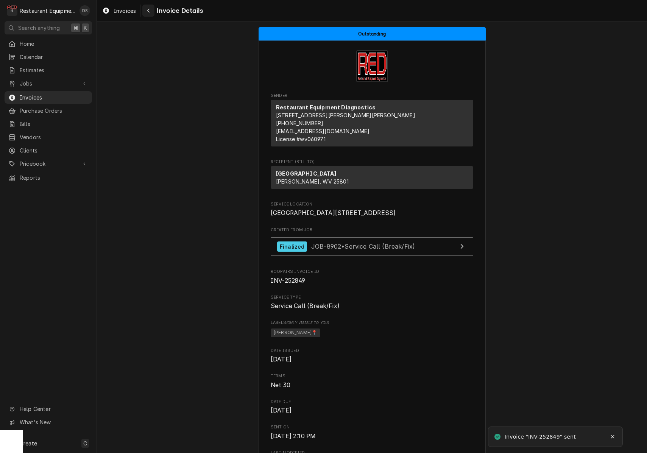
click at [146, 12] on div "Navigate back" at bounding box center [149, 11] width 8 height 8
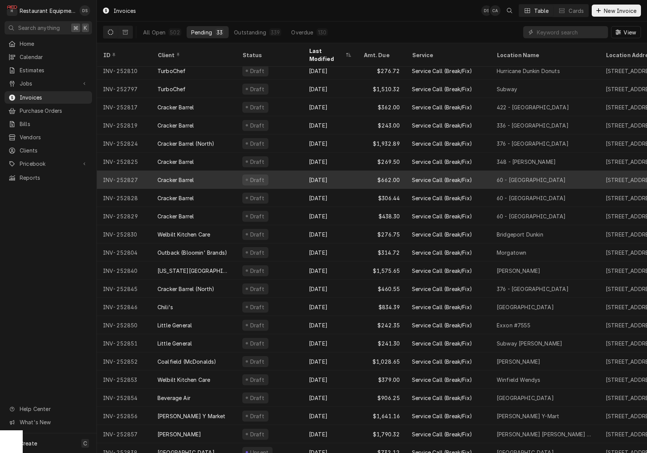
scroll to position [204, 0]
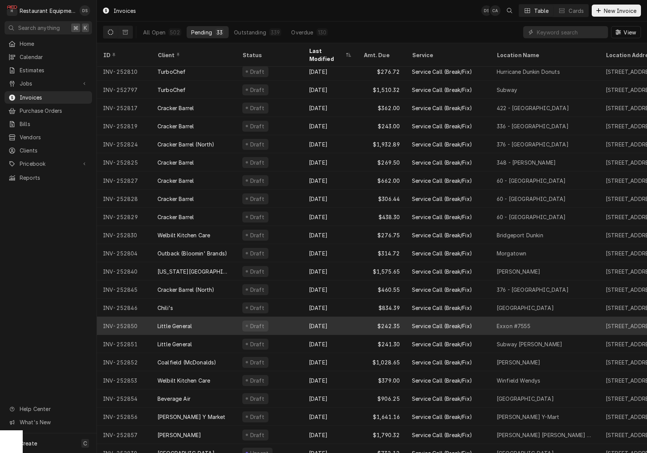
click at [287, 320] on div "Draft" at bounding box center [269, 326] width 67 height 18
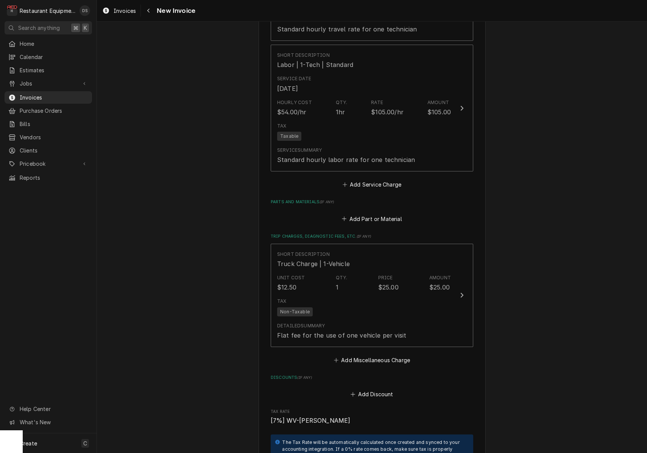
scroll to position [747, 0]
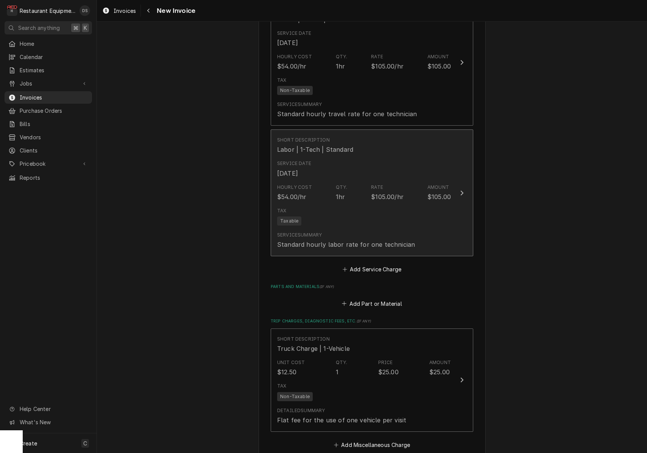
click at [323, 229] on div "Service Summary Standard hourly labor rate for one technician" at bounding box center [364, 240] width 174 height 23
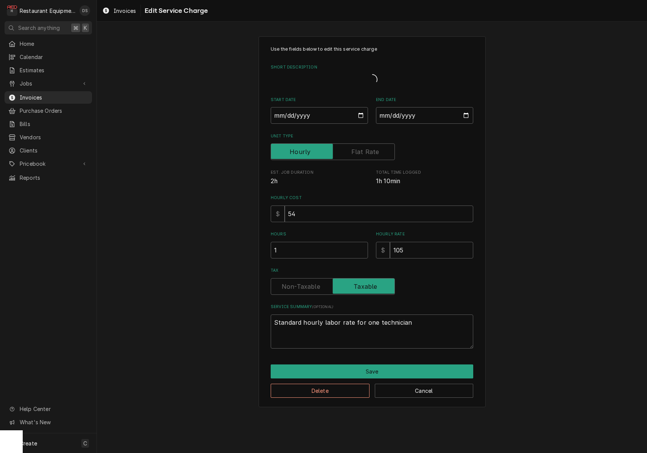
type textarea "x"
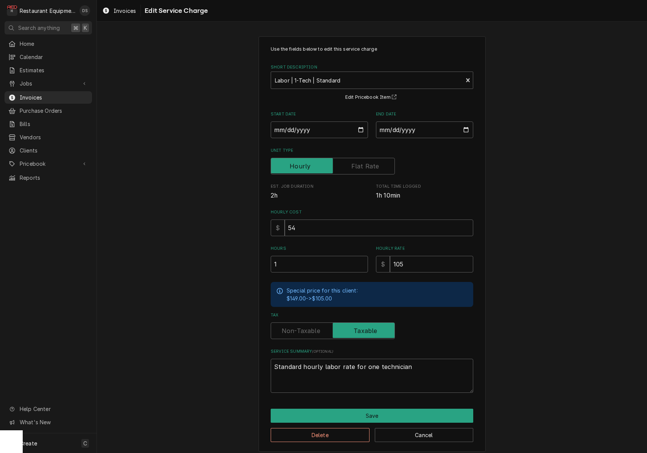
click at [298, 323] on input "Tax" at bounding box center [332, 331] width 117 height 17
checkbox input "false"
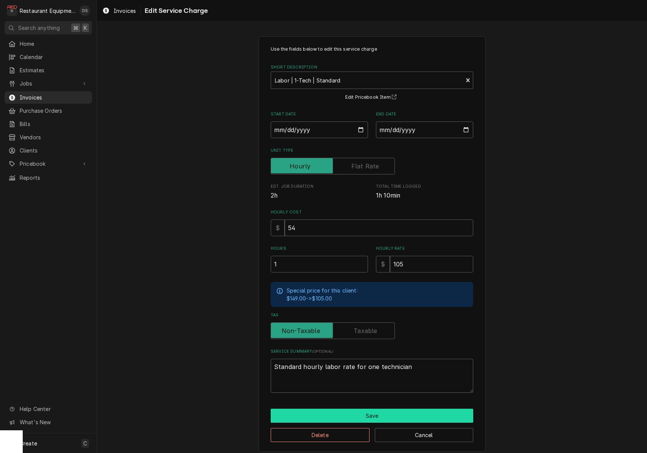
click at [365, 409] on button "Save" at bounding box center [372, 416] width 203 height 14
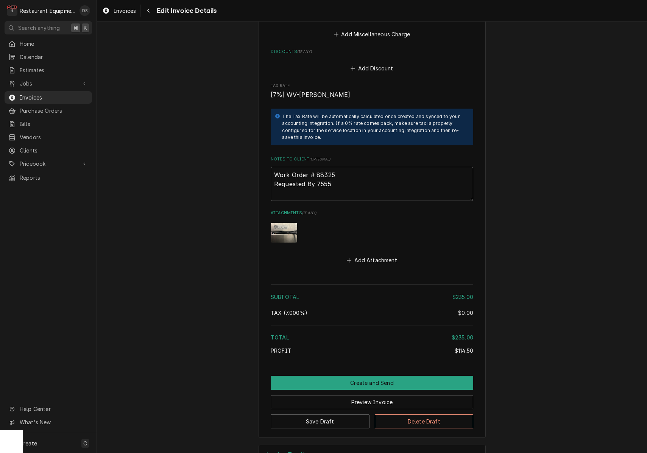
scroll to position [1157, 0]
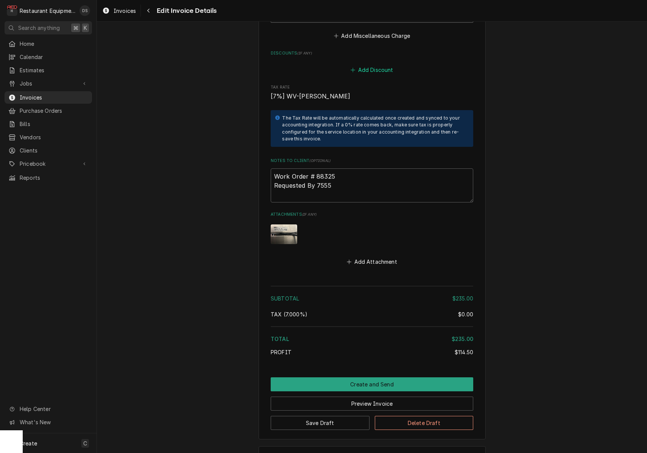
click at [380, 65] on button "Add Discount" at bounding box center [372, 70] width 45 height 11
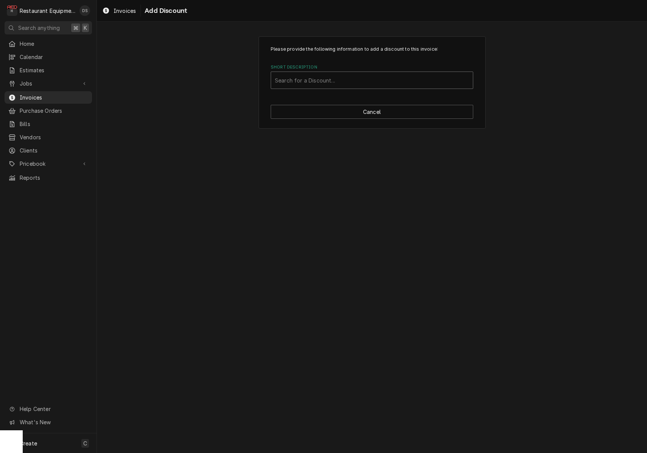
drag, startPoint x: 337, startPoint y: 78, endPoint x: 338, endPoint y: 83, distance: 4.9
click at [337, 79] on div "Short Description" at bounding box center [372, 80] width 194 height 14
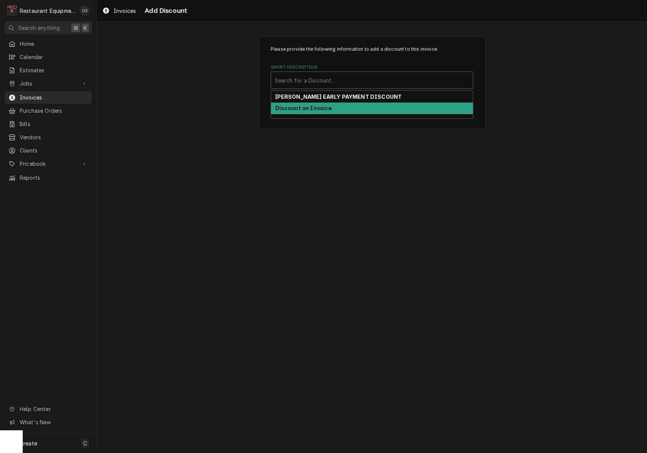
click at [319, 104] on div "Discount on Invoice" at bounding box center [372, 109] width 202 height 12
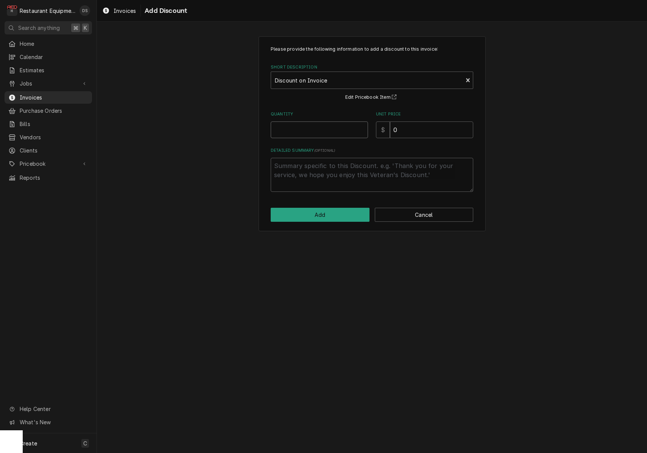
click at [321, 131] on input "Quantity" at bounding box center [319, 130] width 97 height 17
type textarea "x"
type input "1"
type textarea "x"
type input "1"
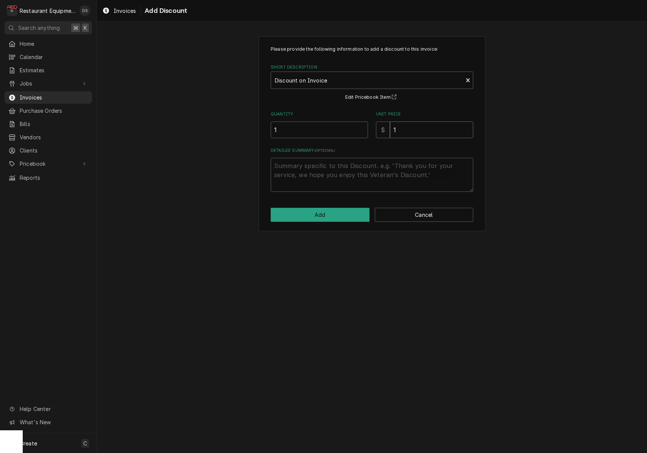
type textarea "x"
type input "12"
type textarea "x"
type input "123"
type textarea "x"
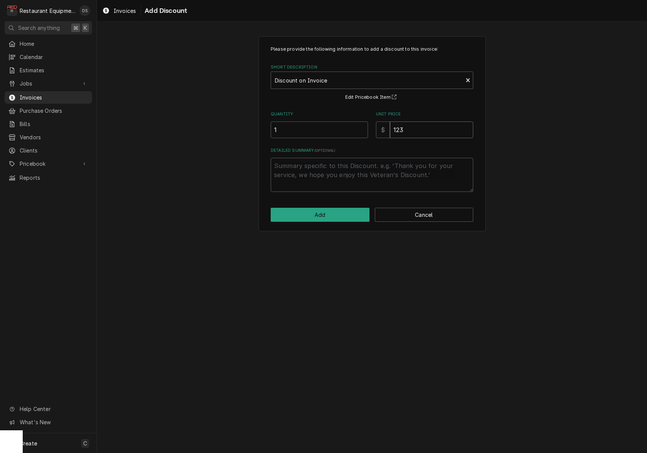
type input "1235"
type textarea "x"
type input "123"
type textarea "x"
type input "12"
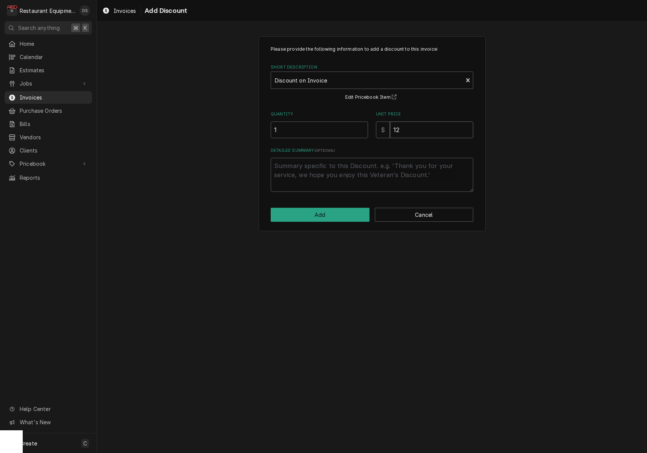
type textarea "x"
type input "1"
type textarea "x"
type input "2"
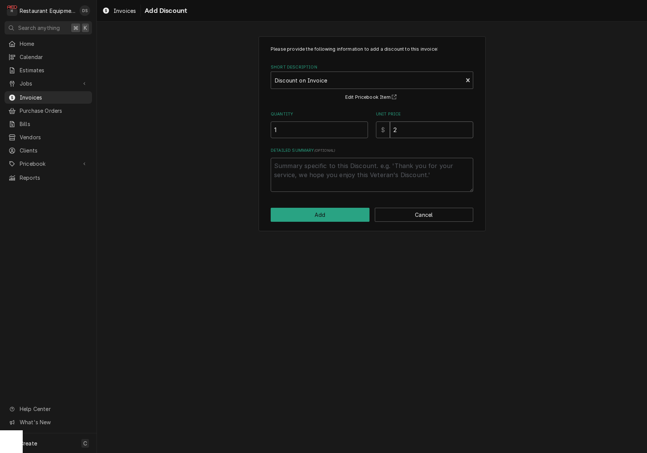
type textarea "x"
type input "23"
type textarea "x"
type input "235"
click at [325, 212] on button "Add" at bounding box center [320, 215] width 99 height 14
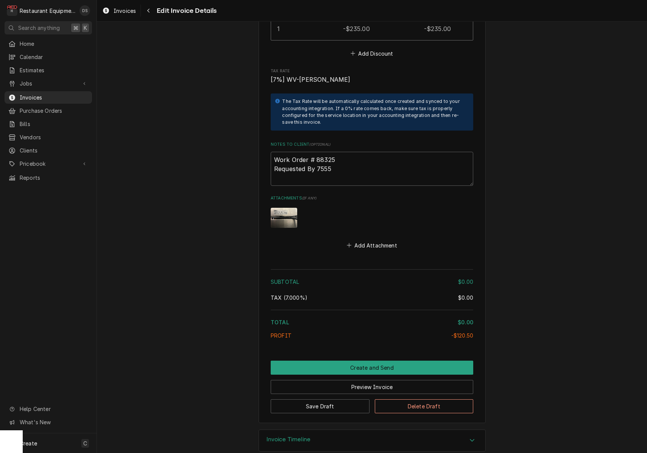
scroll to position [1232, 0]
click at [358, 361] on button "Create and Send" at bounding box center [372, 368] width 203 height 14
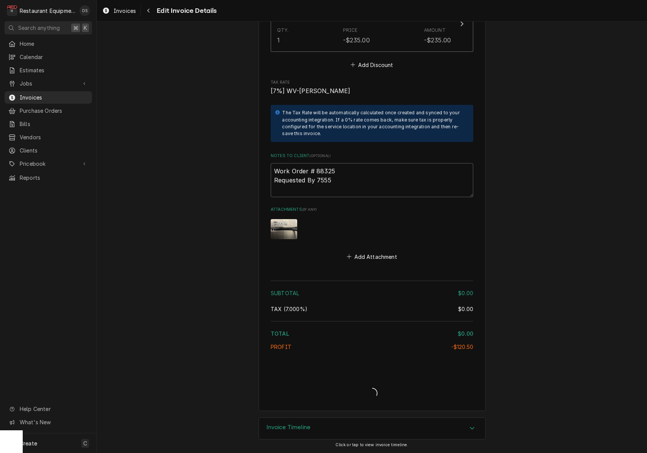
scroll to position [1209, 0]
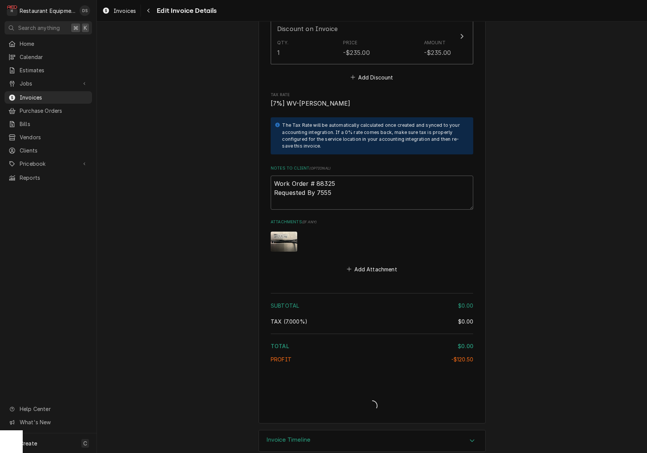
type textarea "x"
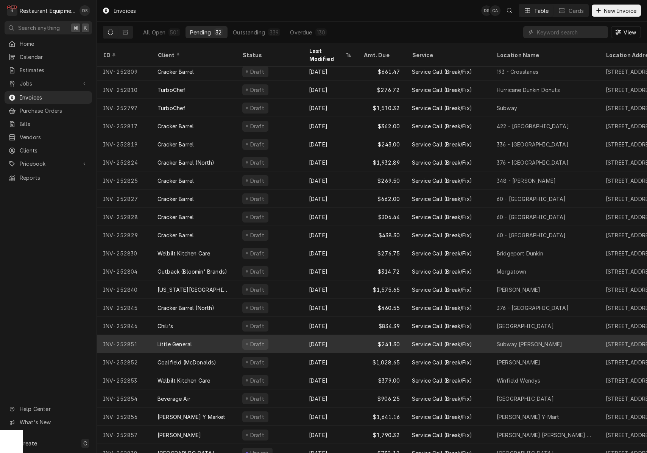
click at [269, 337] on div "Draft" at bounding box center [269, 344] width 67 height 18
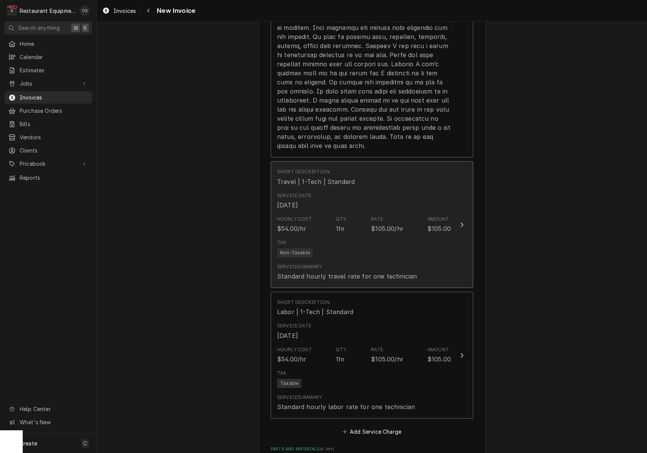
scroll to position [758, 0]
click at [336, 263] on div "Service Summary Standard hourly travel rate for one technician" at bounding box center [364, 271] width 174 height 23
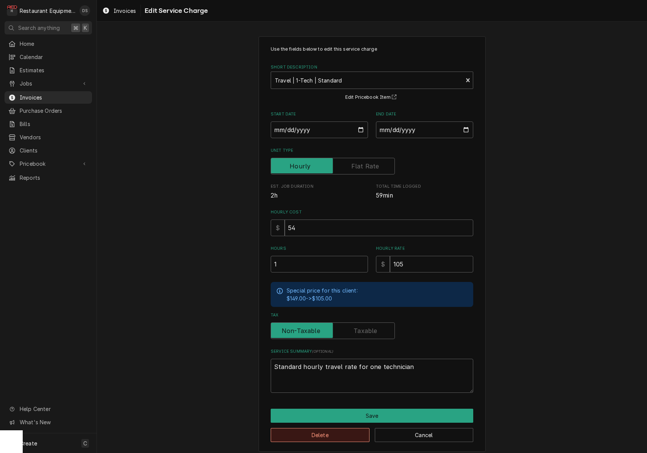
click at [328, 428] on button "Delete" at bounding box center [320, 435] width 99 height 14
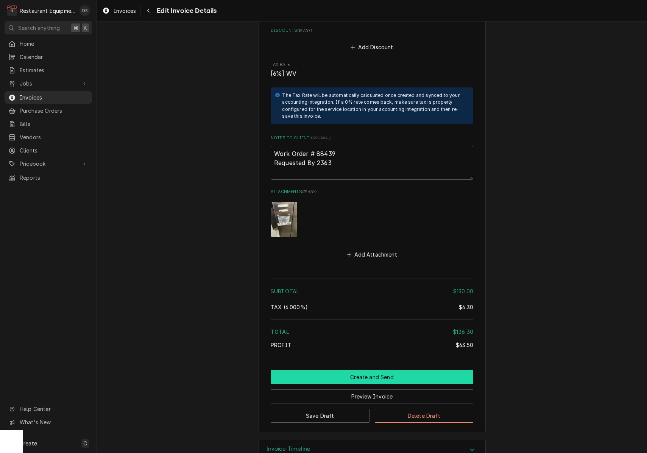
click at [369, 370] on button "Create and Send" at bounding box center [372, 377] width 203 height 14
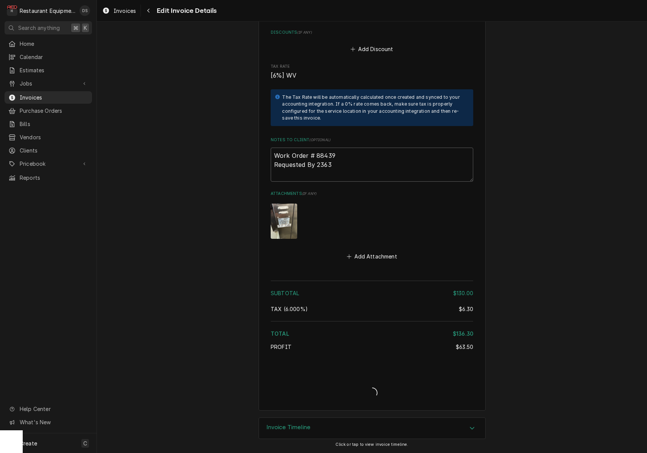
scroll to position [1198, 0]
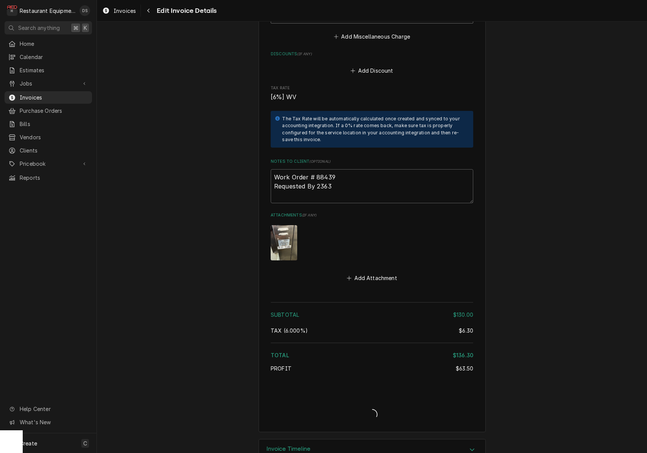
type textarea "x"
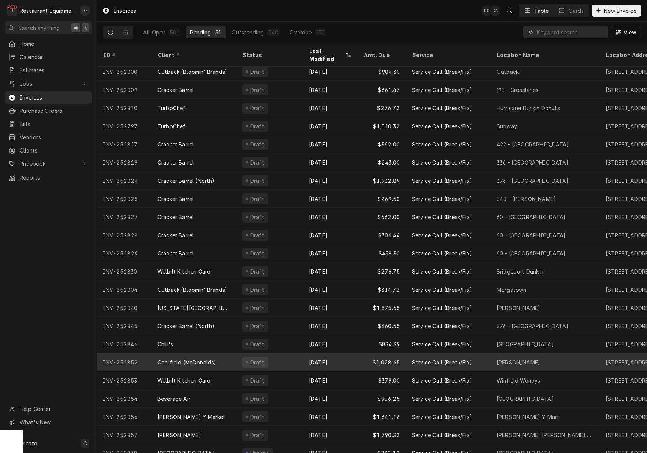
click at [283, 354] on div "Draft" at bounding box center [269, 362] width 67 height 18
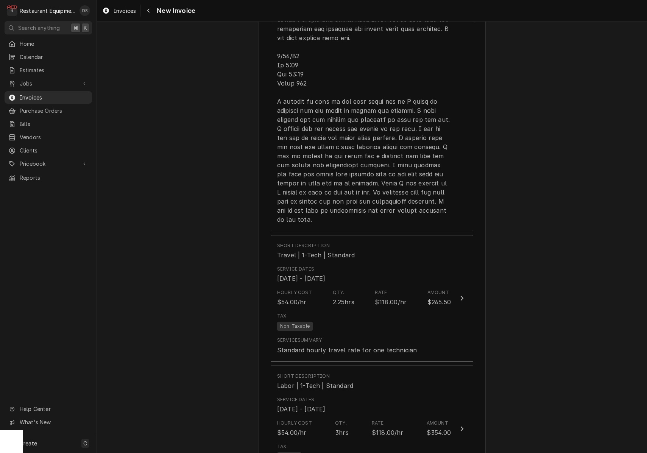
scroll to position [920, 0]
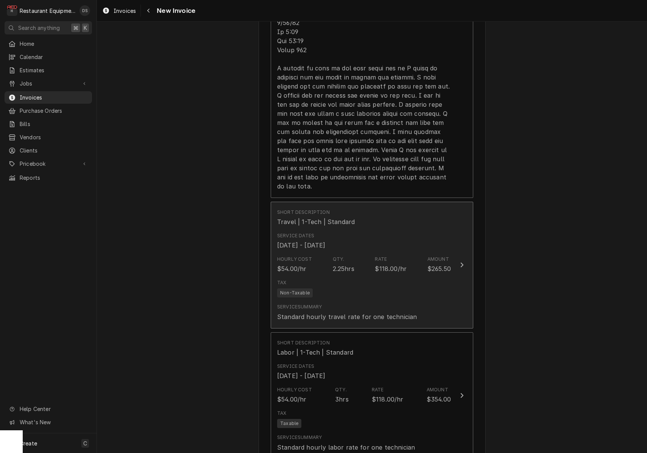
click at [339, 280] on div "Tax Non-Taxable" at bounding box center [364, 289] width 174 height 24
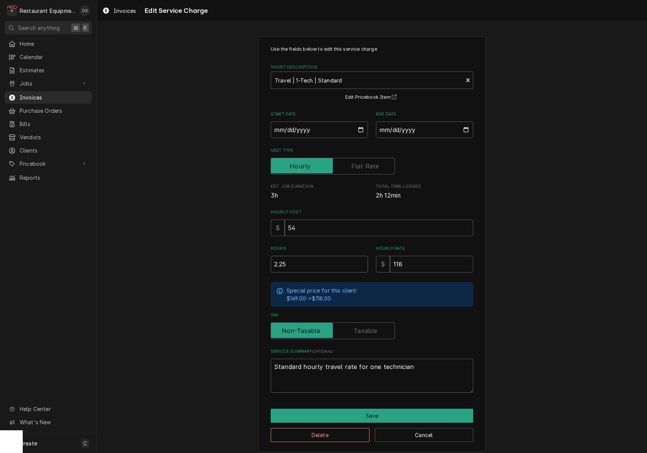
drag, startPoint x: 289, startPoint y: 261, endPoint x: 251, endPoint y: 262, distance: 37.9
click at [251, 262] on div "Use the fields below to edit this service charge Short Description Travel | 1-T…" at bounding box center [372, 244] width 550 height 429
type textarea "x"
type input "4"
type textarea "x"
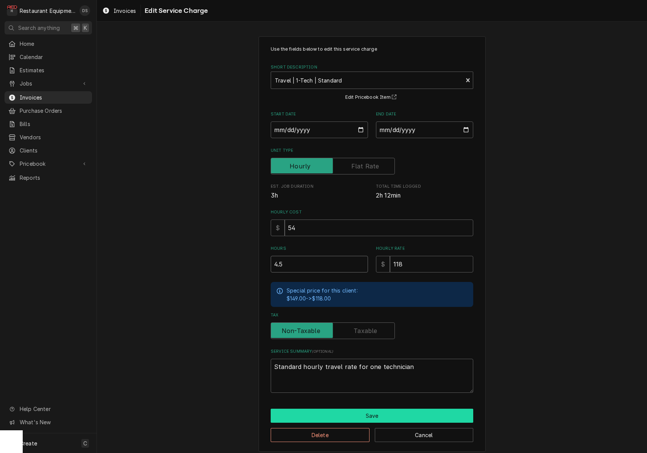
type input "4.5"
click at [364, 409] on button "Save" at bounding box center [372, 416] width 203 height 14
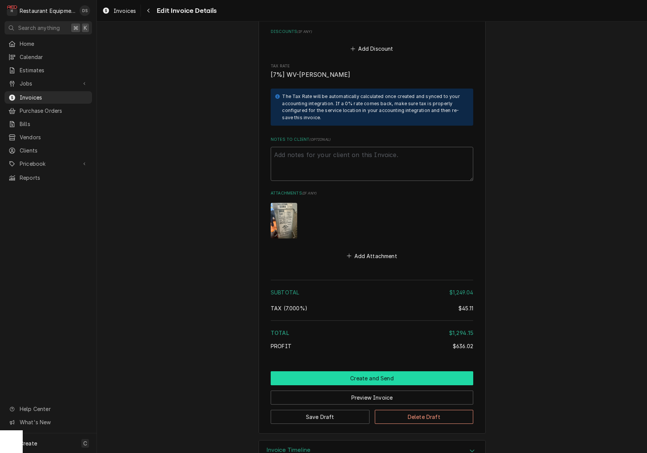
click at [363, 372] on button "Create and Send" at bounding box center [372, 379] width 203 height 14
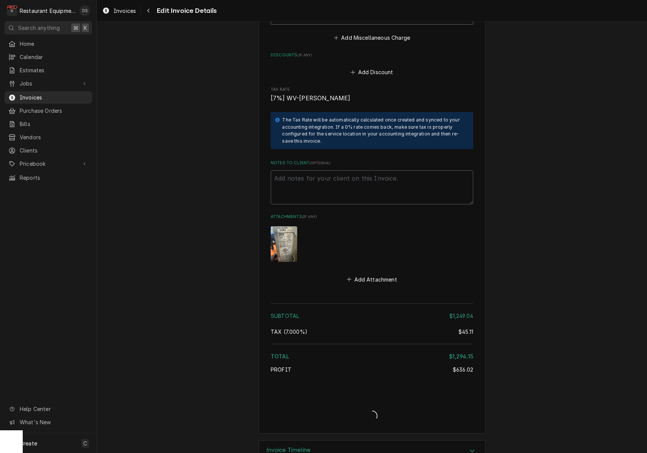
type textarea "x"
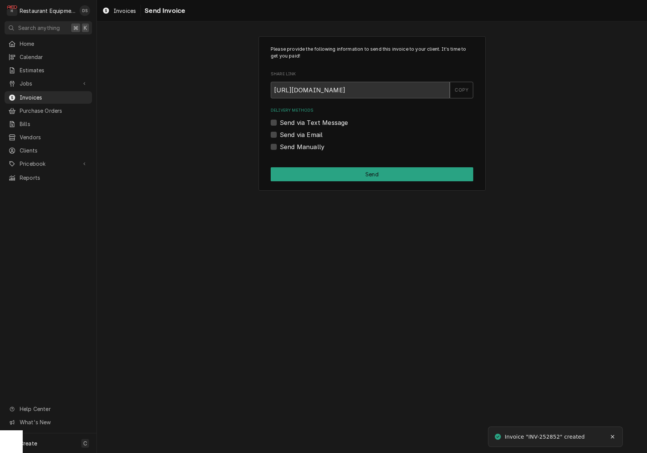
click at [280, 134] on label "Send via Email" at bounding box center [301, 134] width 43 height 9
click at [280, 134] on input "Send via Email" at bounding box center [381, 138] width 203 height 17
checkbox input "true"
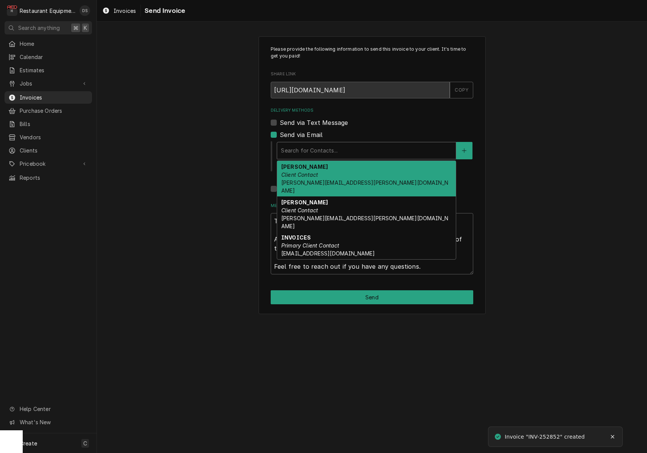
click at [316, 149] on div "Search for Contacts..." at bounding box center [366, 151] width 171 height 8
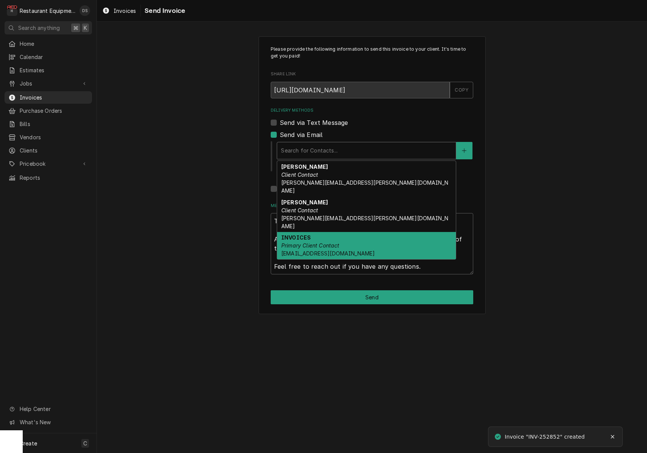
click at [323, 242] on em "Primary Client Contact" at bounding box center [310, 245] width 58 height 6
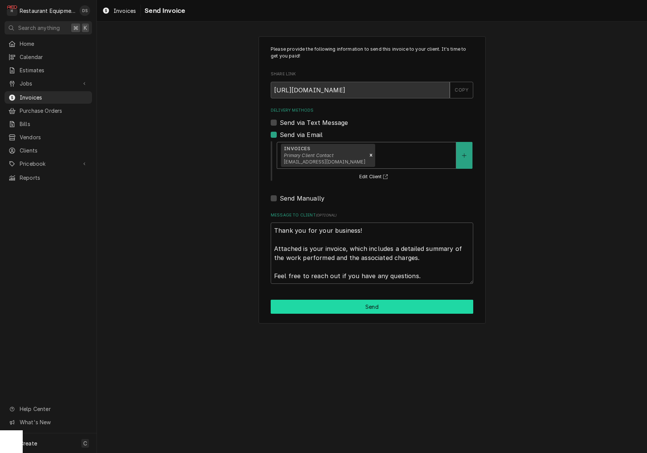
click at [367, 300] on button "Send" at bounding box center [372, 307] width 203 height 14
type textarea "x"
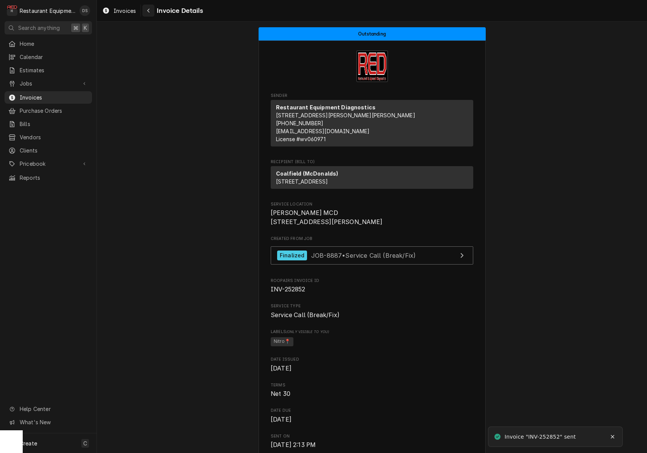
click at [147, 11] on icon "Navigate back" at bounding box center [148, 10] width 3 height 5
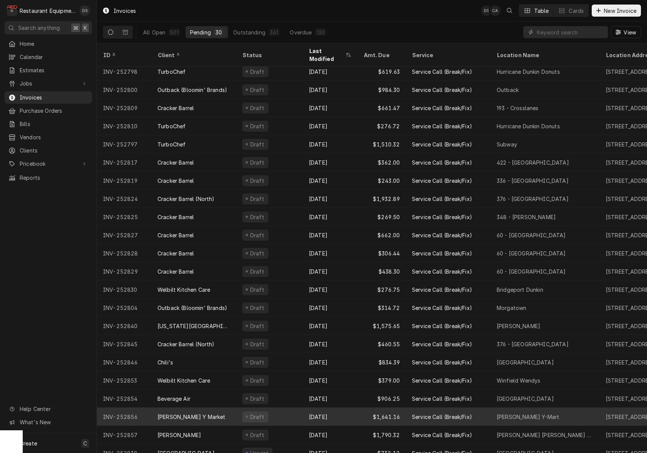
click at [291, 408] on div "Draft" at bounding box center [269, 417] width 67 height 18
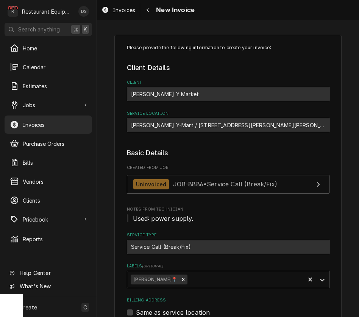
type textarea "x"
